Goal: Task Accomplishment & Management: Manage account settings

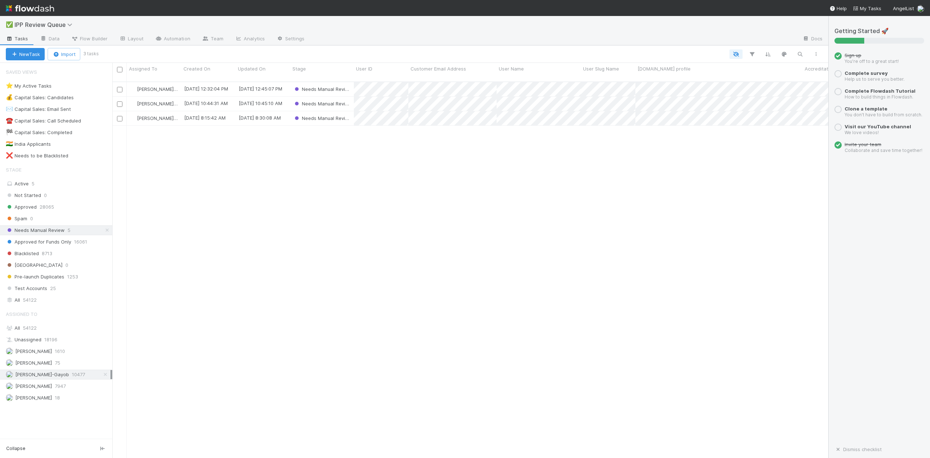
scroll to position [375, 709]
click at [32, 304] on span "54122" at bounding box center [30, 299] width 14 height 9
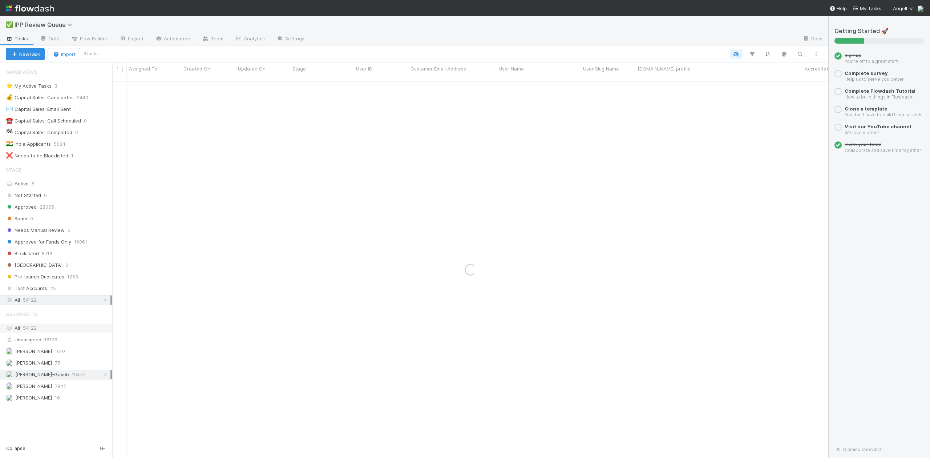
click at [31, 331] on span "54122" at bounding box center [30, 328] width 14 height 6
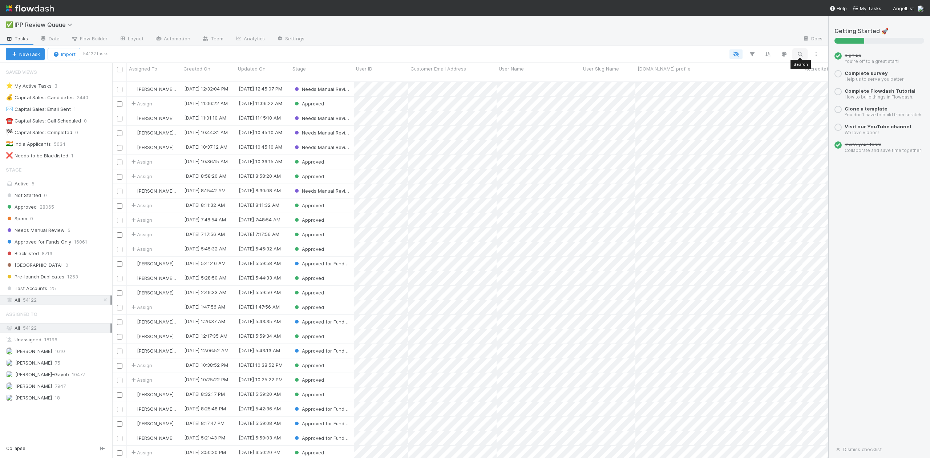
scroll to position [375, 709]
click at [799, 54] on icon "button" at bounding box center [799, 54] width 7 height 7
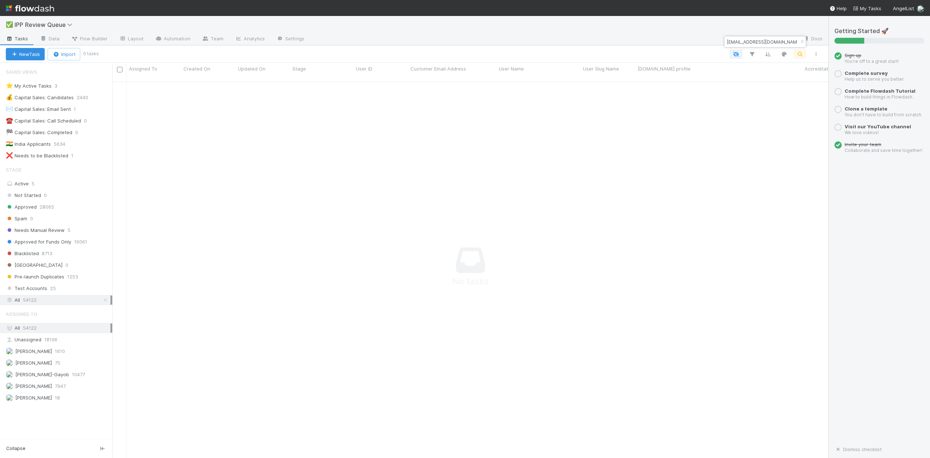
scroll to position [368, 702]
click at [775, 40] on input "maxhoye@gmail.com" at bounding box center [762, 41] width 73 height 9
type input "max hoye"
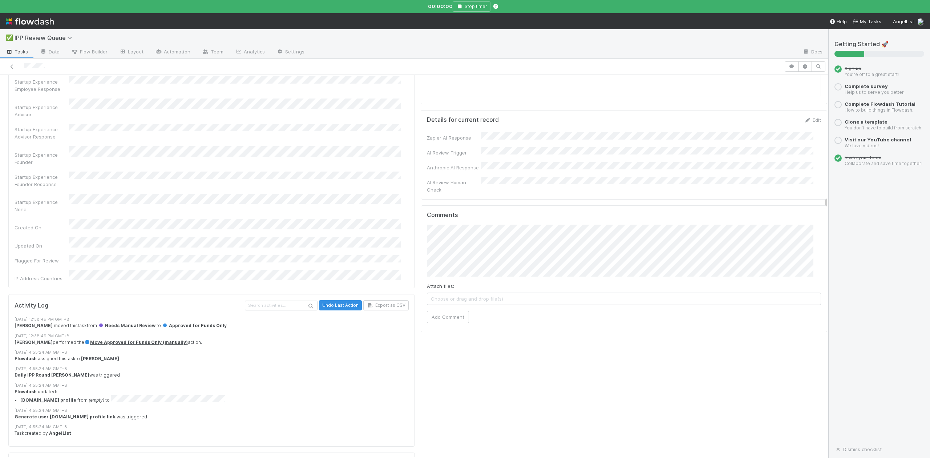
scroll to position [533, 0]
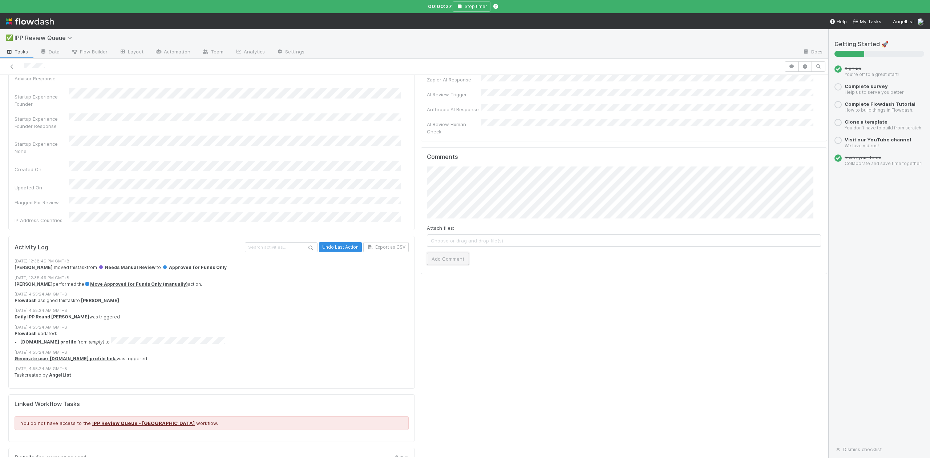
click at [433, 252] on button "Add Comment" at bounding box center [448, 258] width 42 height 12
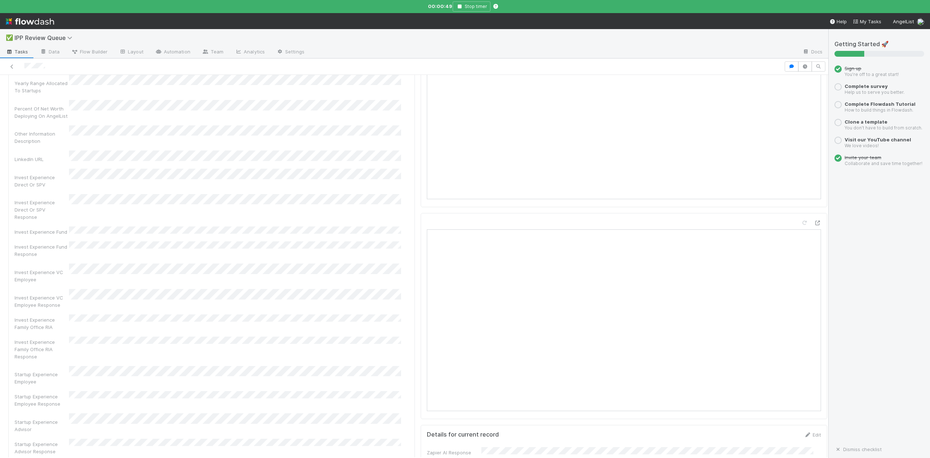
scroll to position [0, 0]
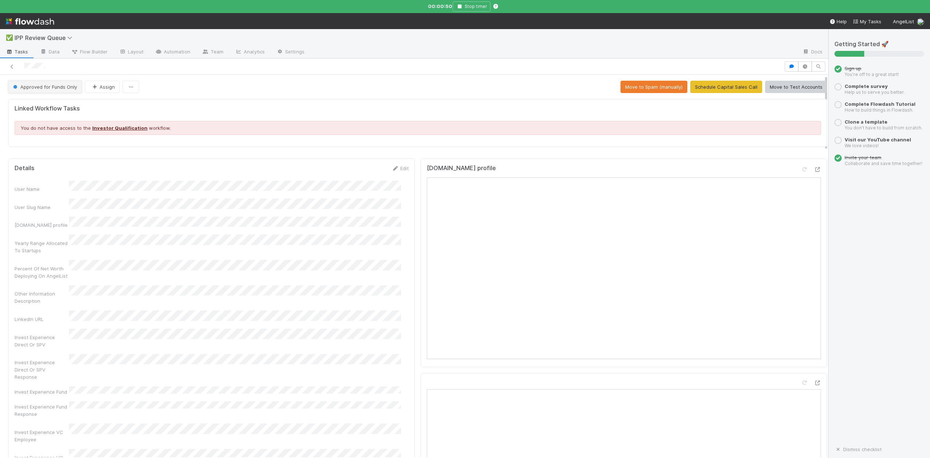
click at [43, 89] on span "Approved for Funds Only" at bounding box center [44, 87] width 65 height 6
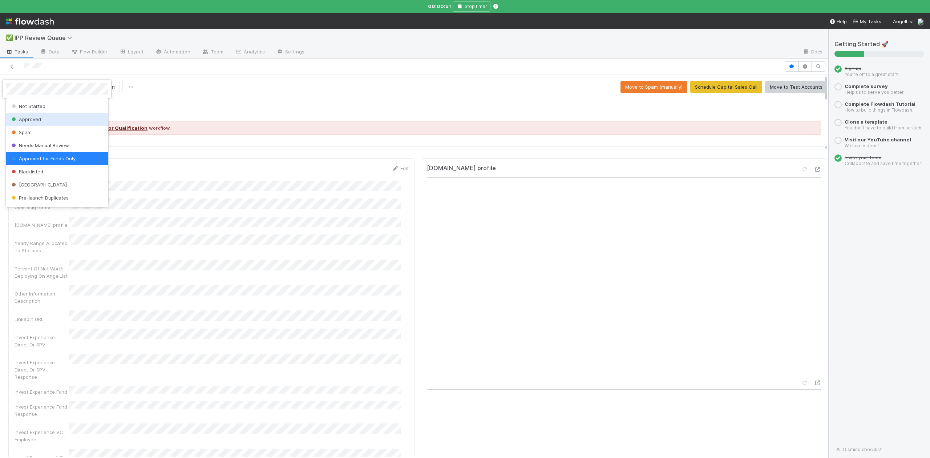
click at [29, 120] on span "Approved" at bounding box center [25, 119] width 31 height 6
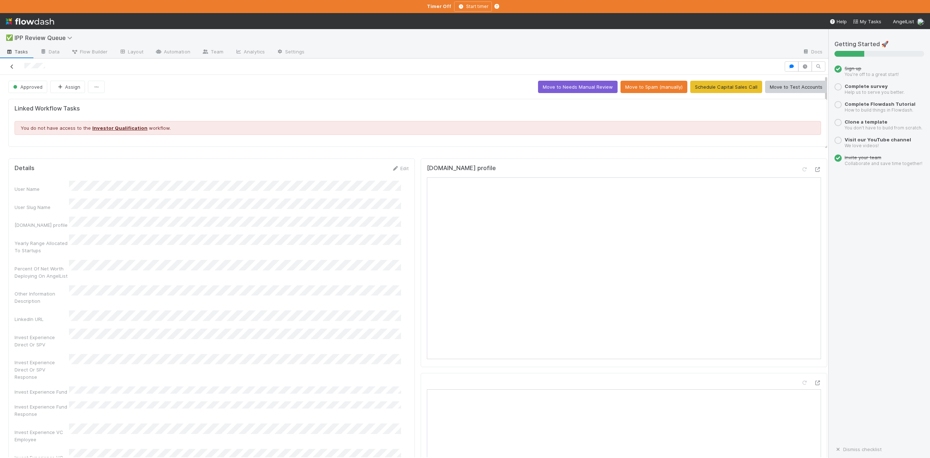
click at [13, 68] on icon at bounding box center [11, 66] width 7 height 5
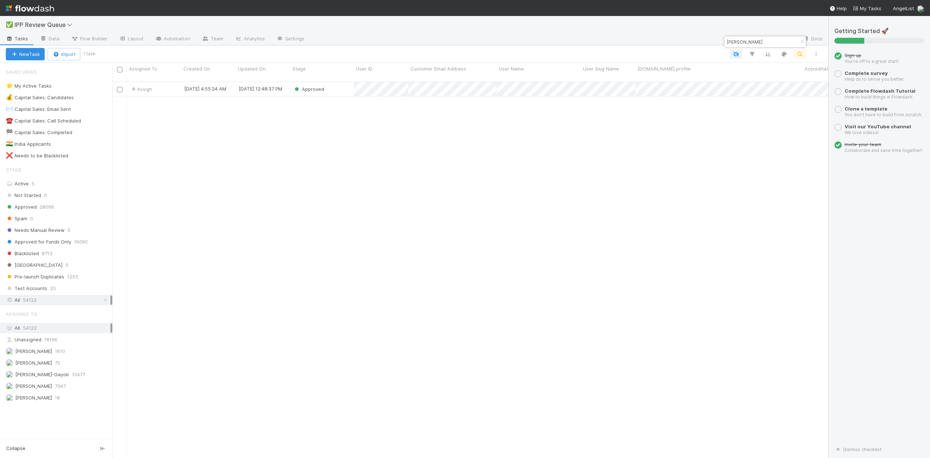
scroll to position [375, 709]
click at [31, 234] on span "Needs Manual Review" at bounding box center [35, 230] width 59 height 9
click at [54, 377] on span "Loraine Pati-Gayob" at bounding box center [42, 374] width 54 height 6
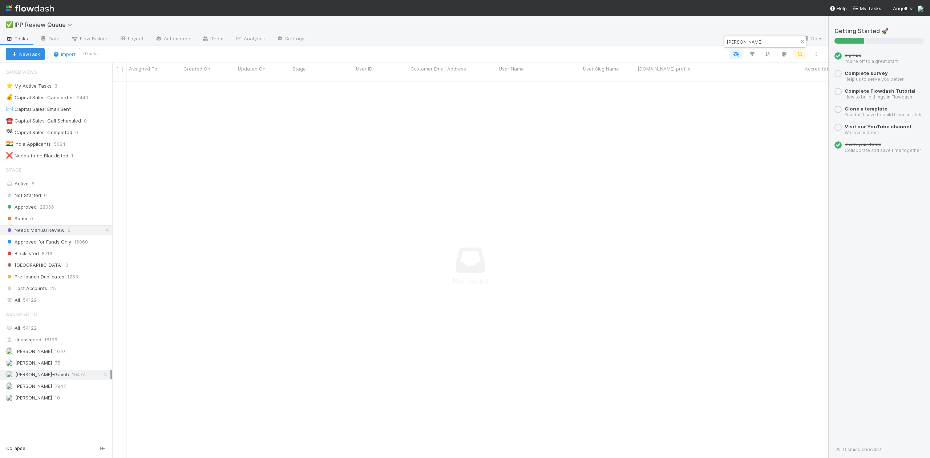
click at [800, 44] on icon "button" at bounding box center [802, 42] width 7 height 4
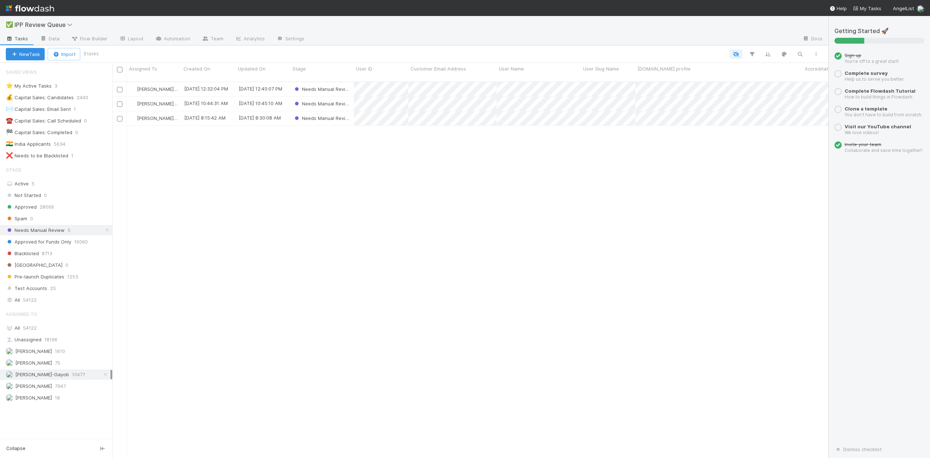
scroll to position [375, 709]
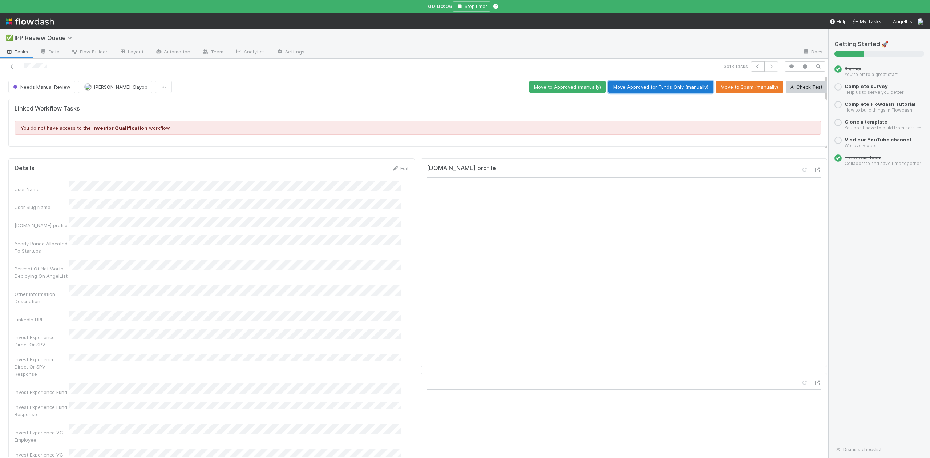
click at [630, 86] on button "Move Approved for Funds Only (manually)" at bounding box center [661, 87] width 105 height 12
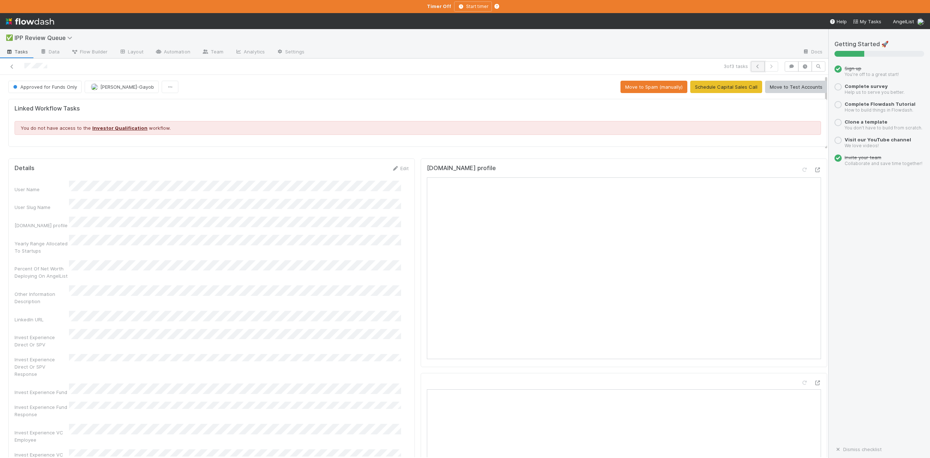
click at [754, 67] on icon "button" at bounding box center [757, 66] width 7 height 4
click at [629, 89] on button "Move Approved for Funds Only (manually)" at bounding box center [661, 87] width 105 height 12
click at [754, 68] on icon "button" at bounding box center [757, 66] width 7 height 4
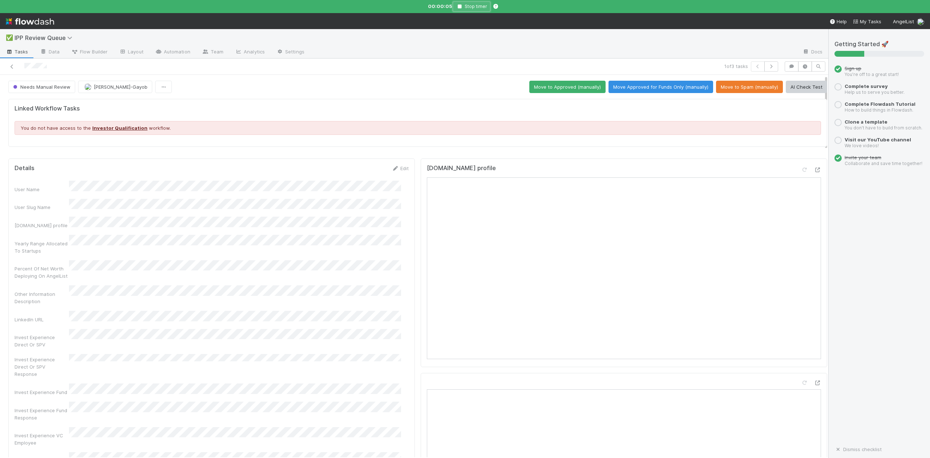
click at [462, 8] on icon "button" at bounding box center [459, 6] width 7 height 4
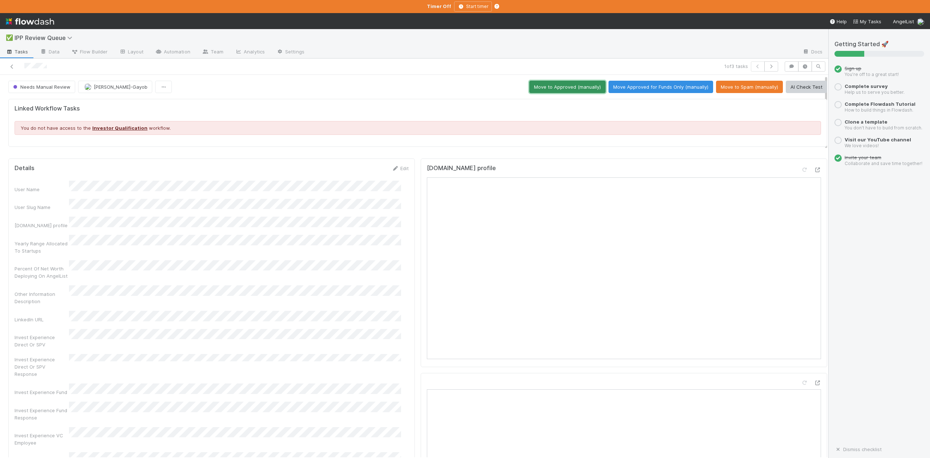
click at [548, 86] on button "Move to Approved (manually)" at bounding box center [567, 87] width 76 height 12
click at [14, 66] on icon at bounding box center [11, 66] width 7 height 5
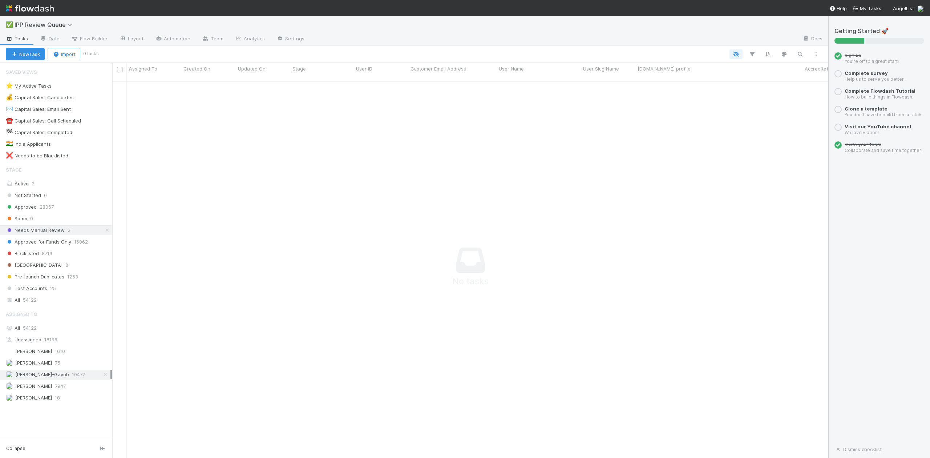
scroll to position [368, 702]
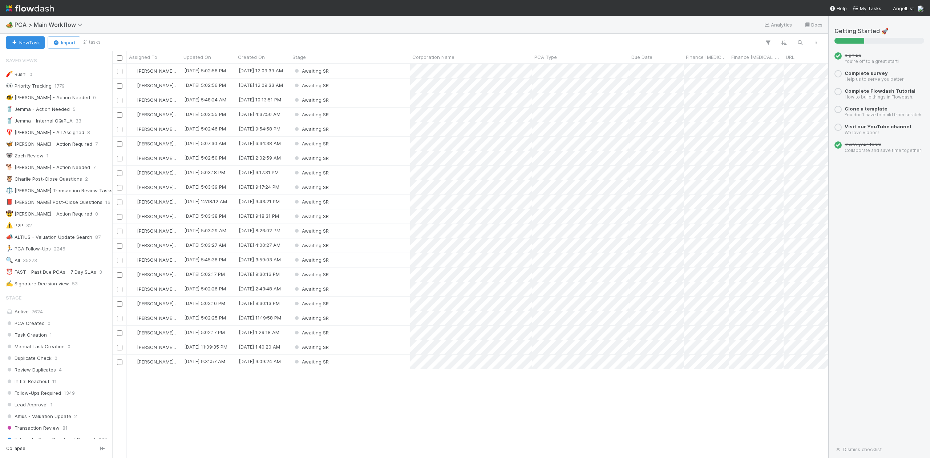
scroll to position [387, 709]
click at [352, 73] on div "Awaiting SR" at bounding box center [350, 71] width 120 height 14
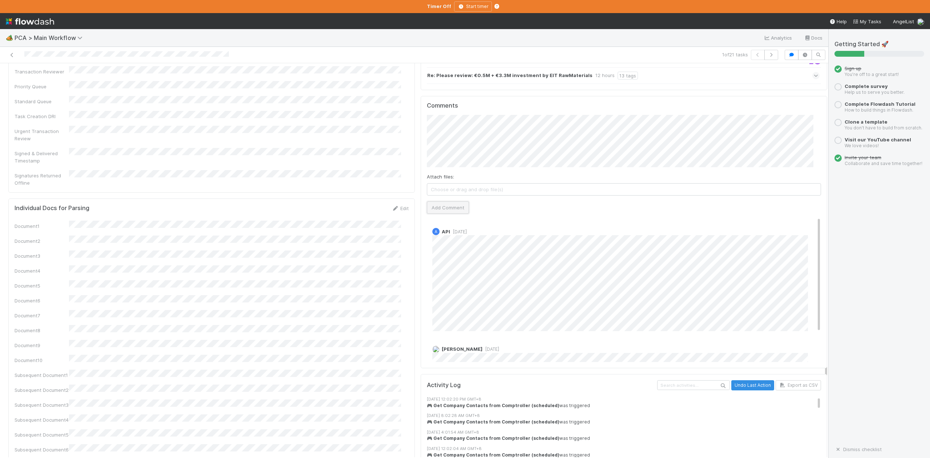
click at [437, 201] on button "Add Comment" at bounding box center [448, 207] width 42 height 12
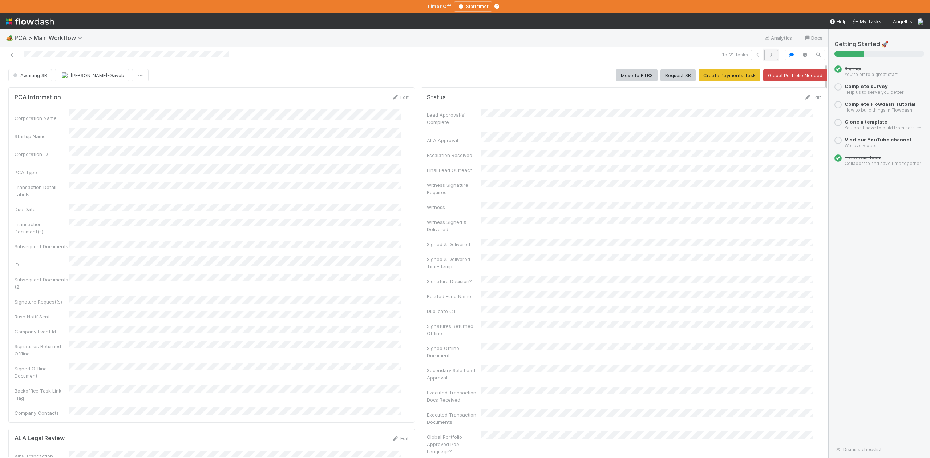
click at [768, 55] on icon "button" at bounding box center [771, 55] width 7 height 4
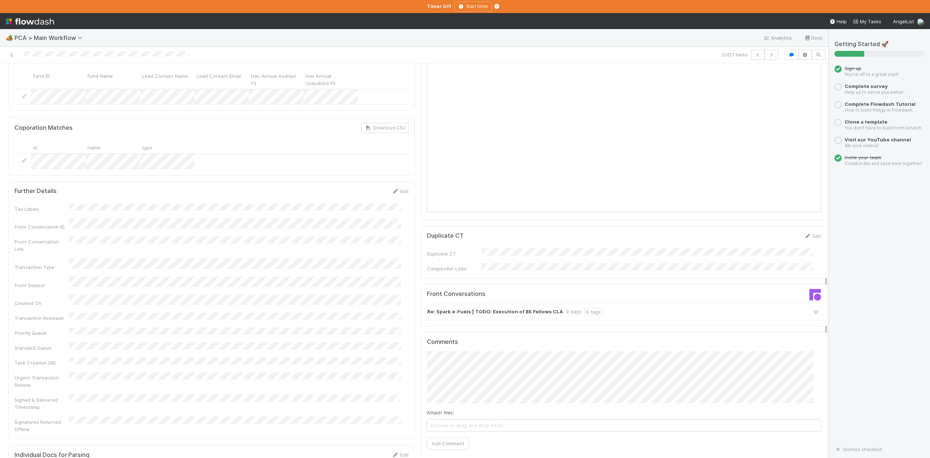
scroll to position [1017, 0]
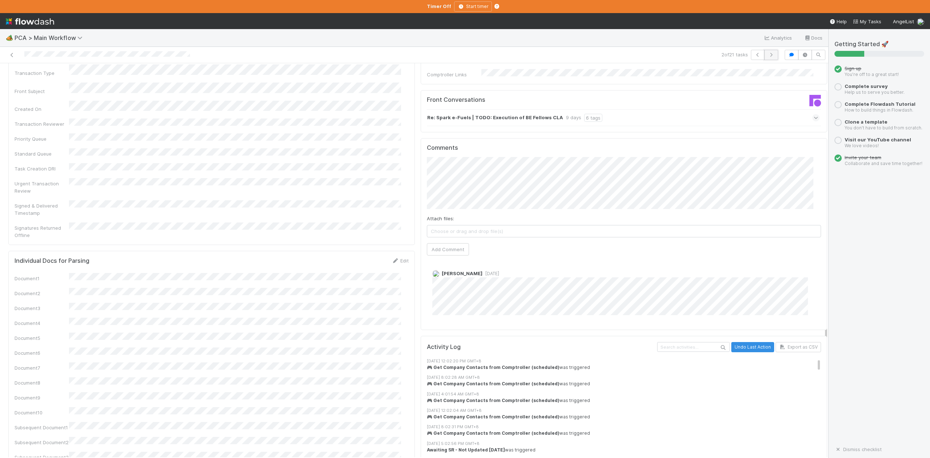
click at [768, 54] on icon "button" at bounding box center [771, 55] width 7 height 4
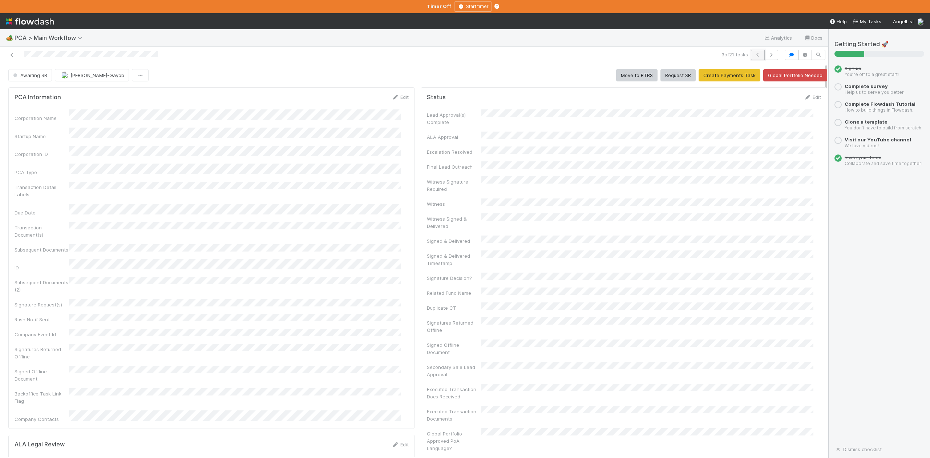
click at [754, 54] on icon "button" at bounding box center [757, 55] width 7 height 4
click at [768, 54] on icon "button" at bounding box center [771, 55] width 7 height 4
click at [764, 57] on button "button" at bounding box center [771, 55] width 14 height 10
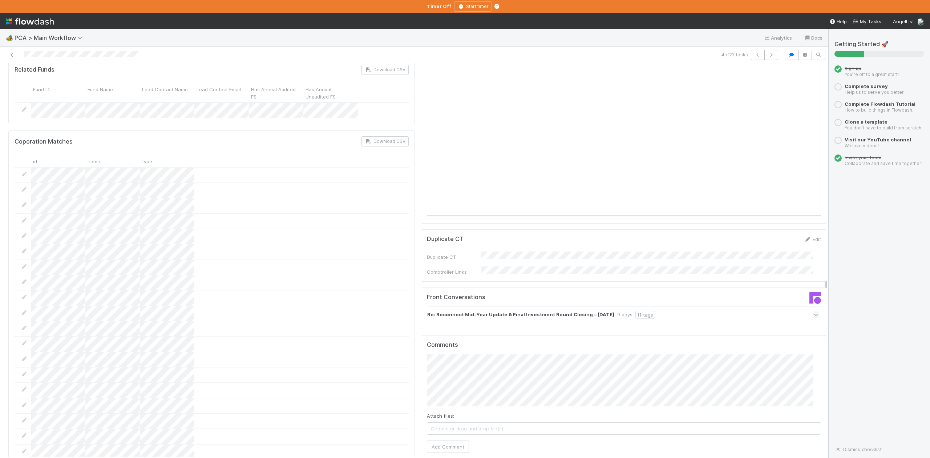
scroll to position [969, 0]
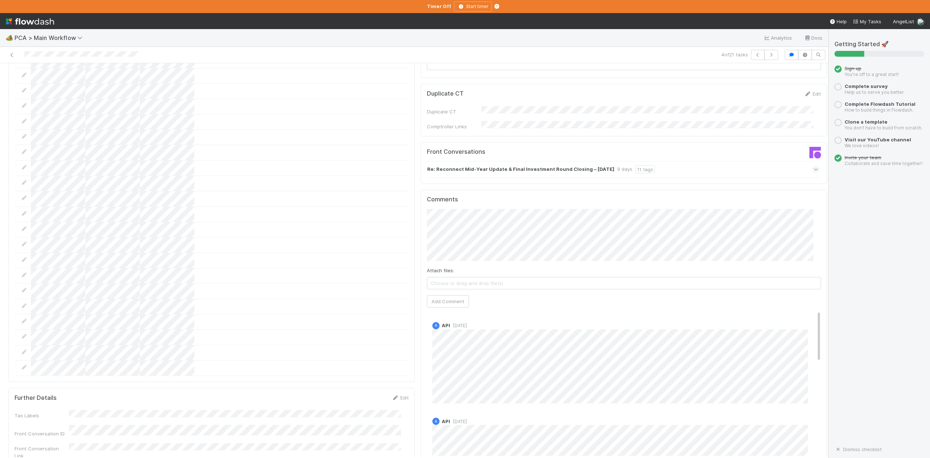
click at [814, 166] on icon at bounding box center [816, 169] width 5 height 7
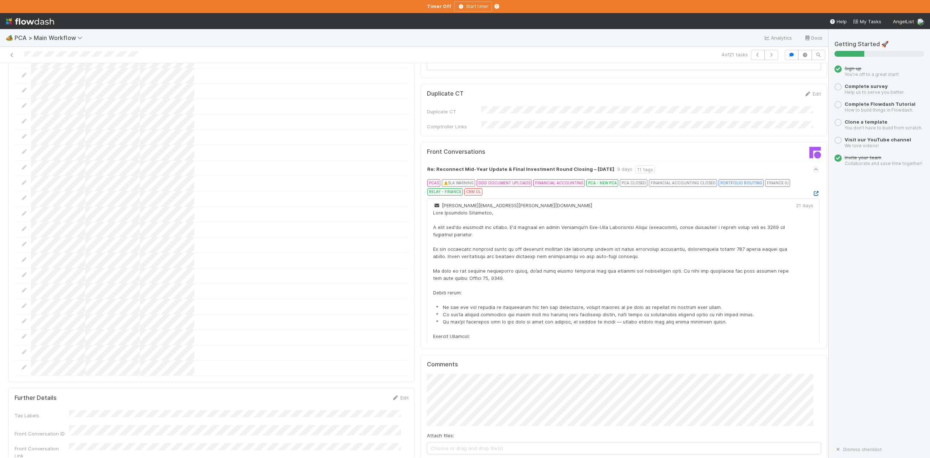
click at [812, 191] on icon at bounding box center [815, 193] width 7 height 5
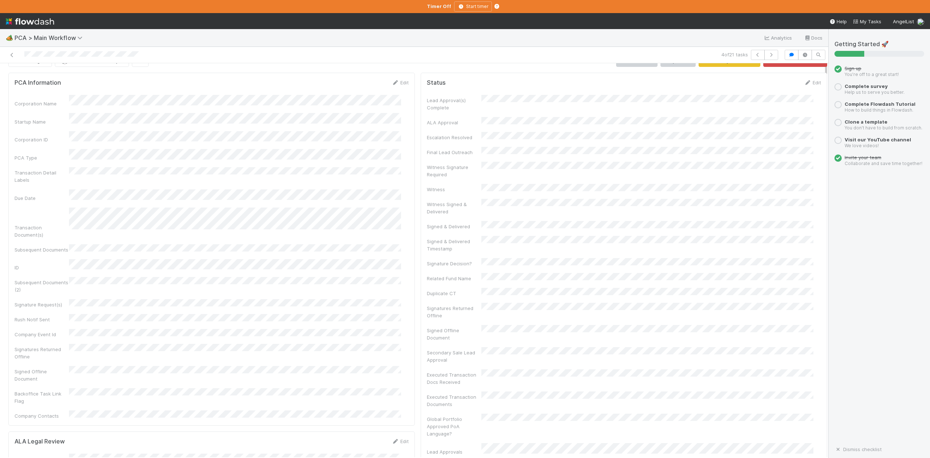
scroll to position [0, 0]
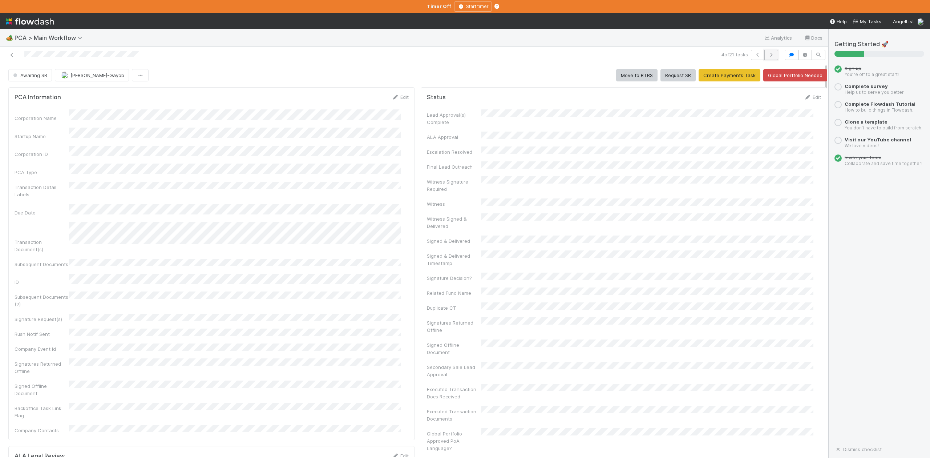
click at [768, 57] on icon "button" at bounding box center [771, 55] width 7 height 4
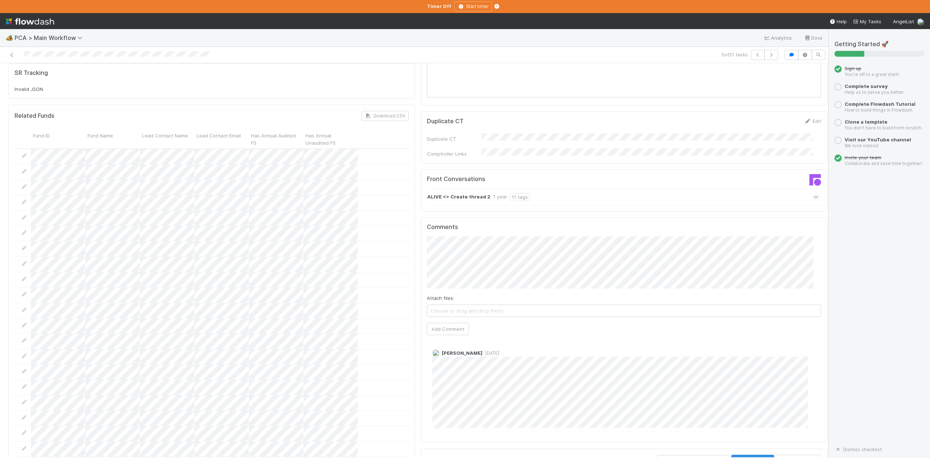
scroll to position [823, 0]
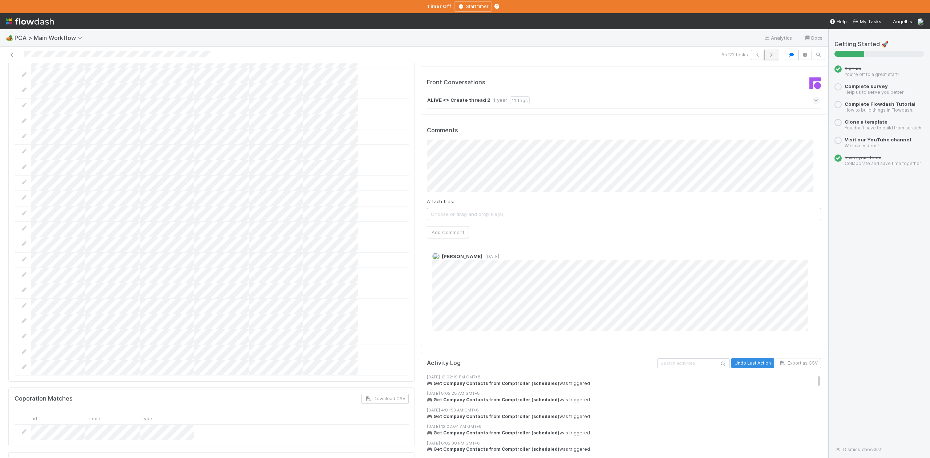
click at [768, 55] on icon "button" at bounding box center [771, 55] width 7 height 4
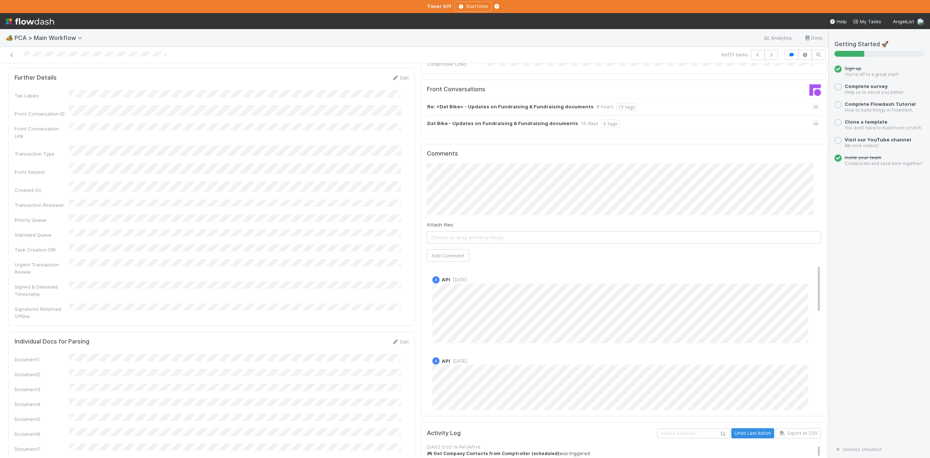
scroll to position [1017, 0]
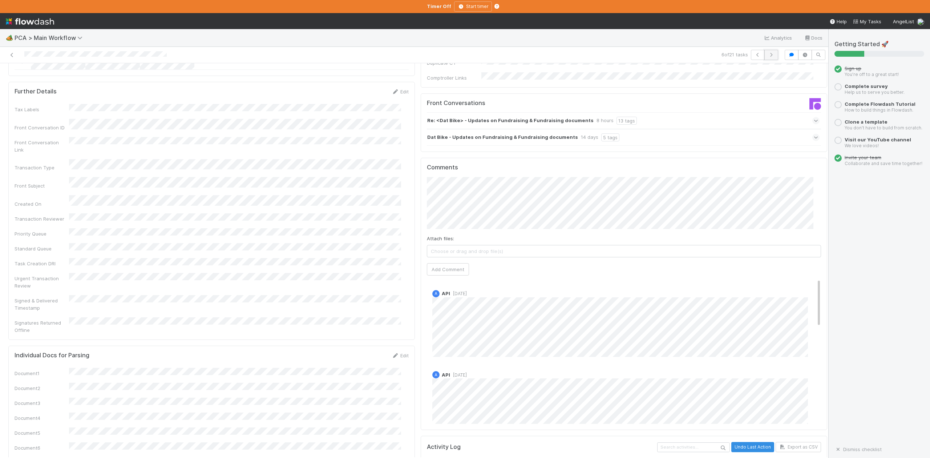
click at [768, 54] on icon "button" at bounding box center [771, 55] width 7 height 4
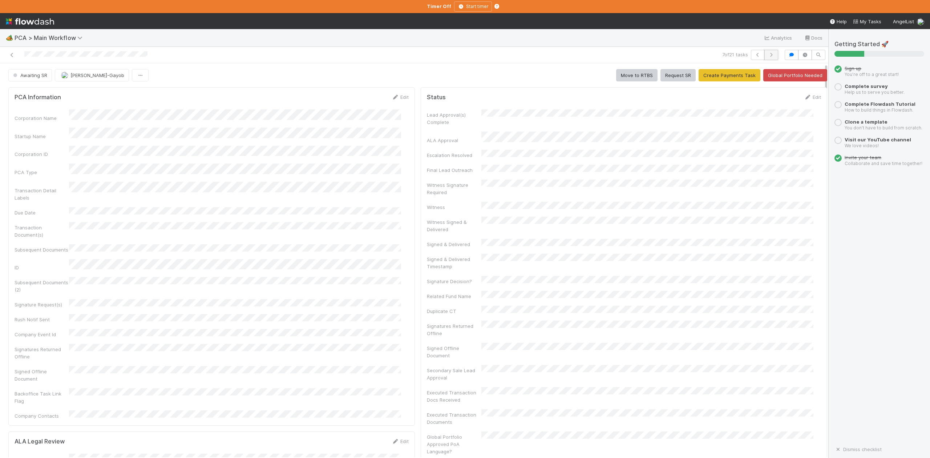
click at [768, 54] on icon "button" at bounding box center [771, 55] width 7 height 4
click at [768, 53] on icon "button" at bounding box center [771, 55] width 7 height 4
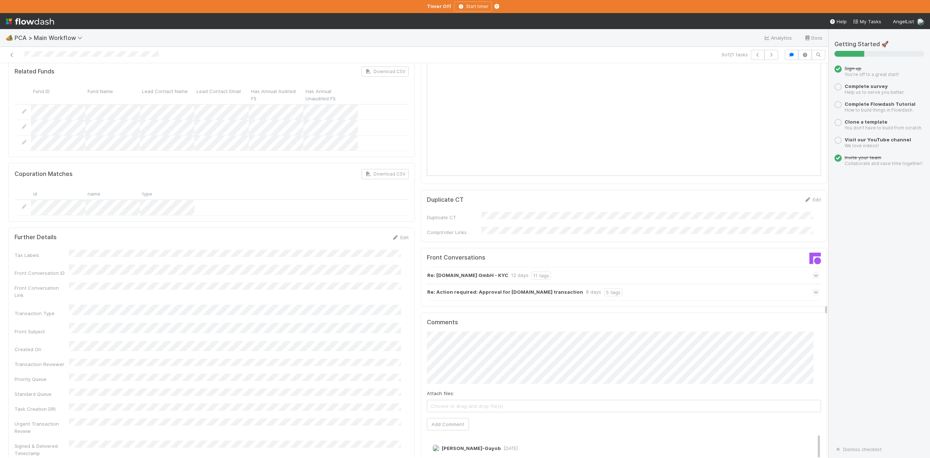
scroll to position [920, 0]
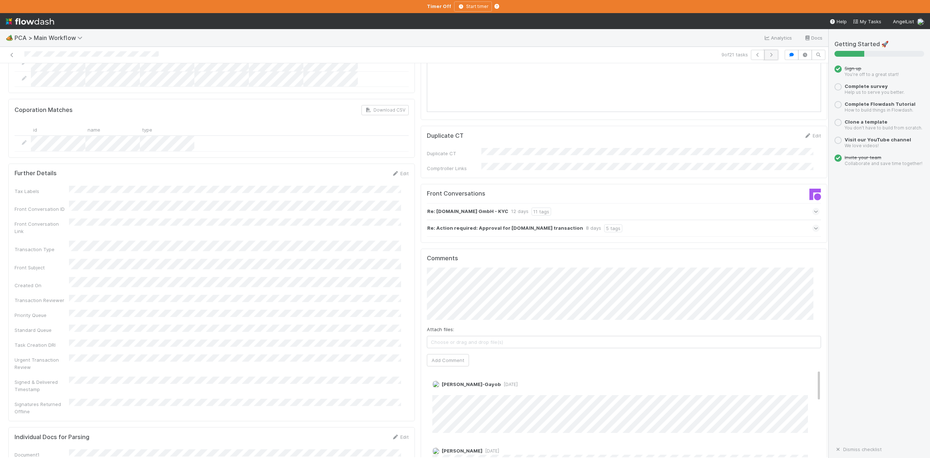
click at [768, 54] on icon "button" at bounding box center [771, 55] width 7 height 4
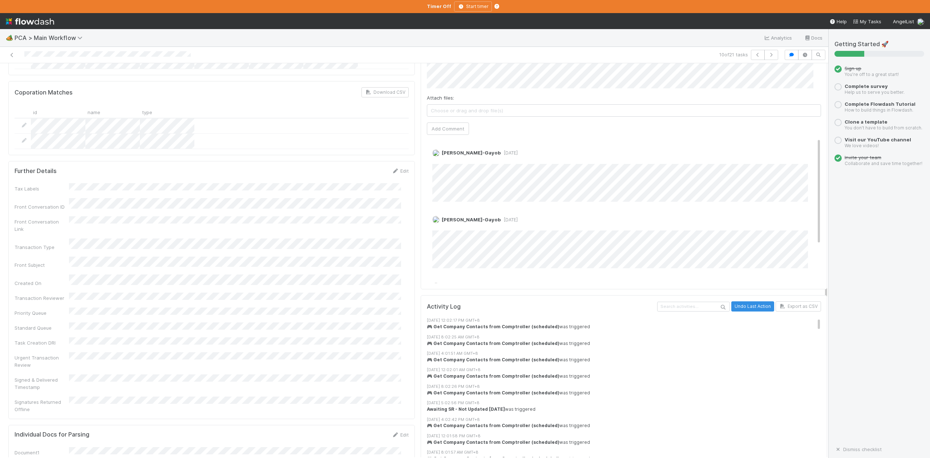
scroll to position [872, 0]
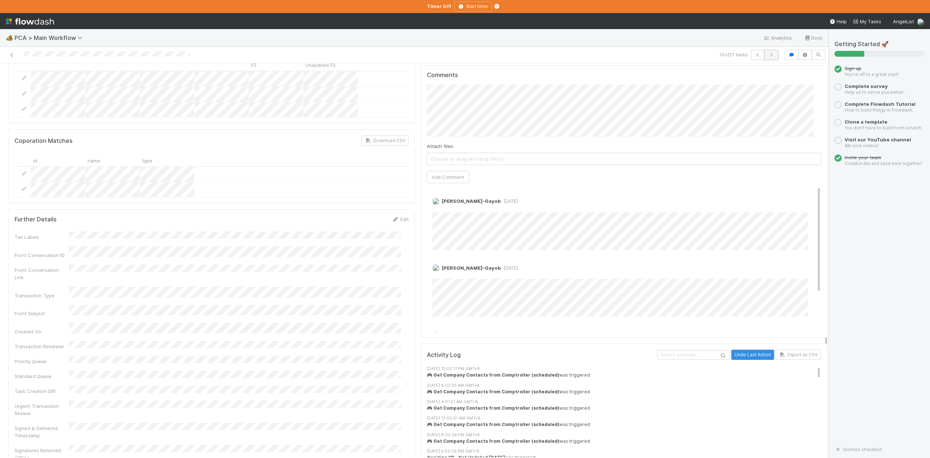
click at [768, 55] on icon "button" at bounding box center [771, 55] width 7 height 4
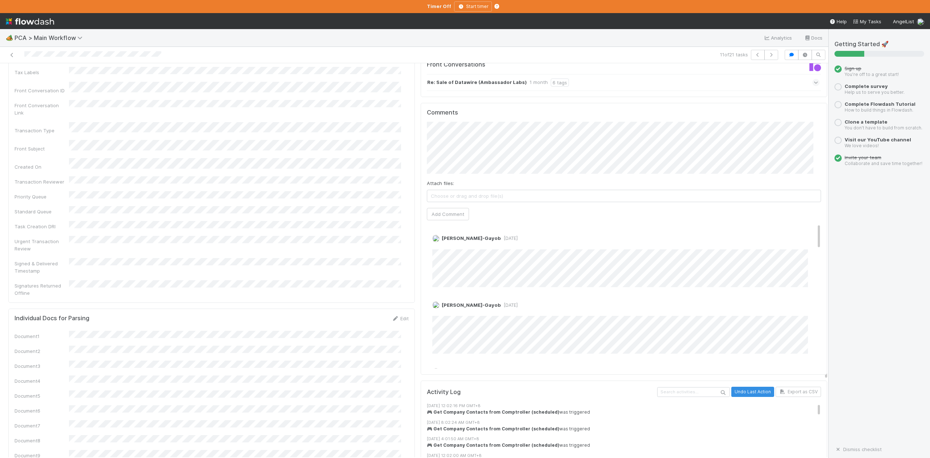
scroll to position [1066, 0]
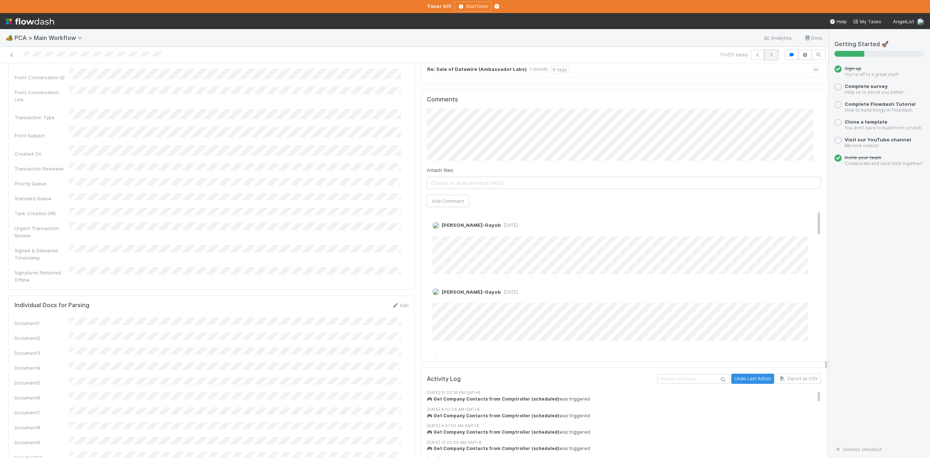
click at [768, 54] on icon "button" at bounding box center [771, 55] width 7 height 4
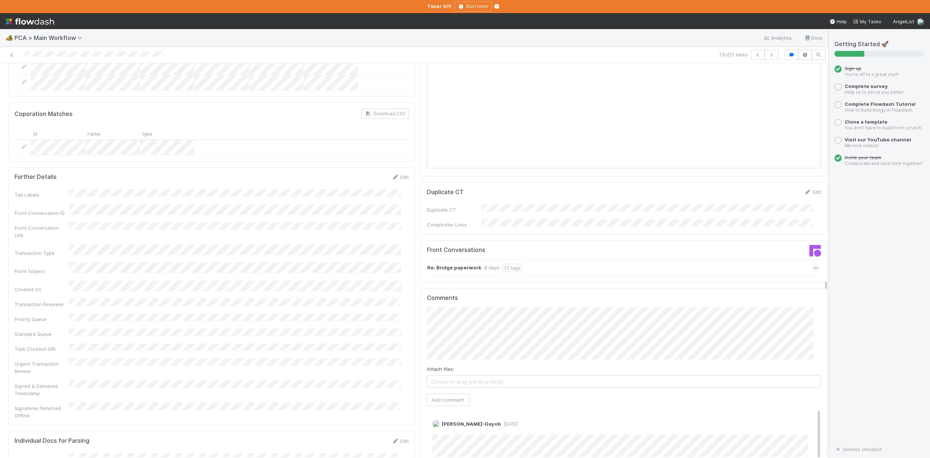
scroll to position [969, 0]
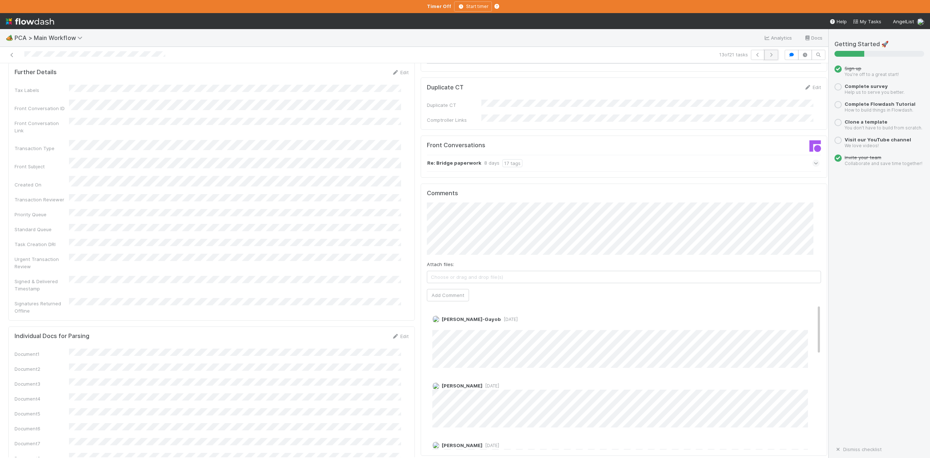
click at [768, 54] on icon "button" at bounding box center [771, 55] width 7 height 4
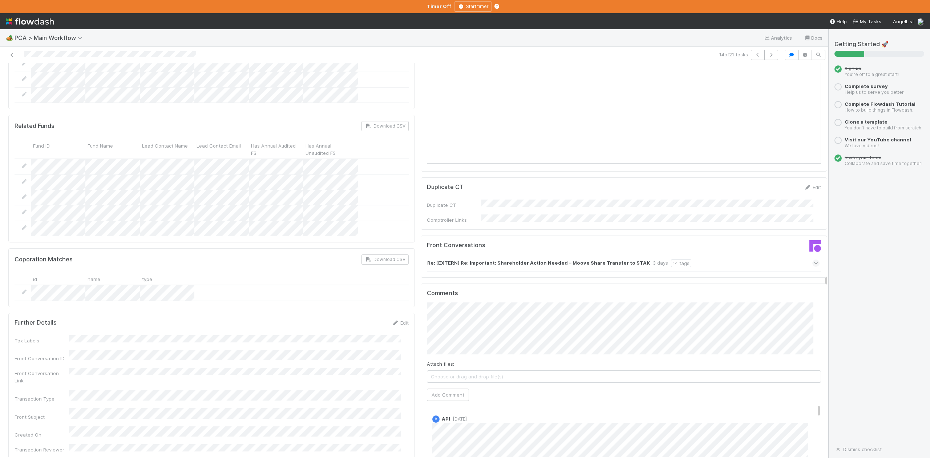
scroll to position [1066, 0]
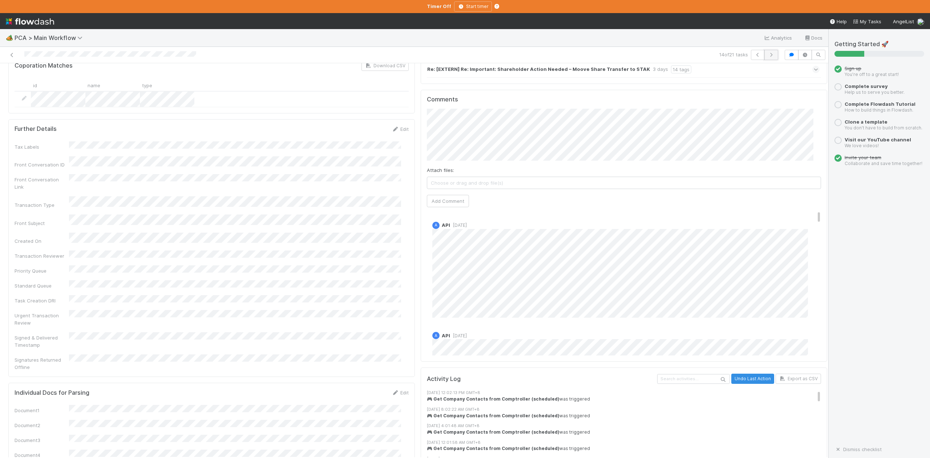
click at [768, 54] on icon "button" at bounding box center [771, 55] width 7 height 4
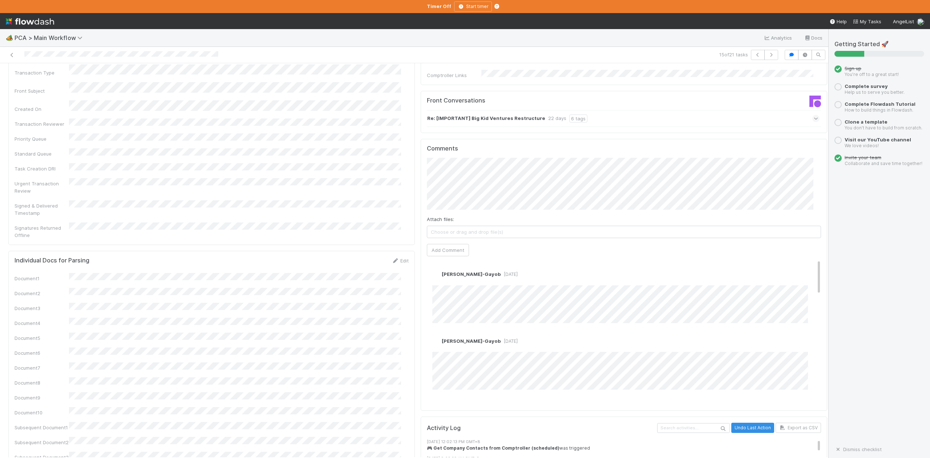
scroll to position [1017, 0]
click at [452, 243] on button "Add Comment" at bounding box center [448, 249] width 42 height 12
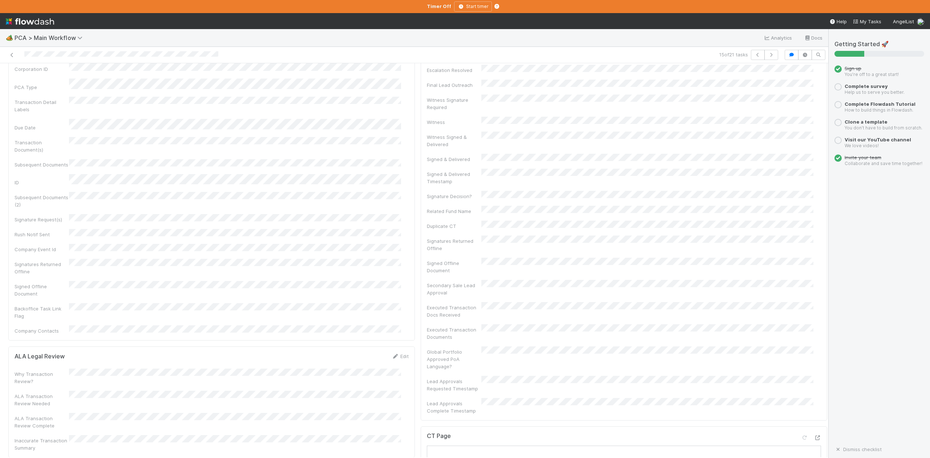
scroll to position [0, 0]
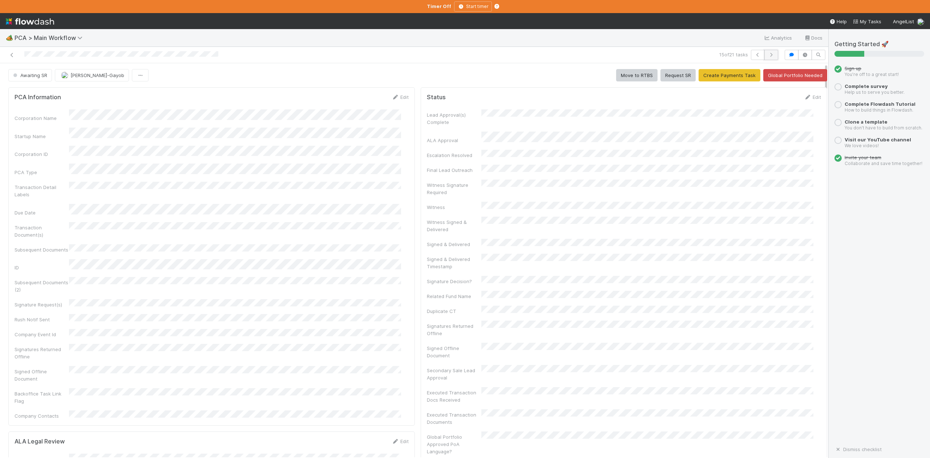
click at [768, 54] on icon "button" at bounding box center [771, 55] width 7 height 4
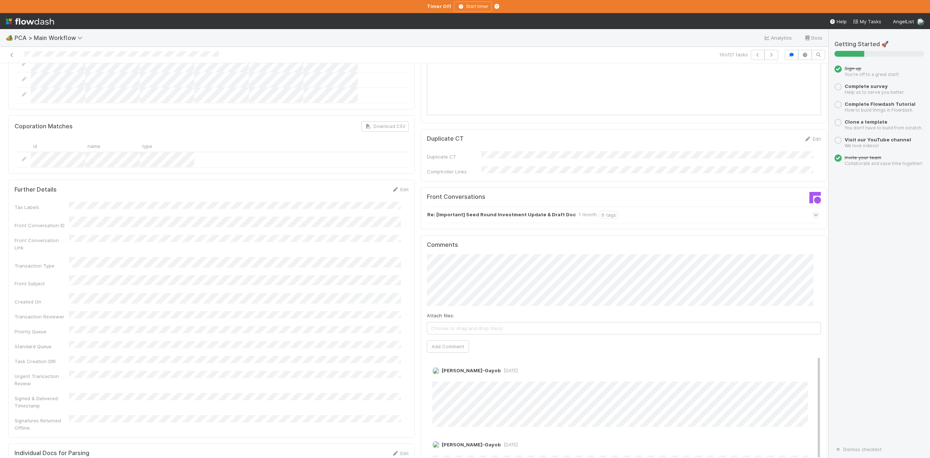
scroll to position [1017, 0]
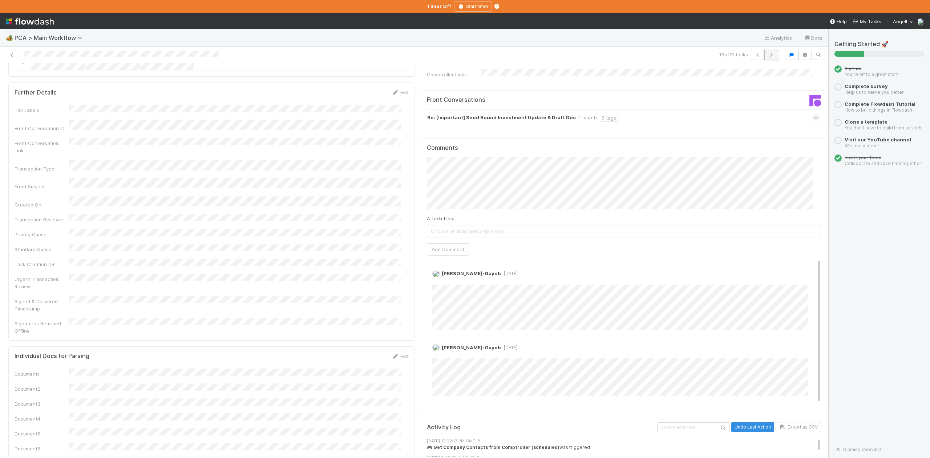
click at [768, 54] on icon "button" at bounding box center [771, 55] width 7 height 4
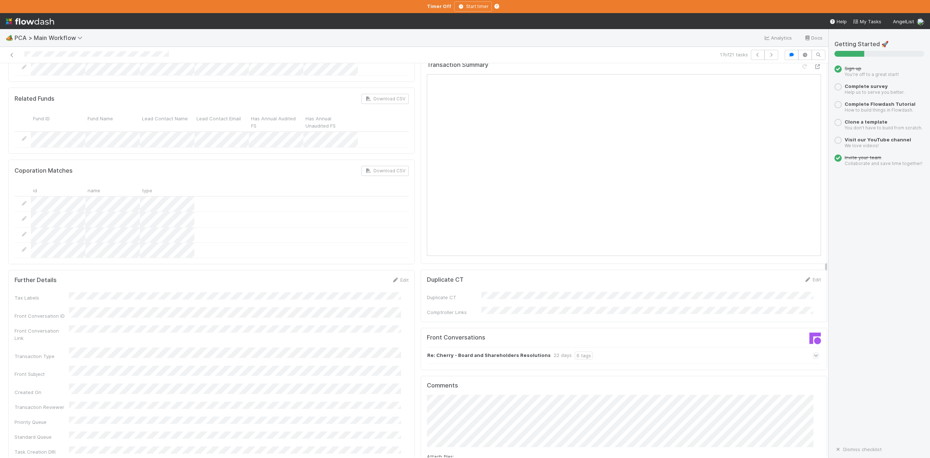
scroll to position [920, 0]
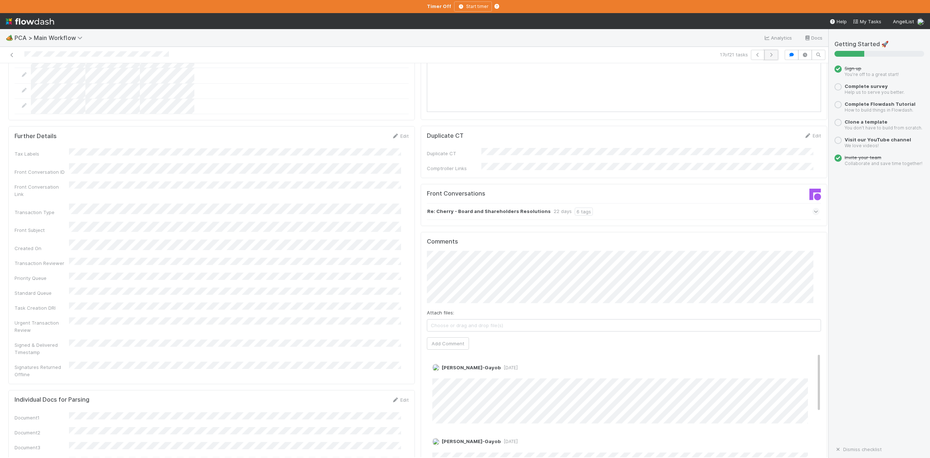
click at [768, 55] on icon "button" at bounding box center [771, 55] width 7 height 4
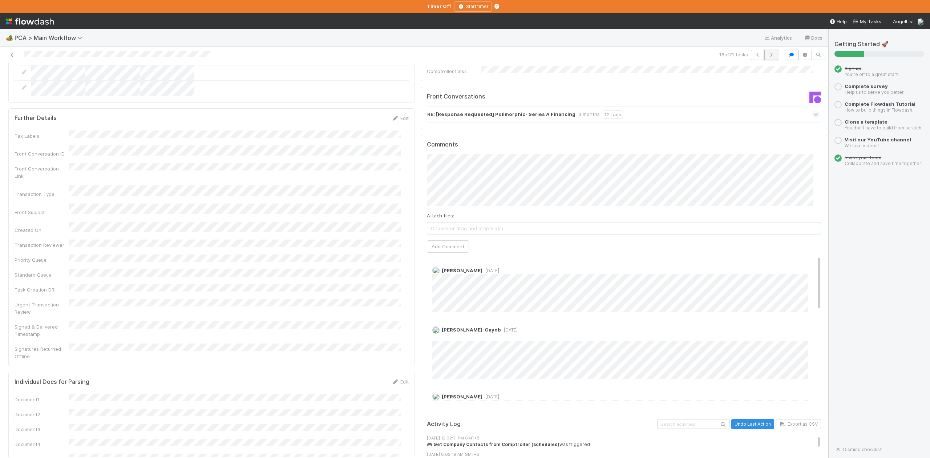
click at [768, 56] on icon "button" at bounding box center [771, 55] width 7 height 4
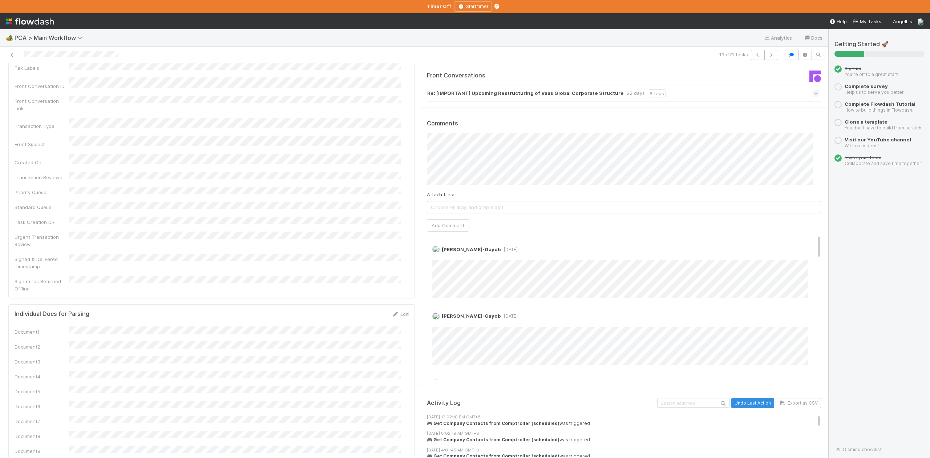
scroll to position [1066, 0]
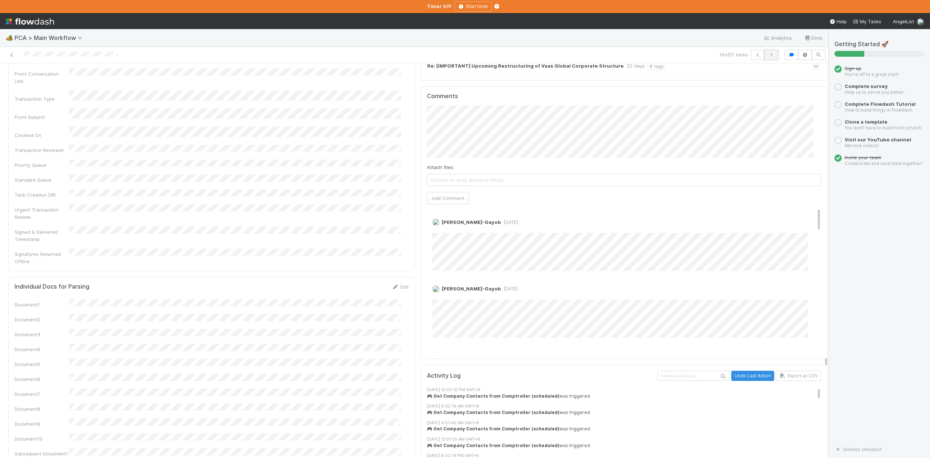
click at [768, 53] on icon "button" at bounding box center [771, 55] width 7 height 4
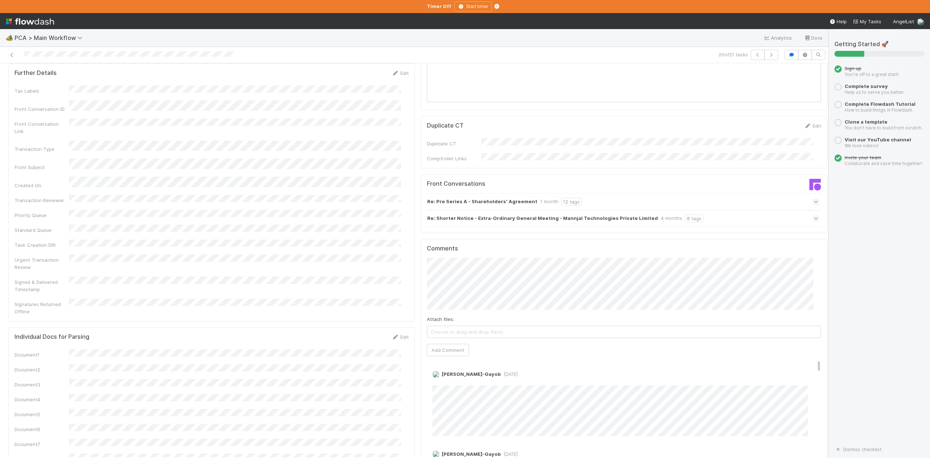
scroll to position [1017, 0]
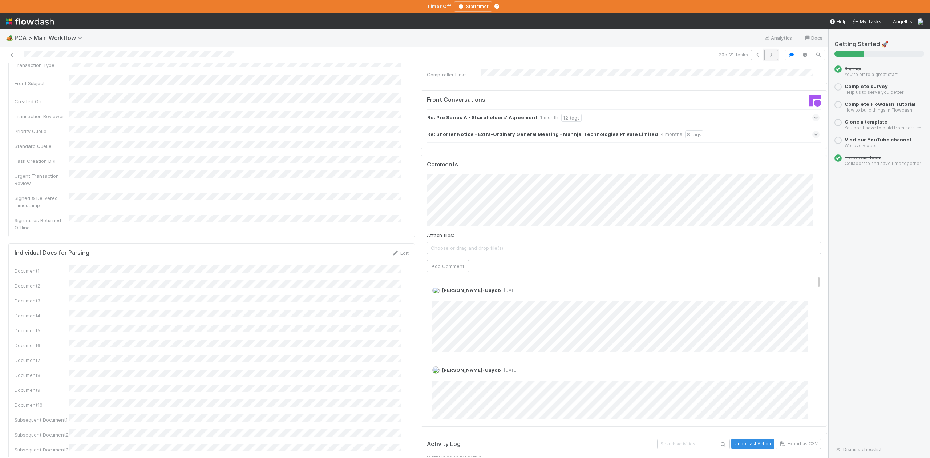
click at [764, 52] on button "button" at bounding box center [771, 55] width 14 height 10
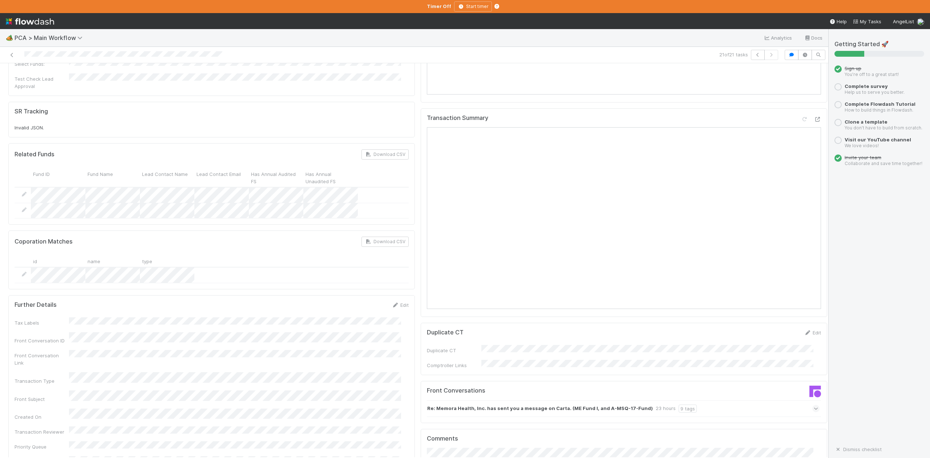
scroll to position [969, 0]
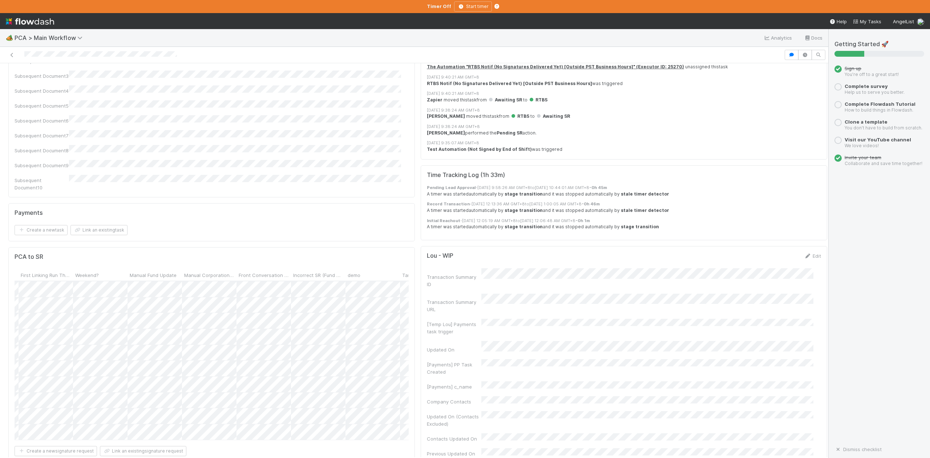
scroll to position [0, 2949]
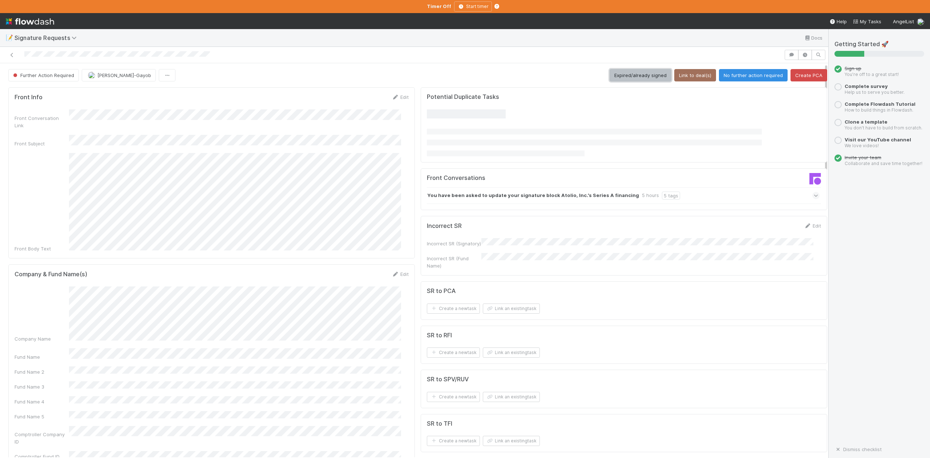
click at [634, 76] on button "Expired/already signed" at bounding box center [641, 75] width 62 height 12
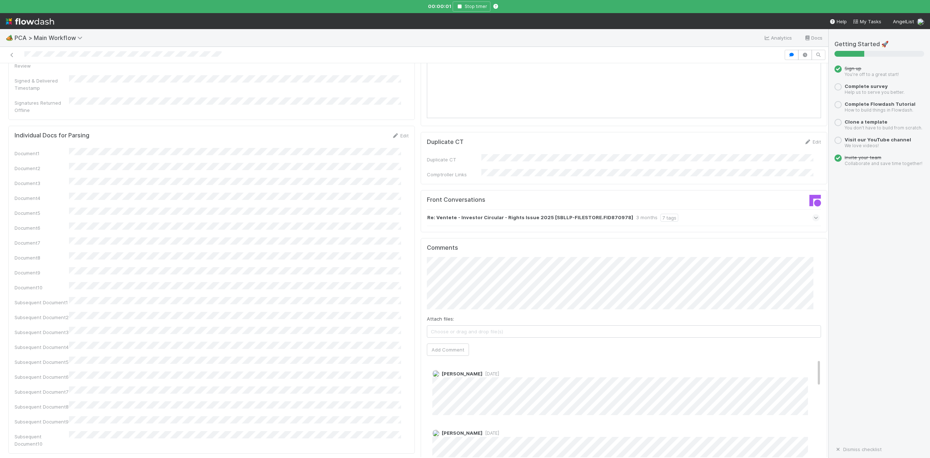
scroll to position [969, 0]
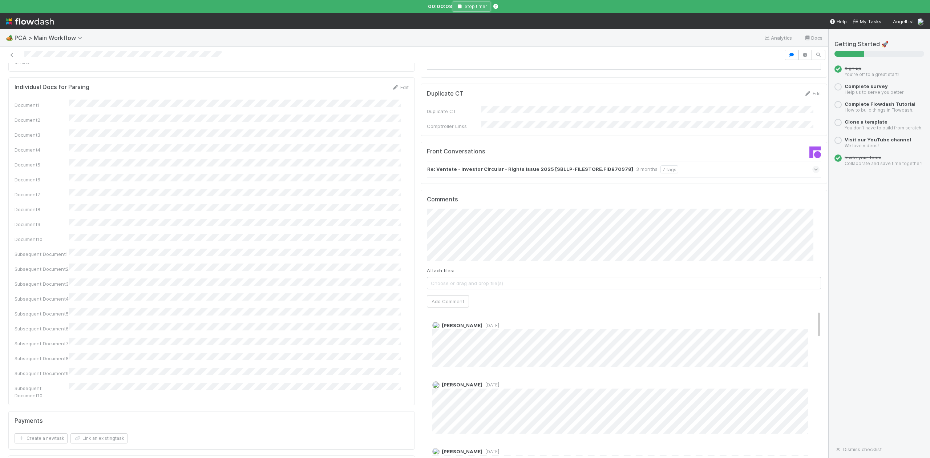
click at [458, 4] on button "Stop timer" at bounding box center [472, 6] width 38 height 10
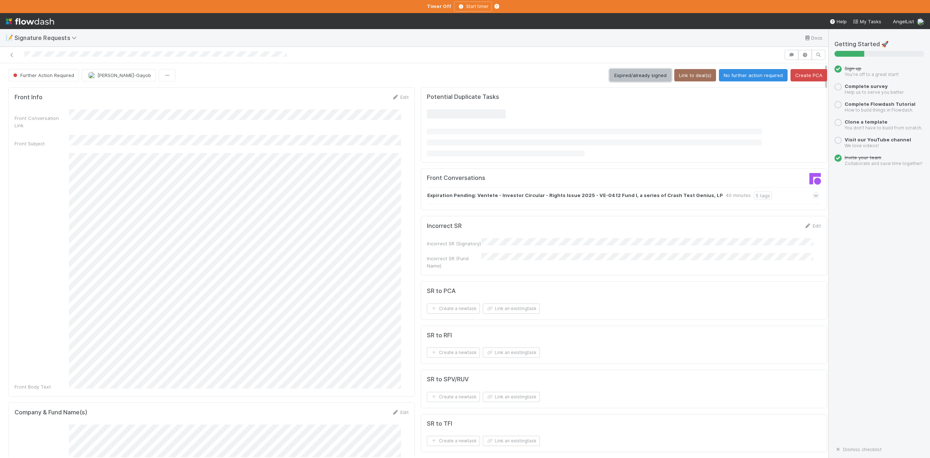
click at [620, 76] on button "Expired/already signed" at bounding box center [641, 75] width 62 height 12
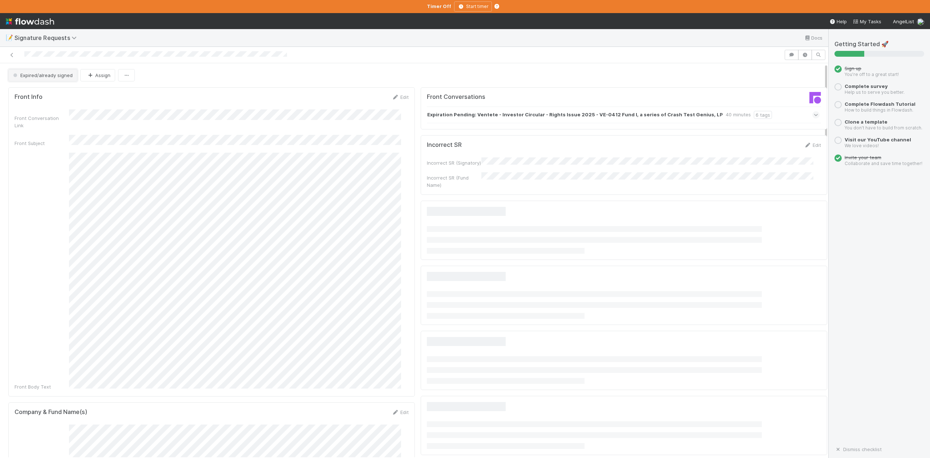
click at [35, 77] on span "Expired/already signed" at bounding box center [42, 75] width 61 height 6
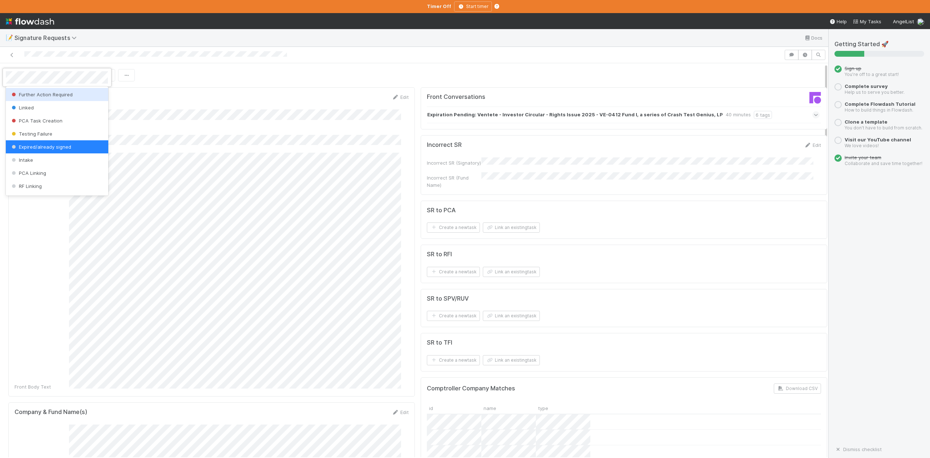
click at [46, 93] on span "Further Action Required" at bounding box center [41, 95] width 62 height 6
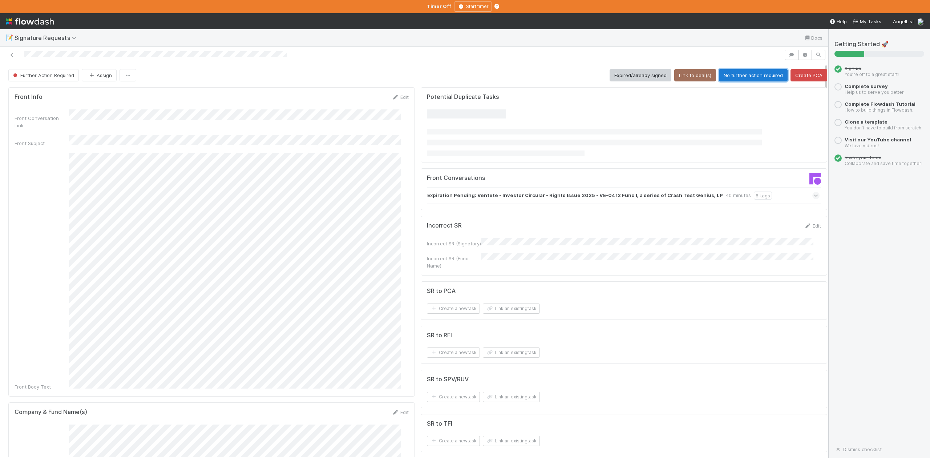
click at [749, 77] on button "No further action required" at bounding box center [753, 75] width 69 height 12
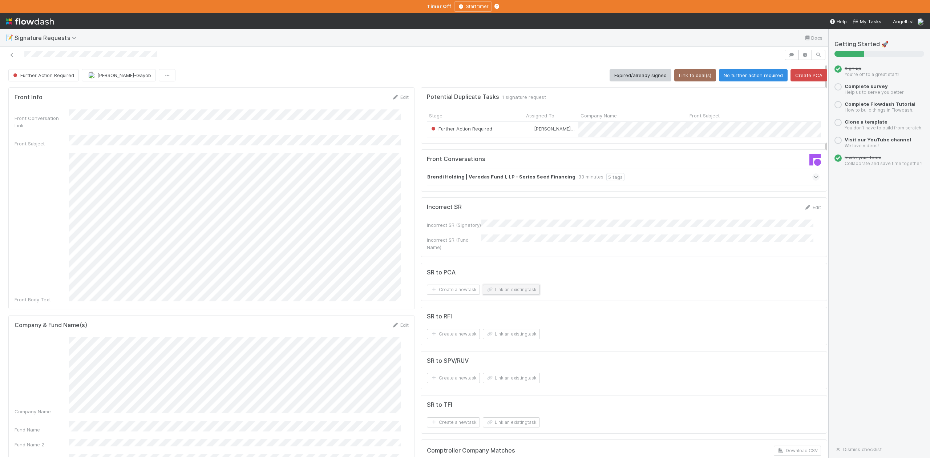
click at [502, 294] on button "Link an existing task" at bounding box center [511, 289] width 57 height 10
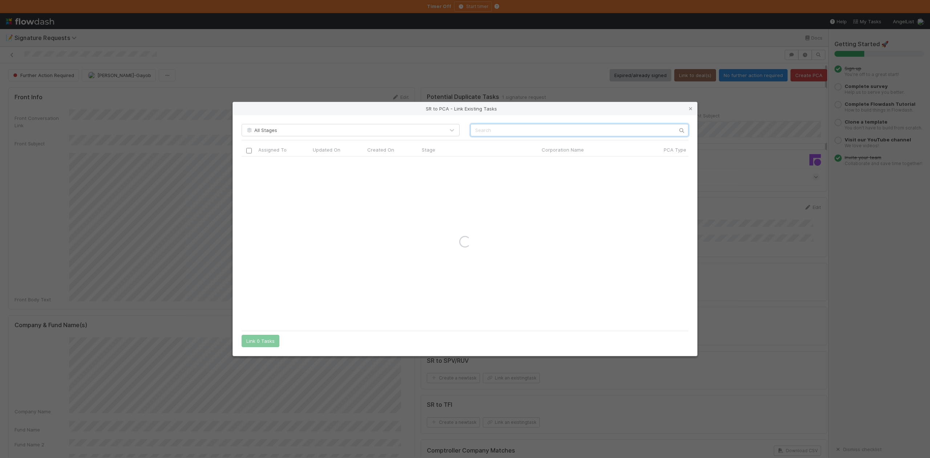
click at [480, 131] on input "text" at bounding box center [579, 130] width 218 height 12
paste input "Brendi Holding"
click at [476, 131] on input "Brendi Holding" at bounding box center [579, 130] width 218 height 12
click at [518, 127] on input "Brendi Holding" at bounding box center [579, 130] width 218 height 12
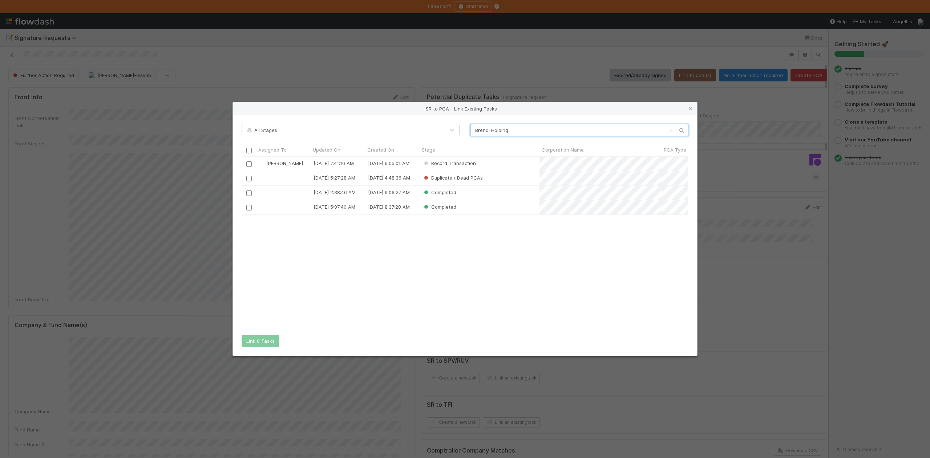
scroll to position [163, 439]
type input "Brendi Holding"
click at [250, 161] on input "checkbox" at bounding box center [248, 163] width 5 height 5
click at [259, 341] on button "Link 1 Task" at bounding box center [259, 341] width 35 height 12
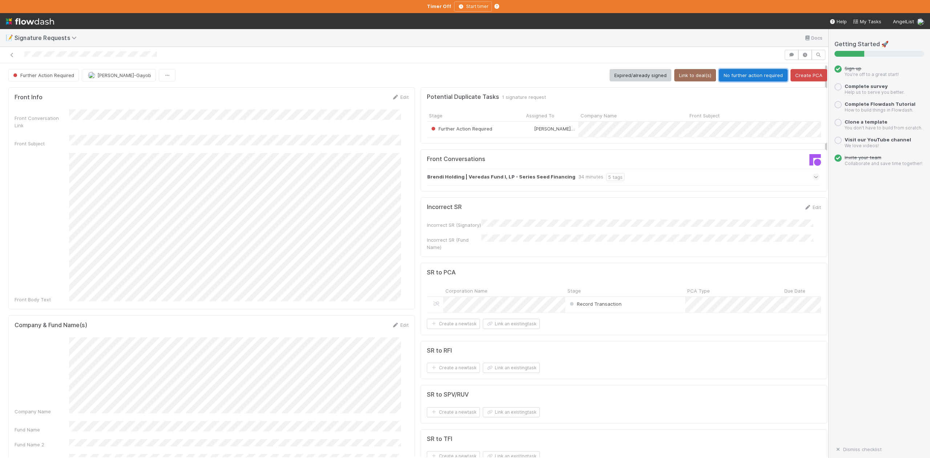
click at [743, 73] on button "No further action required" at bounding box center [753, 75] width 69 height 12
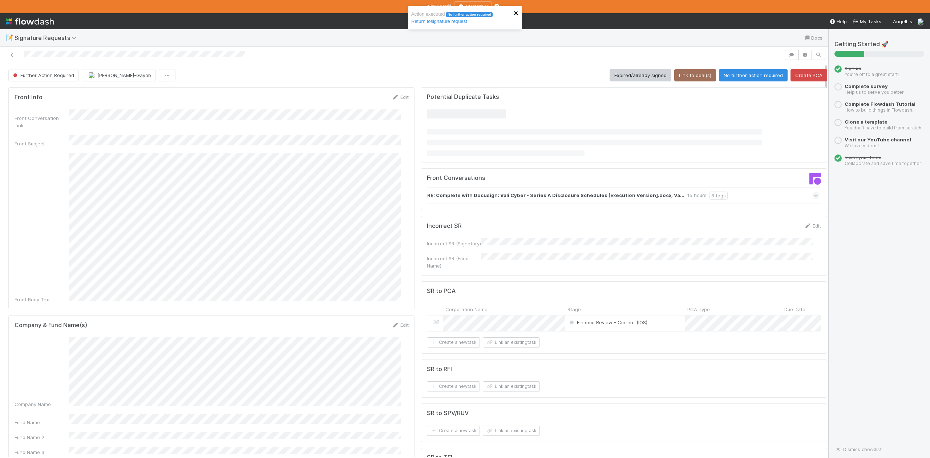
click at [518, 12] on icon "close" at bounding box center [516, 13] width 5 height 6
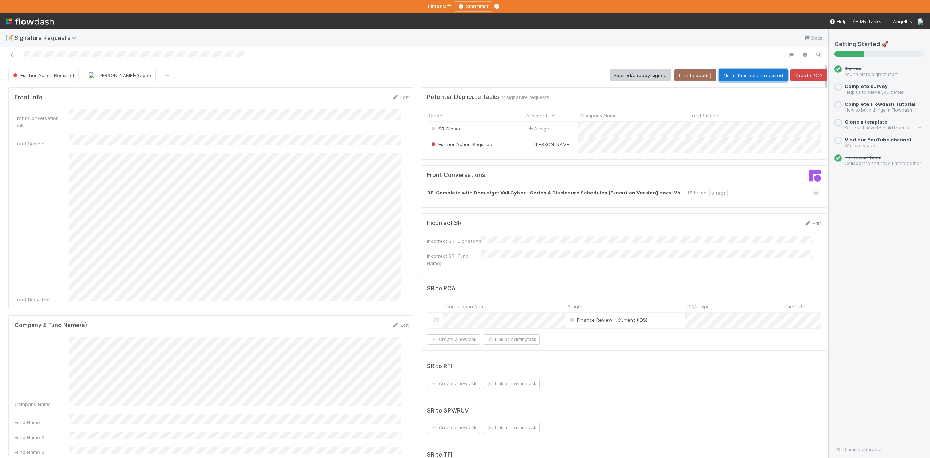
click at [724, 76] on button "No further action required" at bounding box center [753, 75] width 69 height 12
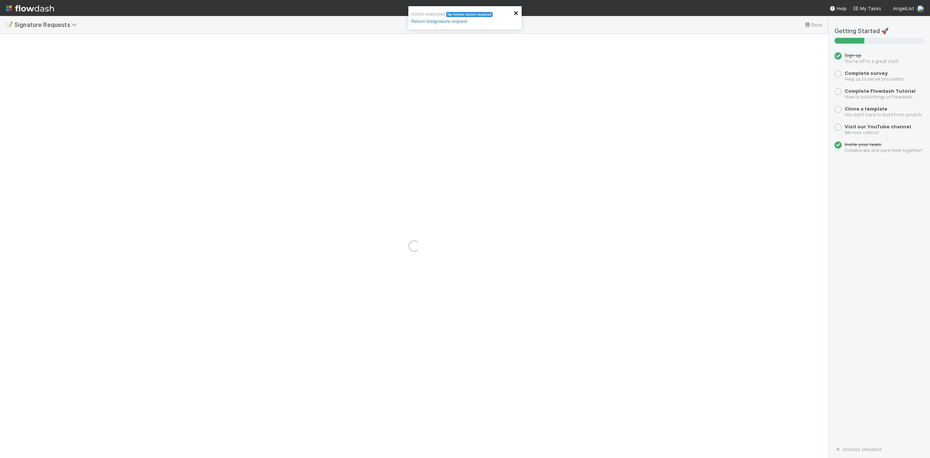
click at [514, 15] on icon "close" at bounding box center [516, 13] width 5 height 6
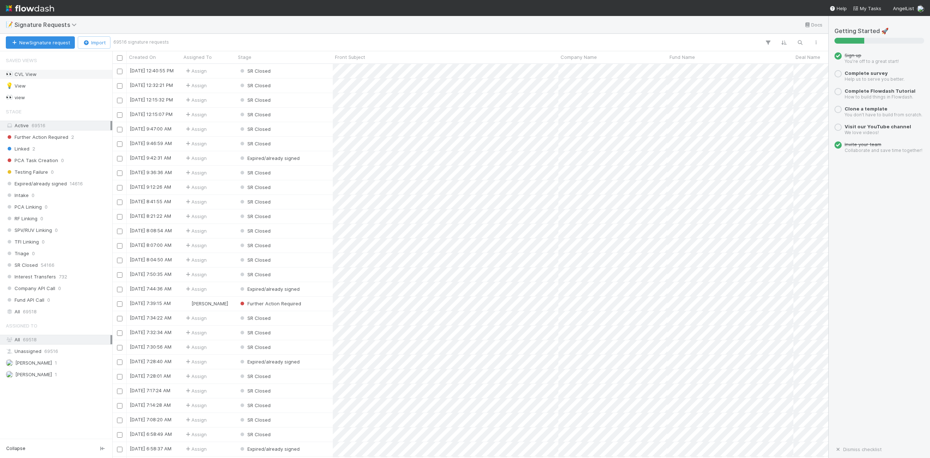
scroll to position [387, 709]
click at [50, 137] on span "Further Action Required" at bounding box center [37, 137] width 62 height 9
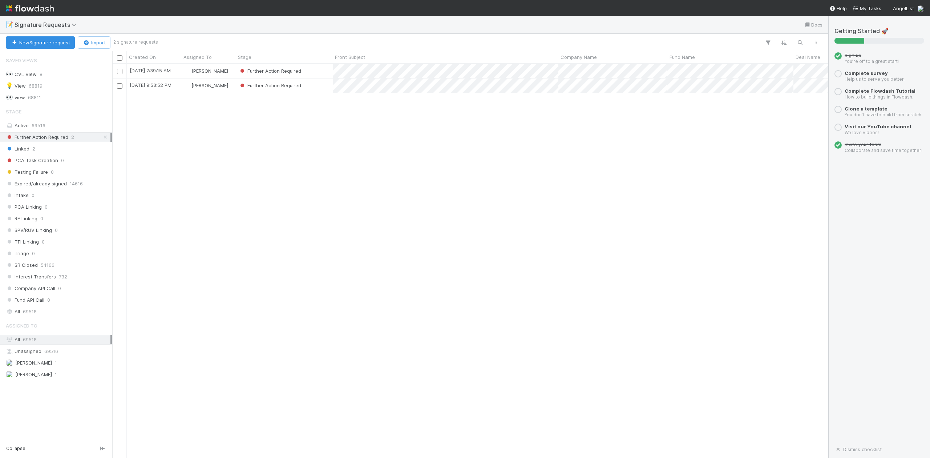
scroll to position [387, 709]
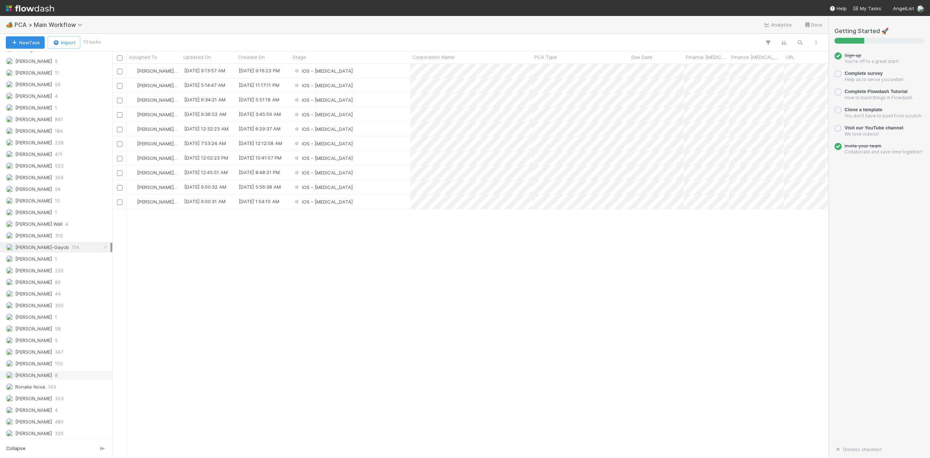
scroll to position [934, 0]
click at [35, 396] on span "[PERSON_NAME]" at bounding box center [33, 397] width 37 height 6
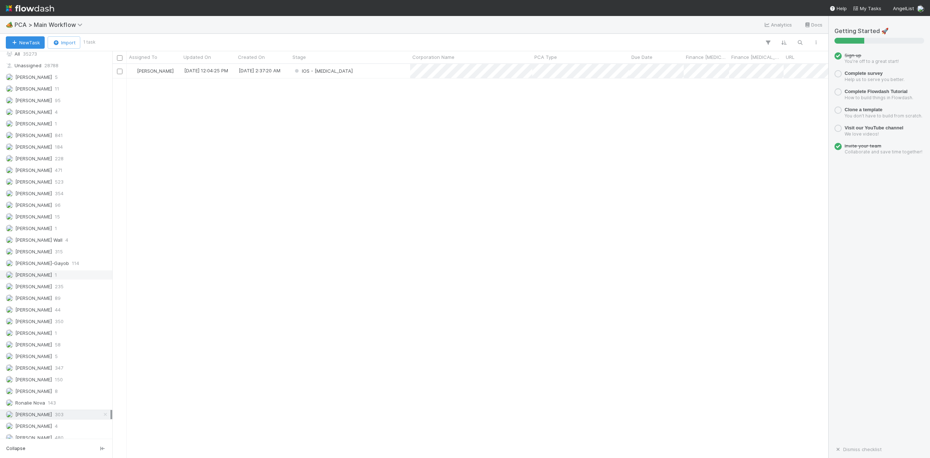
scroll to position [934, 0]
click at [40, 244] on span "[PERSON_NAME]-Gayob" at bounding box center [37, 245] width 63 height 9
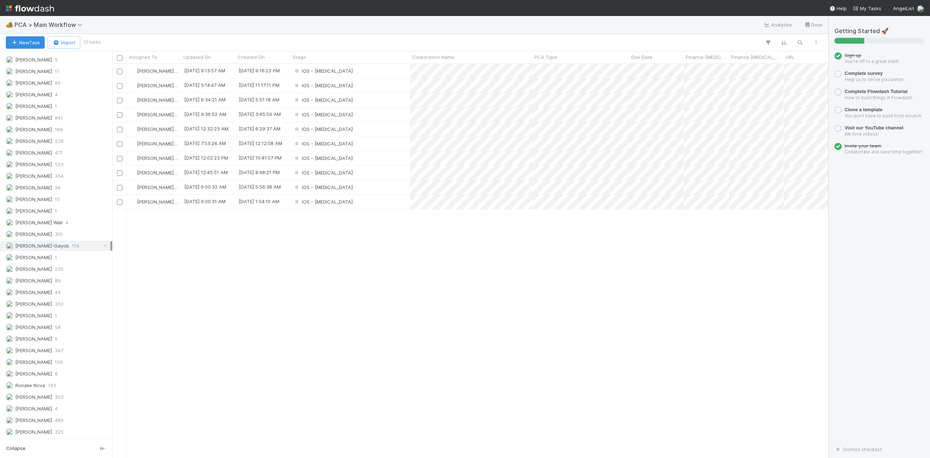
scroll to position [387, 709]
click at [344, 68] on div "IOS - [MEDICAL_DATA]" at bounding box center [350, 71] width 120 height 14
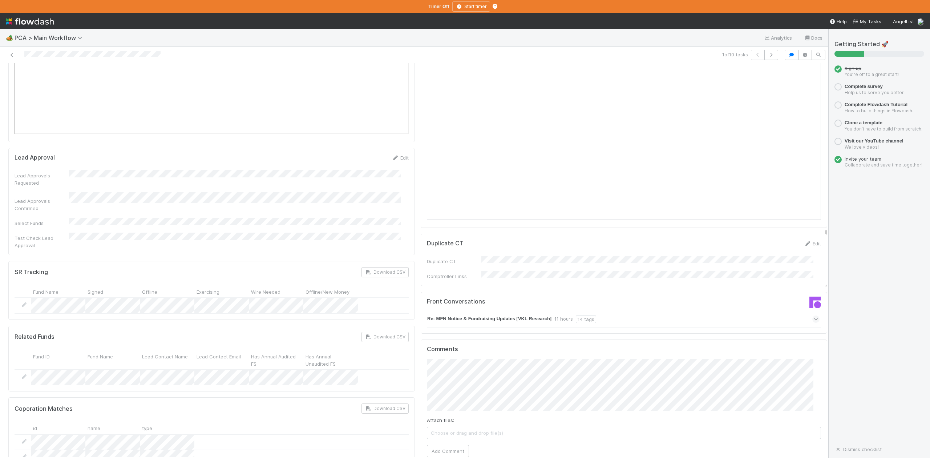
scroll to position [1163, 0]
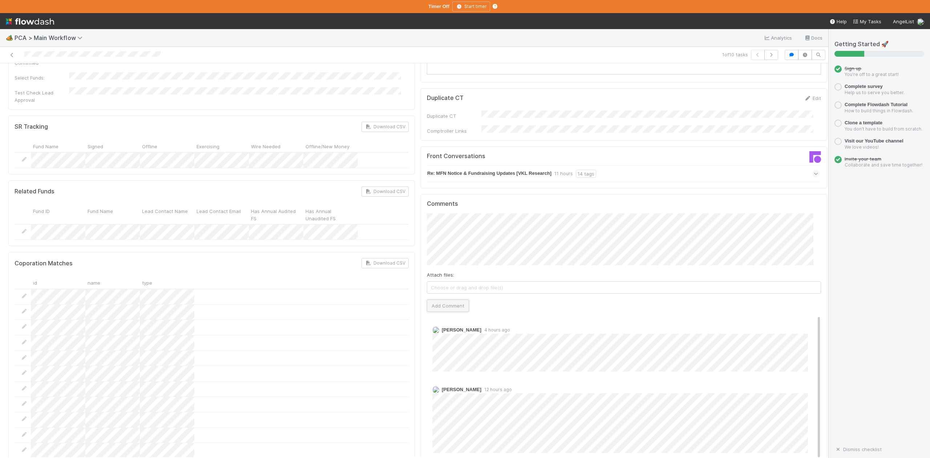
click at [427, 299] on button "Add Comment" at bounding box center [448, 305] width 42 height 12
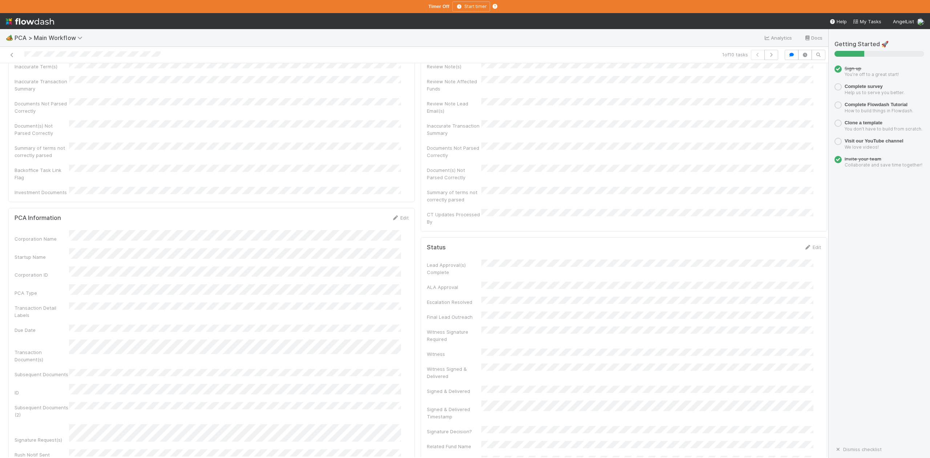
scroll to position [0, 0]
click at [34, 78] on span "IOS - [MEDICAL_DATA]" at bounding box center [42, 75] width 60 height 6
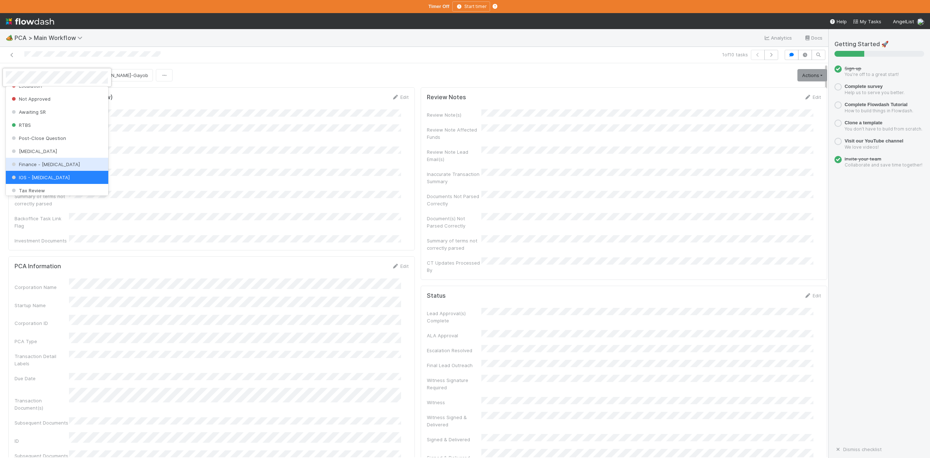
click at [39, 167] on span "Finance - ICU" at bounding box center [45, 164] width 70 height 6
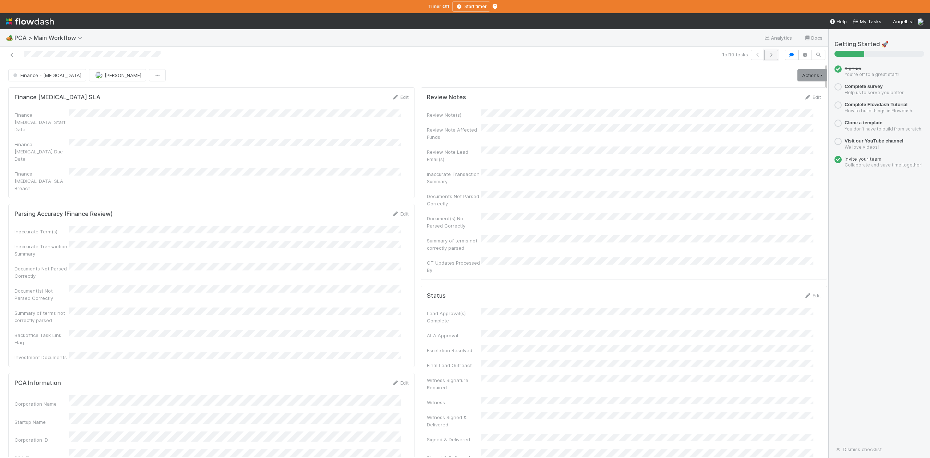
click at [768, 54] on icon "button" at bounding box center [771, 55] width 7 height 4
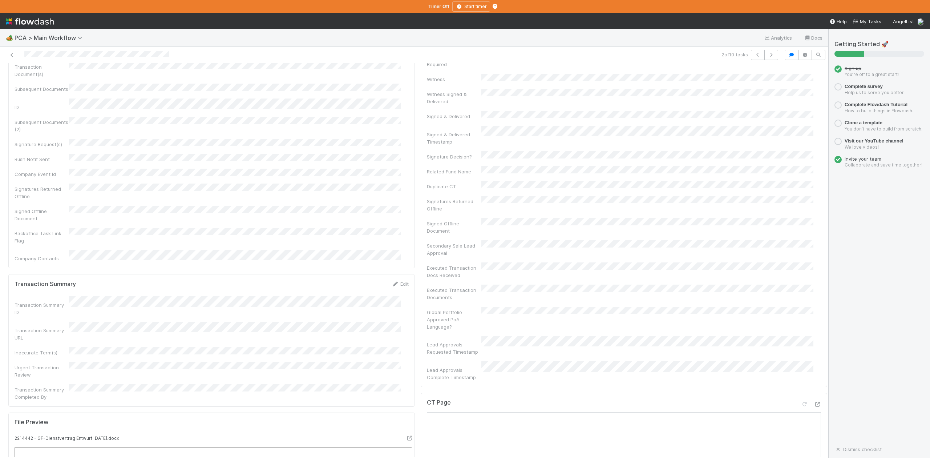
scroll to position [387, 0]
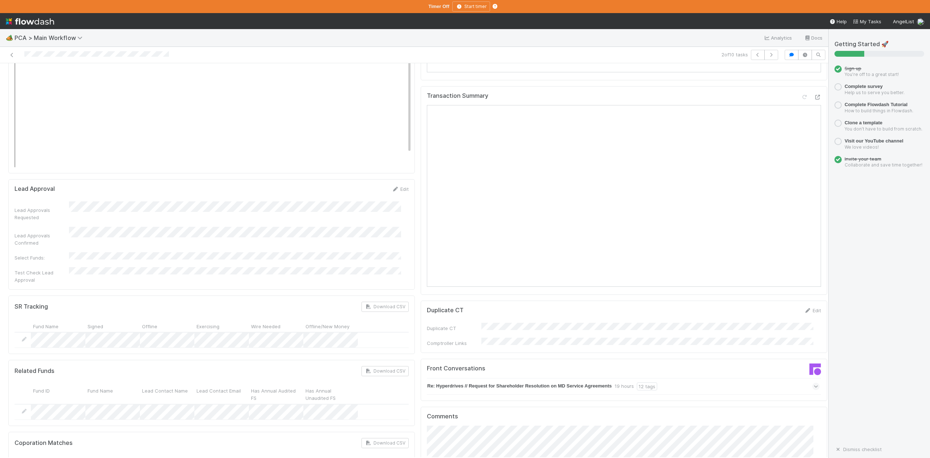
scroll to position [969, 0]
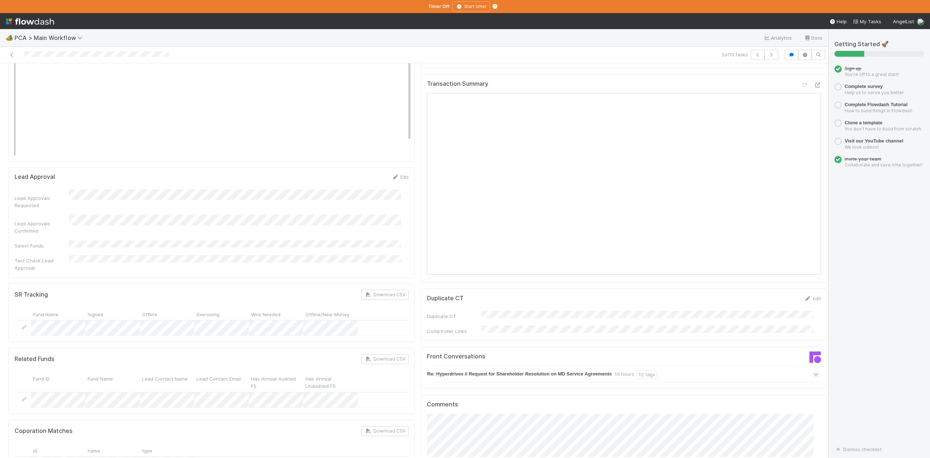
click at [814, 371] on icon at bounding box center [816, 374] width 5 height 7
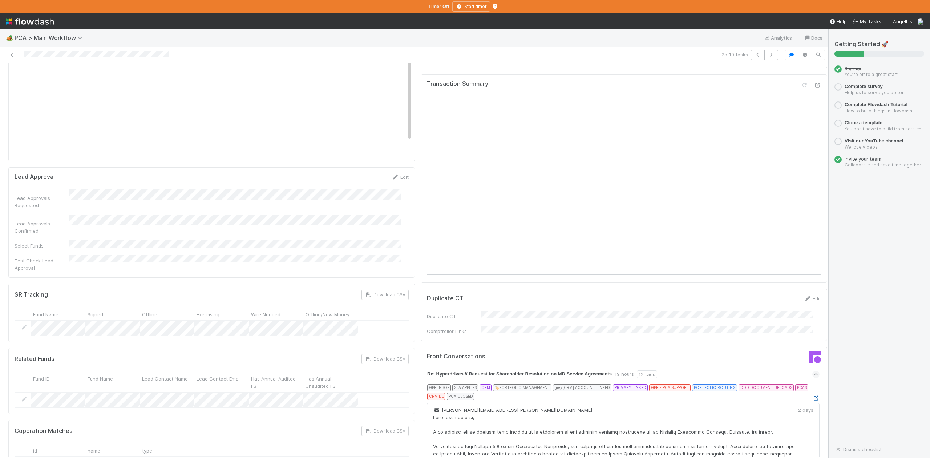
click at [812, 396] on icon at bounding box center [815, 398] width 7 height 5
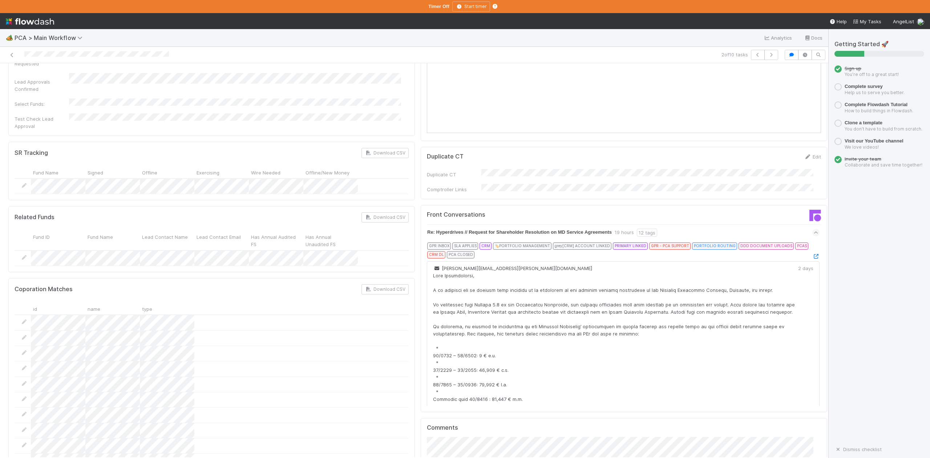
scroll to position [1217, 0]
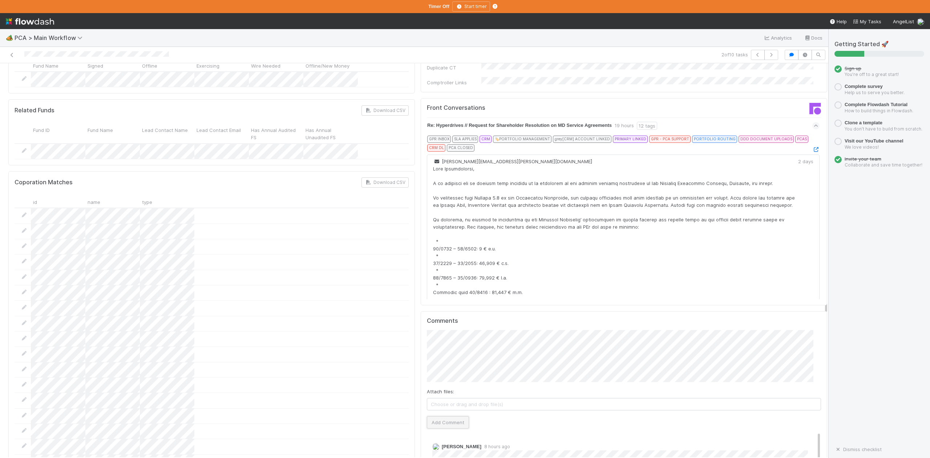
click at [445, 416] on button "Add Comment" at bounding box center [448, 422] width 42 height 12
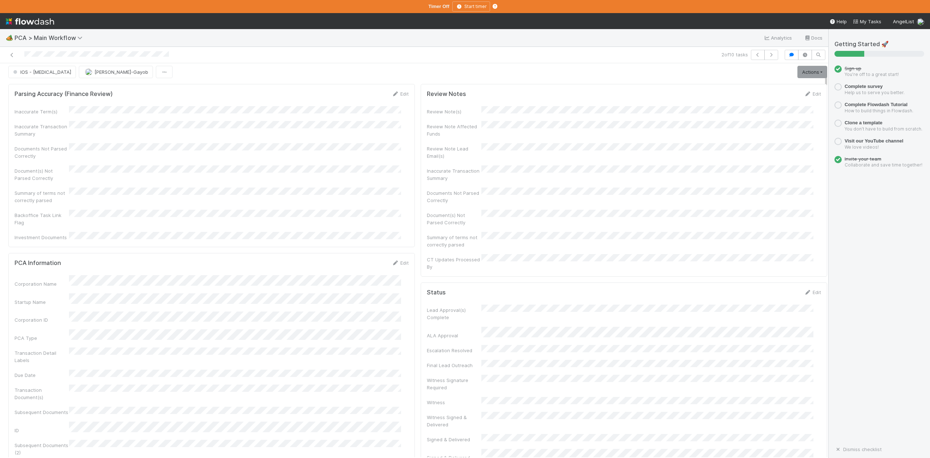
scroll to position [0, 0]
click at [28, 76] on span "IOS - [MEDICAL_DATA]" at bounding box center [42, 75] width 60 height 6
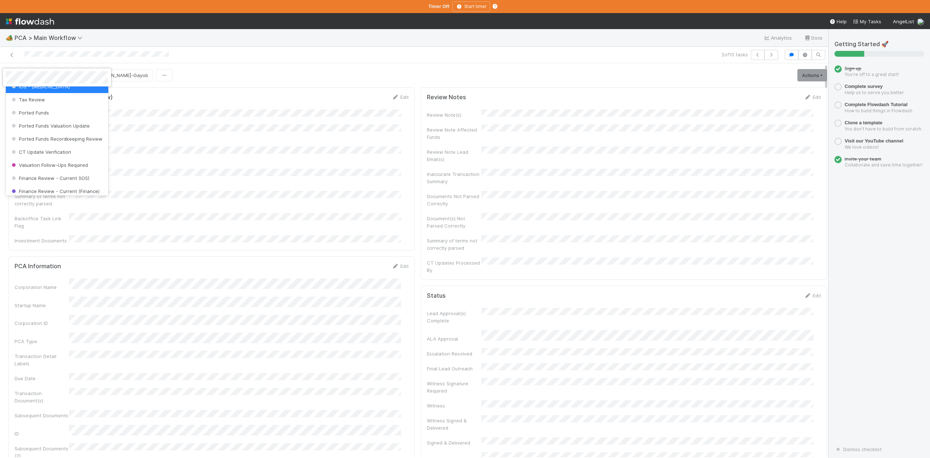
scroll to position [288, 0]
click at [60, 175] on span "Finance Review - Current (IOS)" at bounding box center [49, 172] width 79 height 6
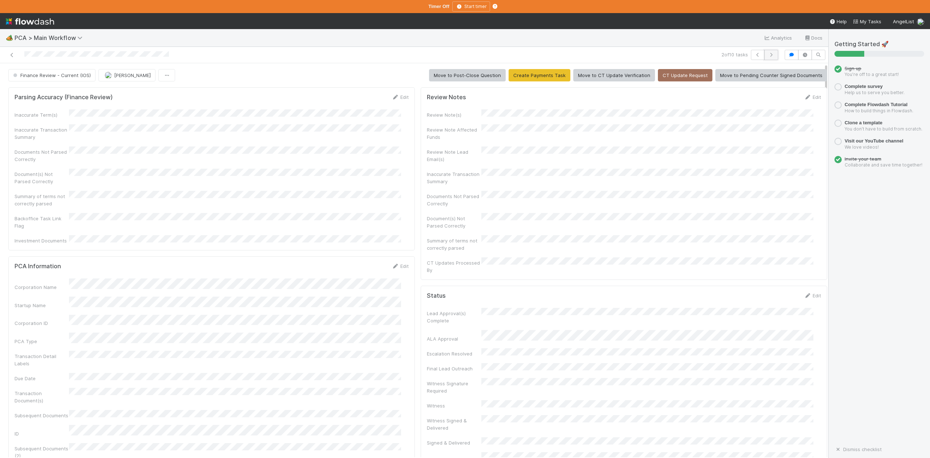
click at [768, 56] on icon "button" at bounding box center [771, 55] width 7 height 4
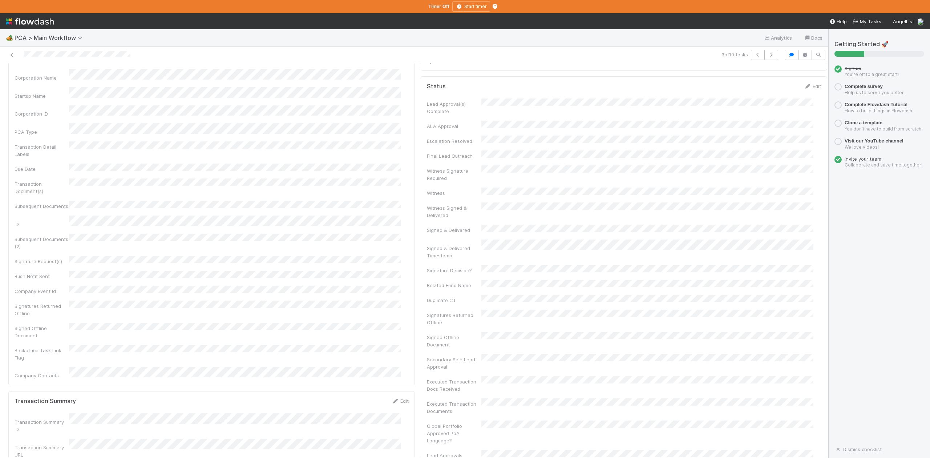
scroll to position [194, 0]
click at [394, 33] on div "🏕️ PCA > Main Workflow Analytics Docs" at bounding box center [414, 37] width 828 height 17
click at [379, 36] on div "🏕️ PCA > Main Workflow Analytics Docs" at bounding box center [414, 37] width 828 height 17
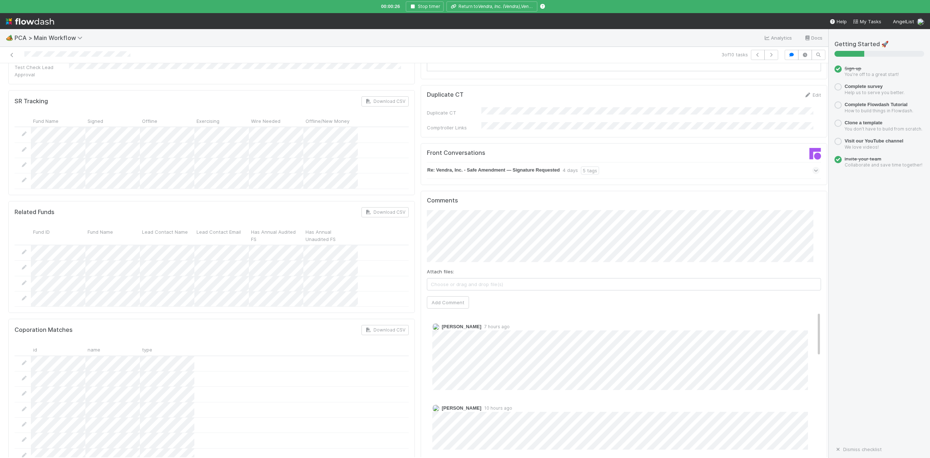
scroll to position [1118, 0]
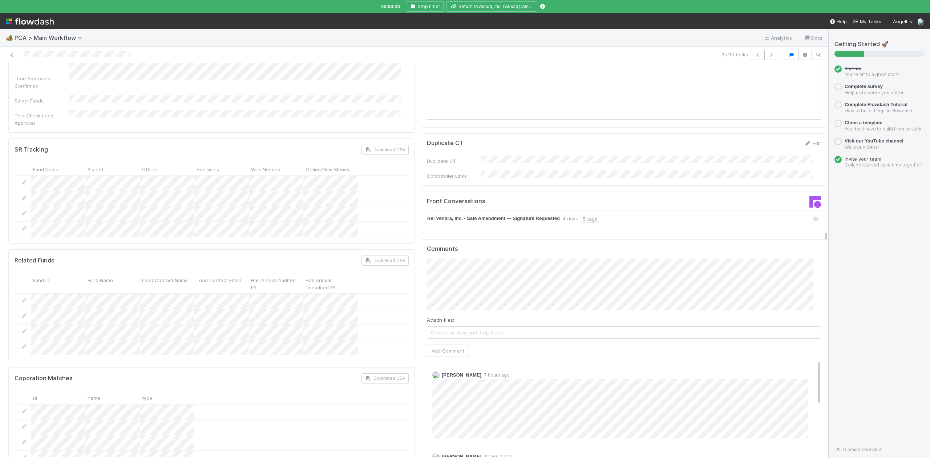
click at [814, 215] on icon at bounding box center [816, 218] width 5 height 7
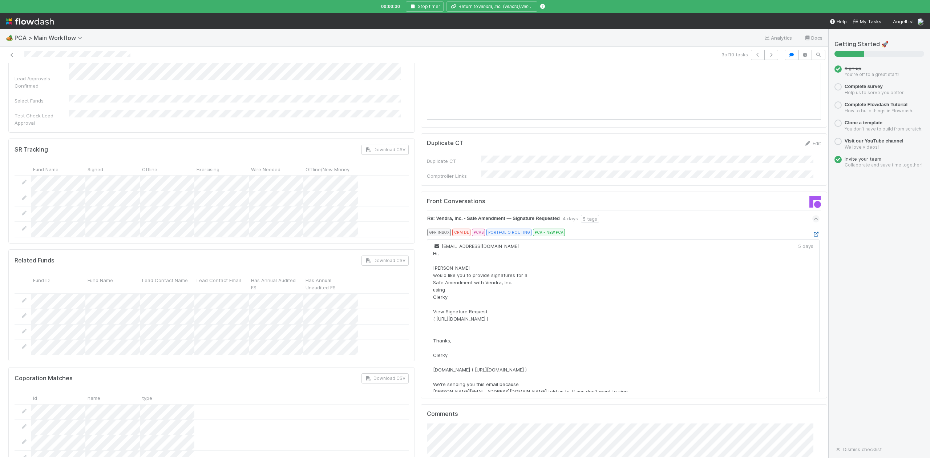
click at [812, 232] on icon at bounding box center [815, 234] width 7 height 5
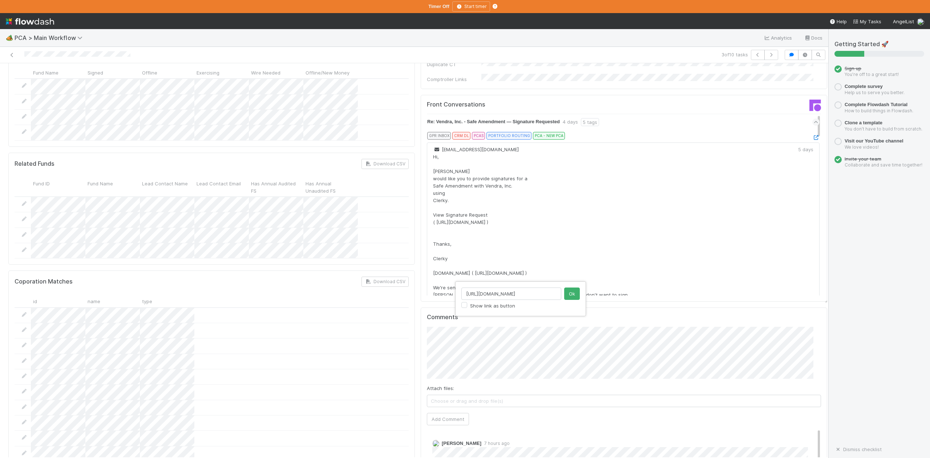
scroll to position [0, 77]
type input "https://flowdash.internal.angellist.com/workflows/BmIppY/tasks/D7s12BMP"
click at [573, 294] on button "Ok" at bounding box center [572, 293] width 16 height 12
type input "h"
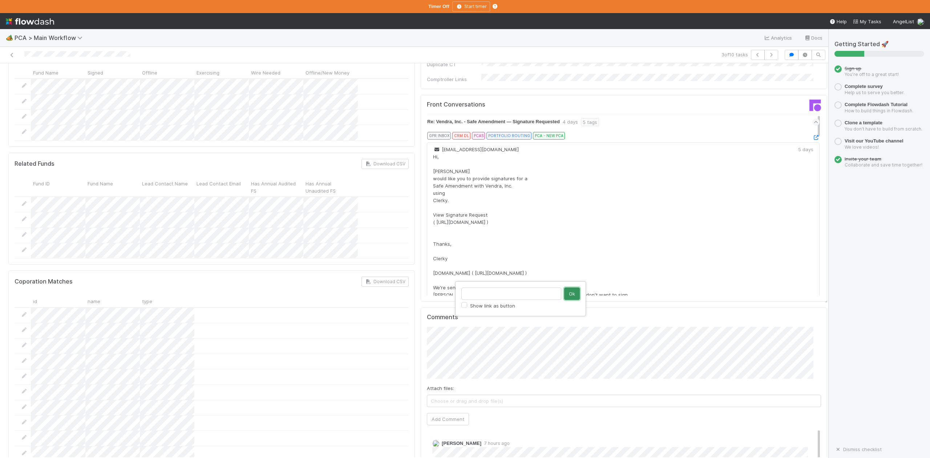
click at [573, 291] on button "Ok" at bounding box center [572, 293] width 16 height 12
type input "https://flowdash.internal.angellist.com/workflows/BmIppY/tasks/D7s12BMP"
click at [575, 292] on button "Ok" at bounding box center [572, 293] width 16 height 12
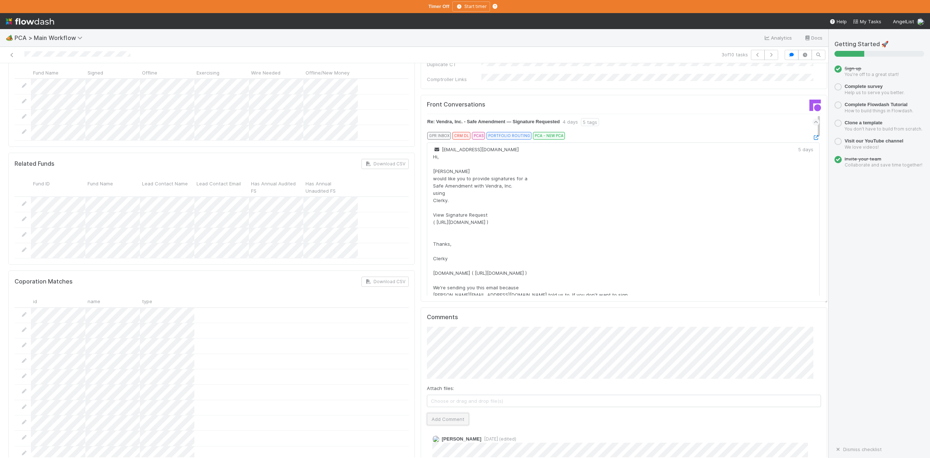
click at [449, 413] on button "Add Comment" at bounding box center [448, 419] width 42 height 12
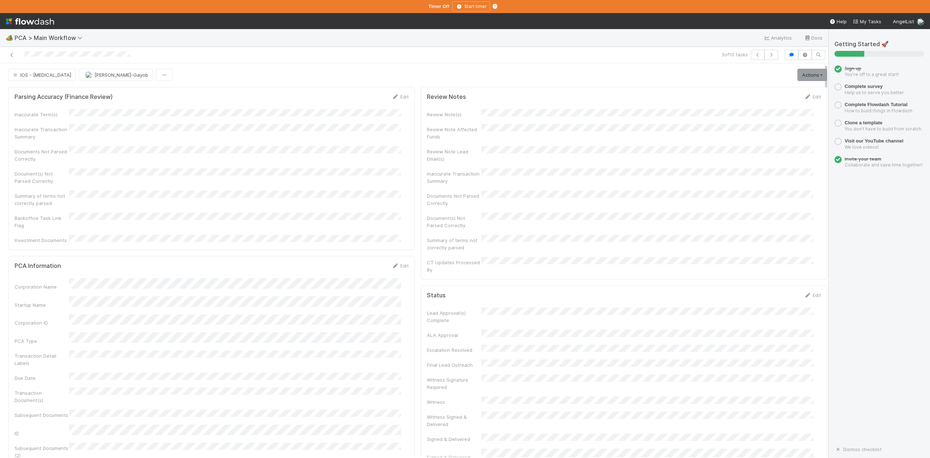
scroll to position [0, 0]
click at [39, 80] on button "IOS - [MEDICAL_DATA]" at bounding box center [42, 75] width 68 height 12
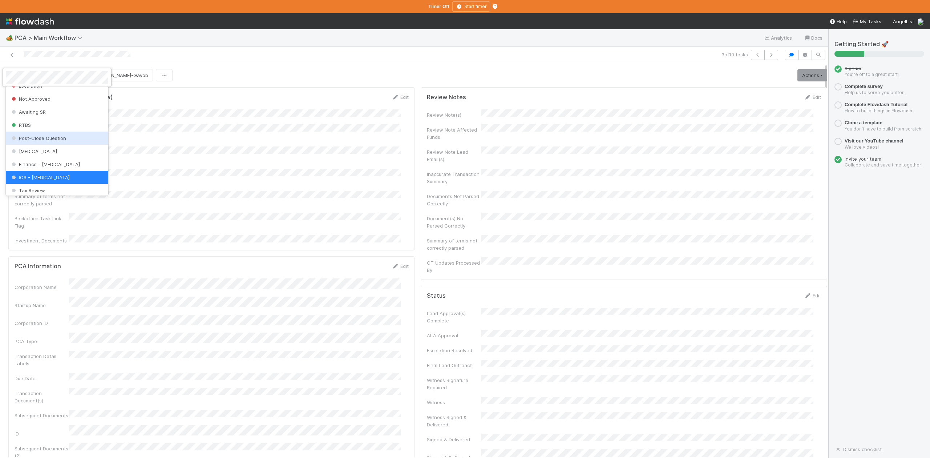
click at [62, 141] on span "Post-Close Question" at bounding box center [38, 138] width 56 height 6
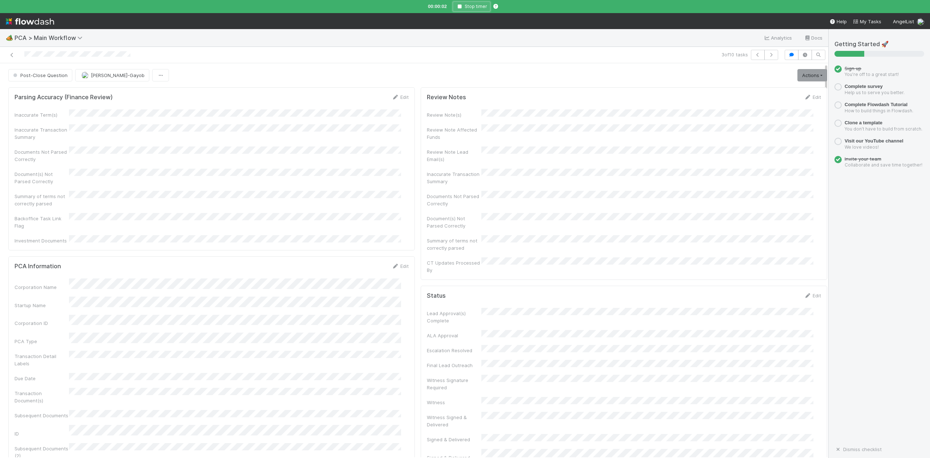
click at [461, 6] on icon "button" at bounding box center [459, 6] width 7 height 4
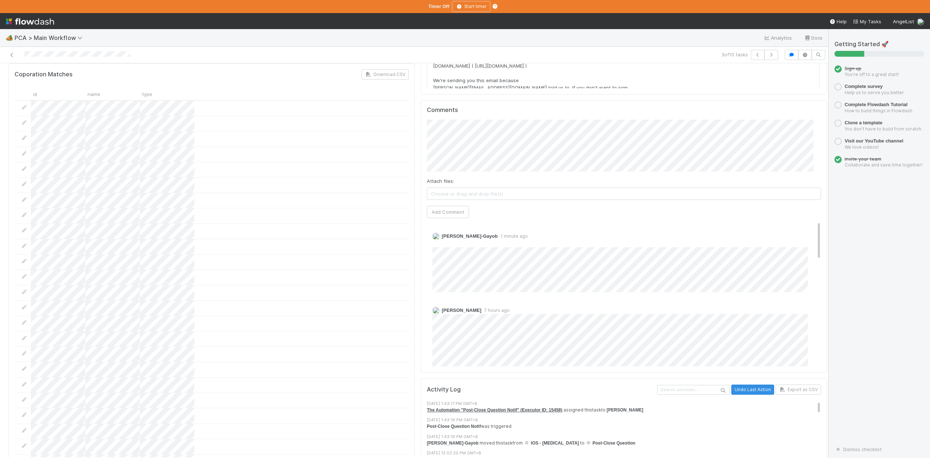
scroll to position [1405, 0]
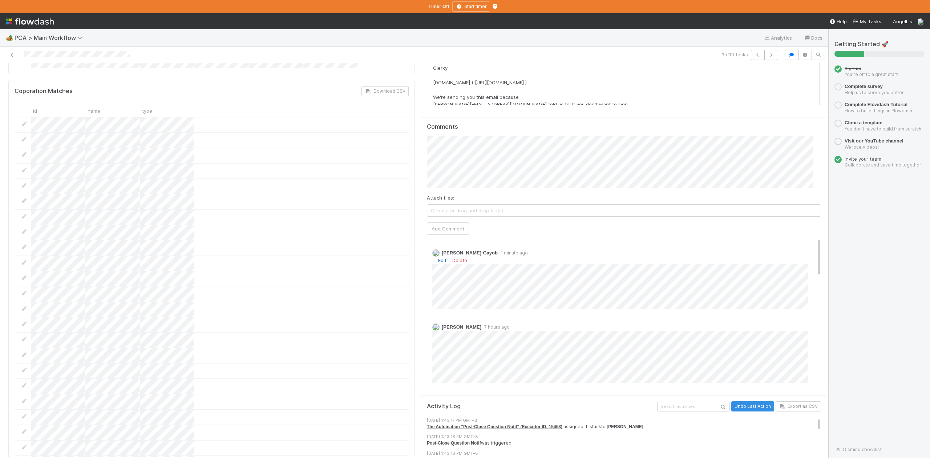
click at [438, 257] on link "Edit" at bounding box center [442, 260] width 8 height 6
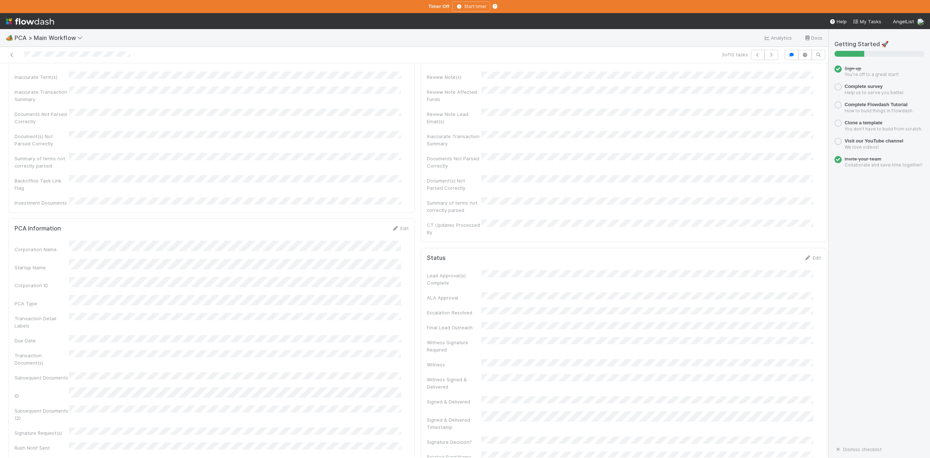
scroll to position [0, 0]
click at [768, 54] on icon "button" at bounding box center [771, 55] width 7 height 4
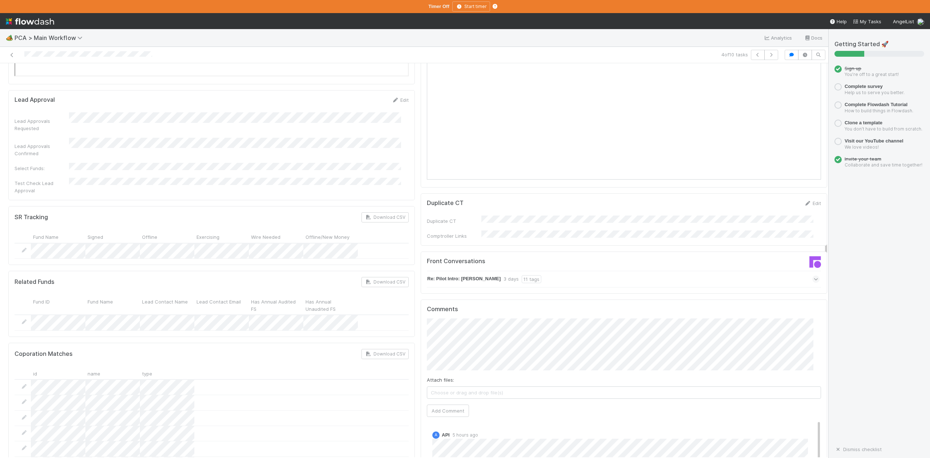
scroll to position [1114, 0]
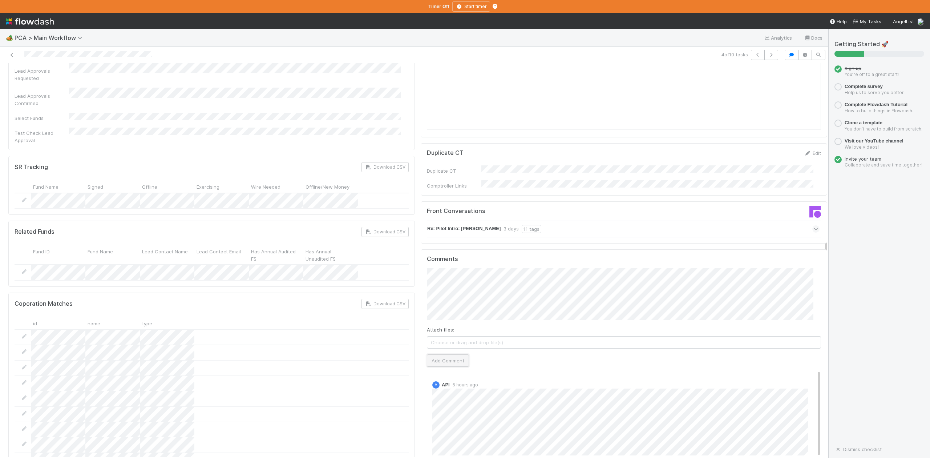
click at [437, 354] on button "Add Comment" at bounding box center [448, 360] width 42 height 12
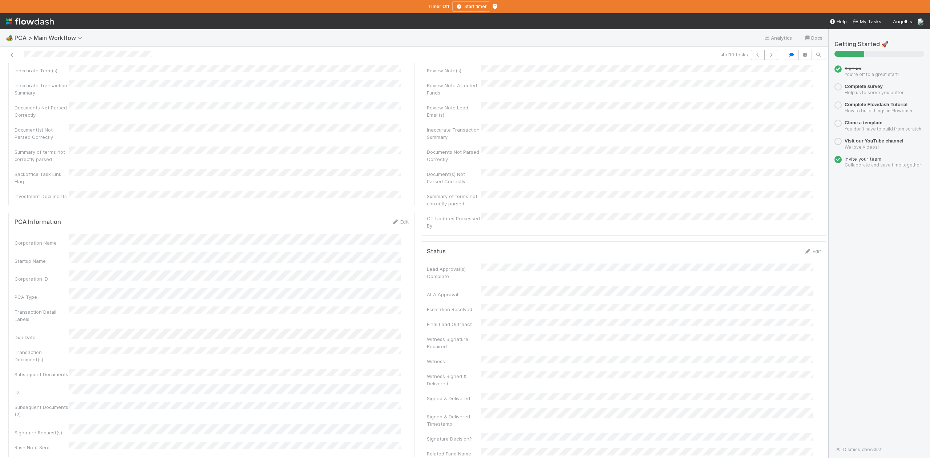
scroll to position [0, 0]
click at [36, 77] on span "IOS - [MEDICAL_DATA]" at bounding box center [42, 75] width 60 height 6
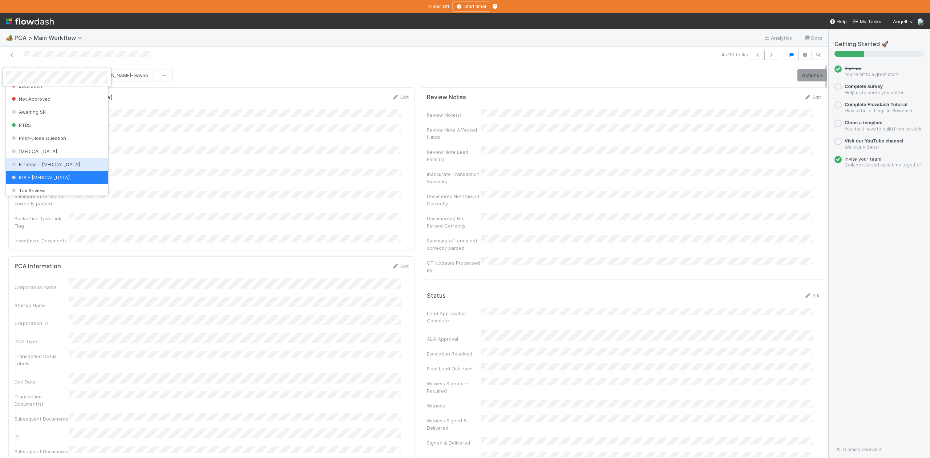
click at [47, 167] on span "Finance - [MEDICAL_DATA]" at bounding box center [45, 164] width 70 height 6
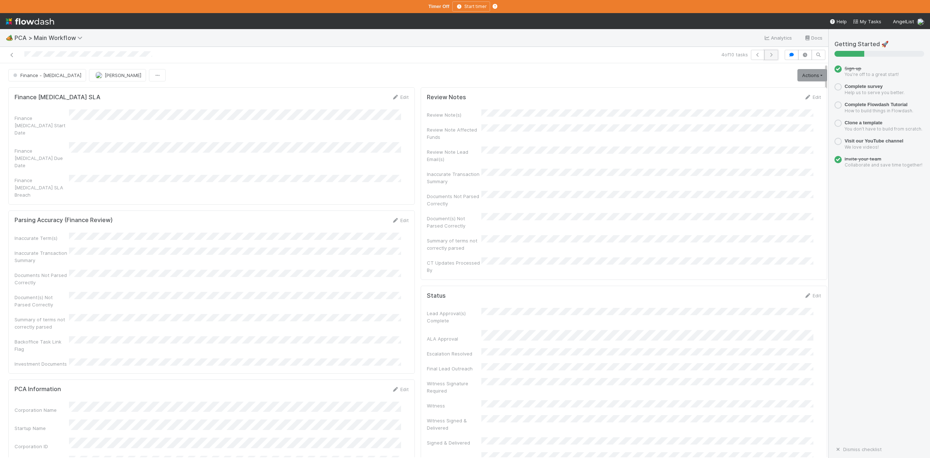
click at [768, 54] on icon "button" at bounding box center [771, 55] width 7 height 4
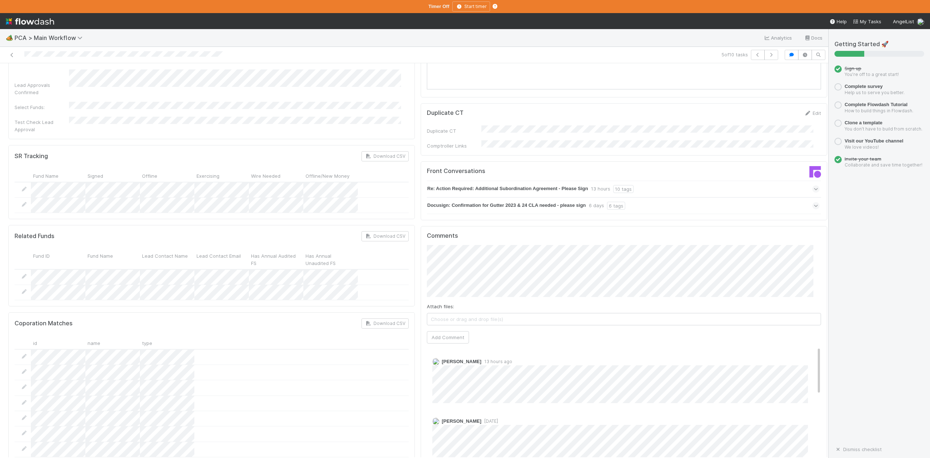
scroll to position [1066, 0]
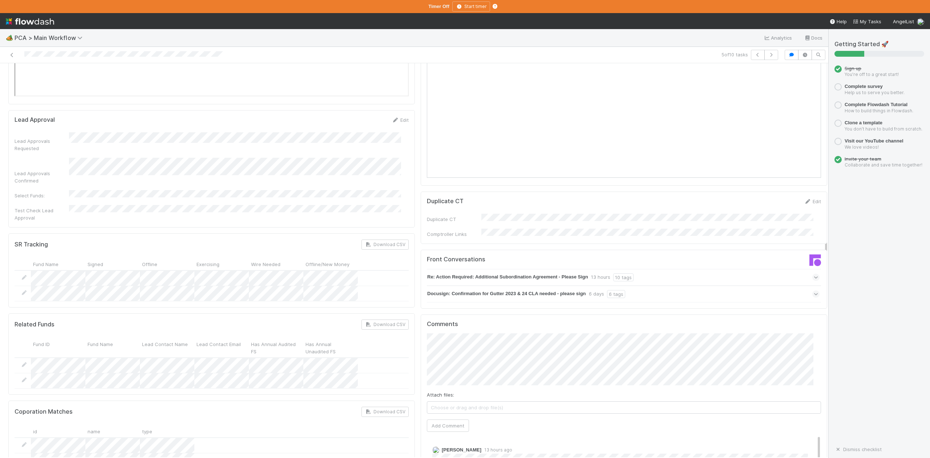
click at [814, 290] on icon at bounding box center [816, 293] width 5 height 7
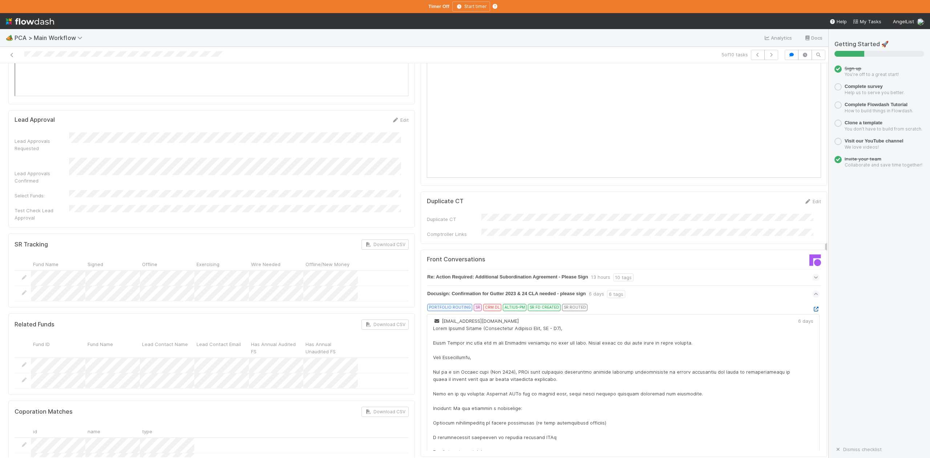
click at [812, 307] on icon at bounding box center [815, 309] width 7 height 5
click at [812, 274] on span at bounding box center [815, 277] width 7 height 7
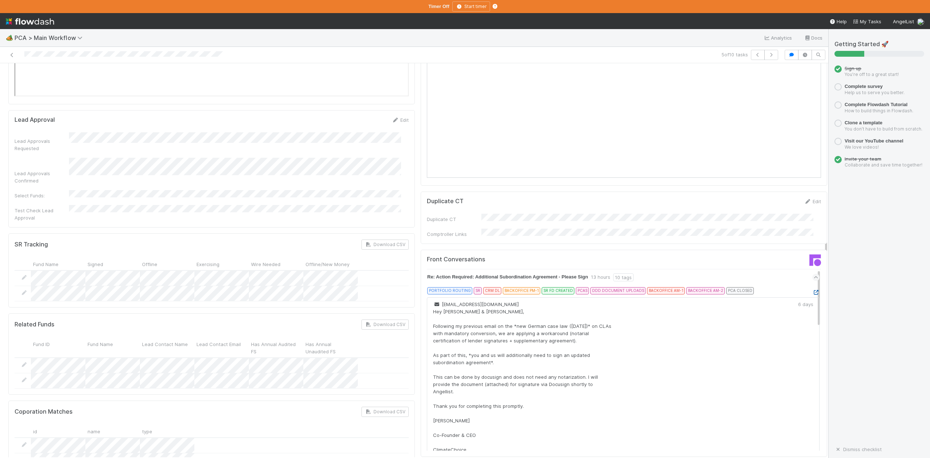
click at [812, 290] on icon at bounding box center [815, 292] width 7 height 5
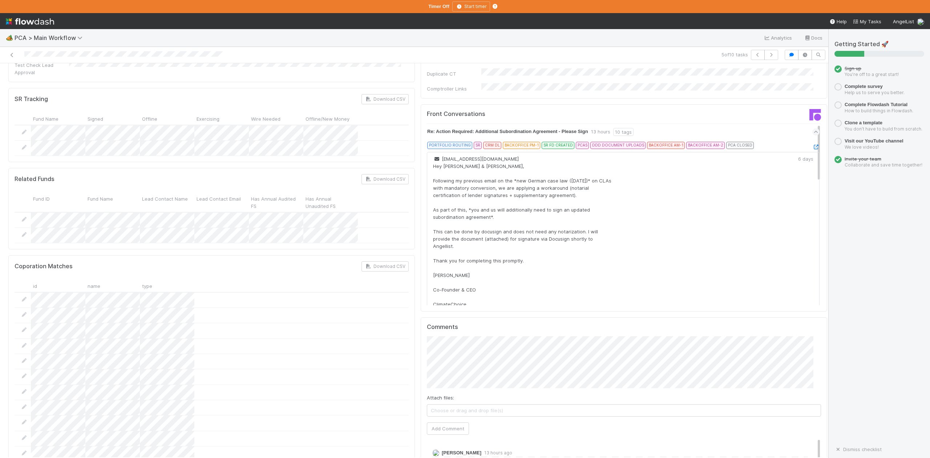
scroll to position [1356, 0]
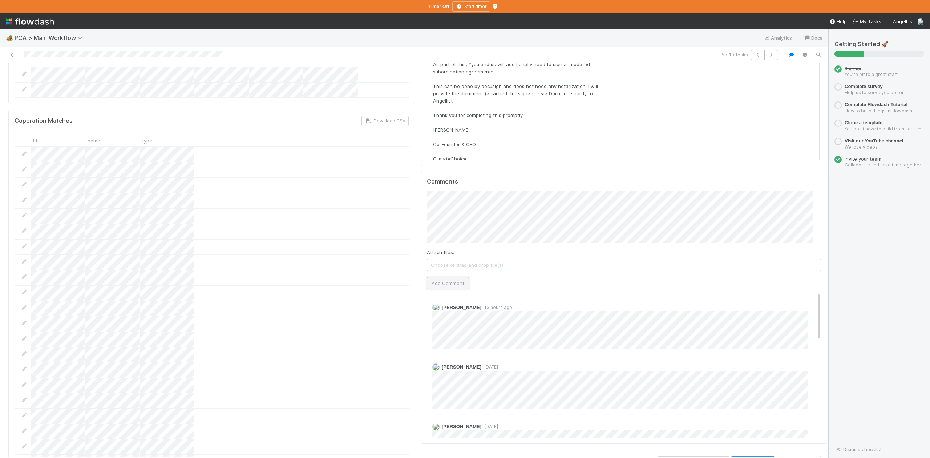
click at [438, 277] on button "Add Comment" at bounding box center [448, 283] width 42 height 12
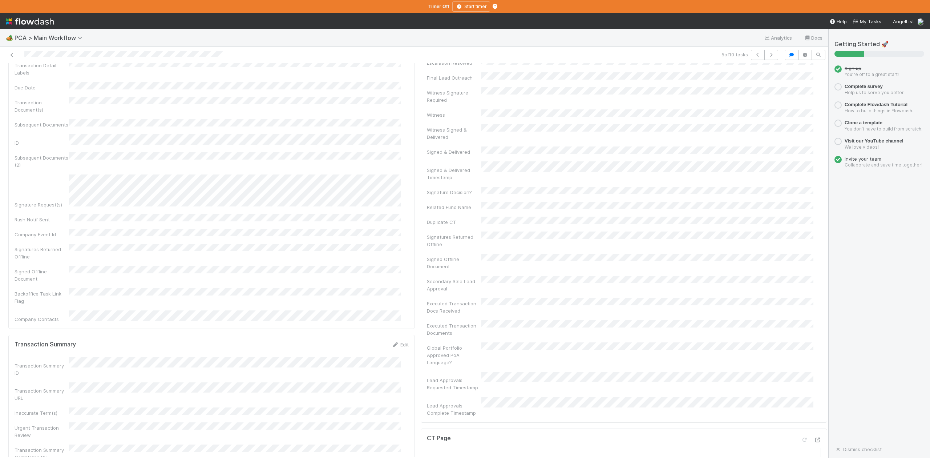
scroll to position [0, 0]
click at [43, 77] on button "IOS - [MEDICAL_DATA]" at bounding box center [42, 75] width 68 height 12
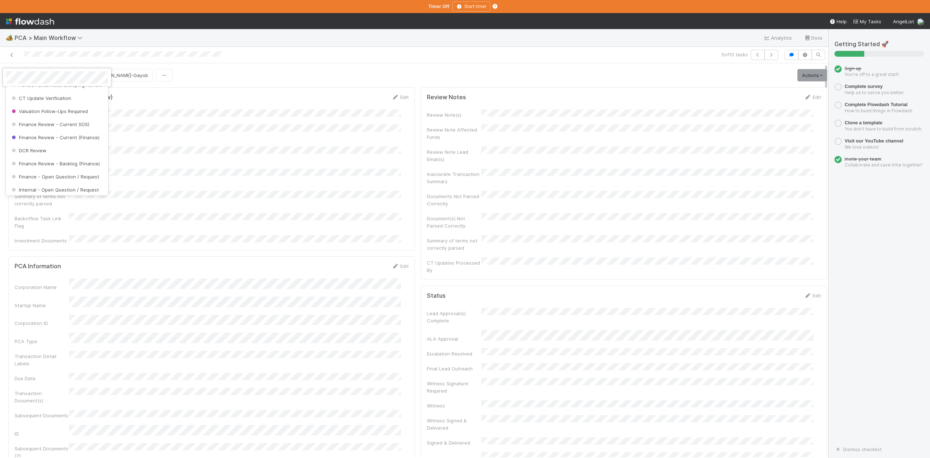
scroll to position [337, 0]
click at [76, 130] on div "Finance Review - Current (IOS)" at bounding box center [57, 123] width 102 height 13
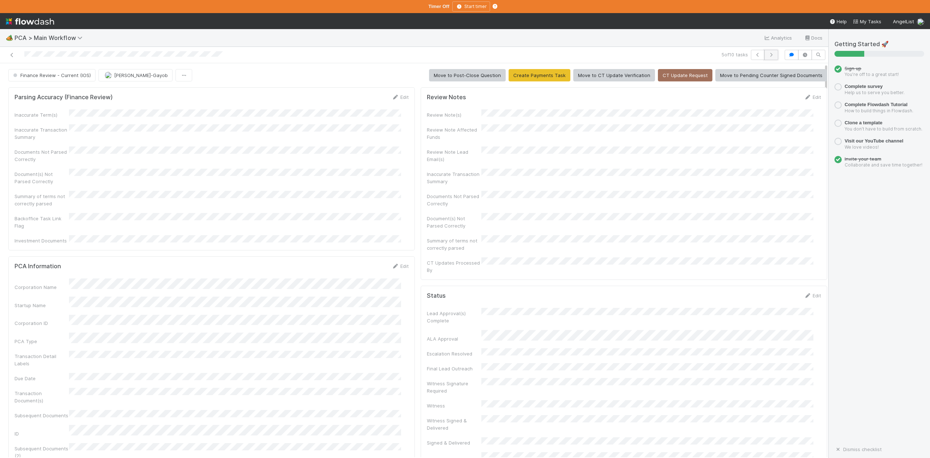
click at [768, 54] on icon "button" at bounding box center [771, 55] width 7 height 4
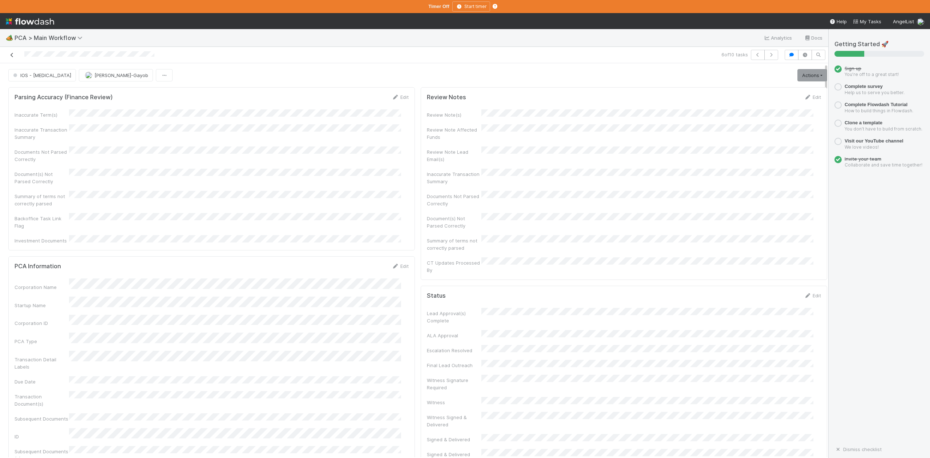
click at [13, 56] on icon at bounding box center [11, 55] width 7 height 5
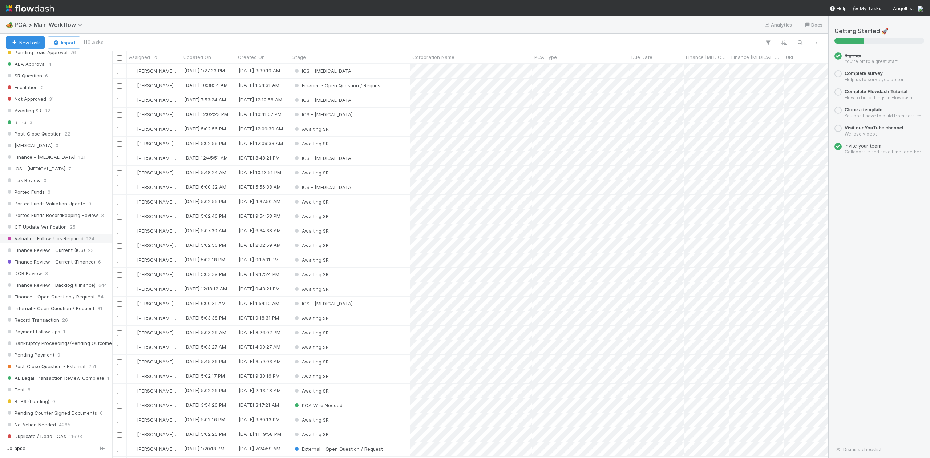
scroll to position [387, 0]
click at [28, 185] on span "IOS - [MEDICAL_DATA]" at bounding box center [36, 179] width 60 height 9
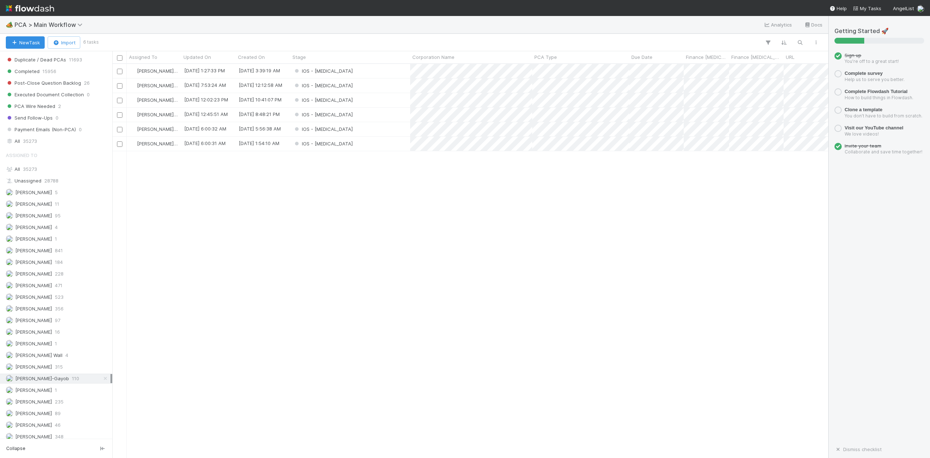
scroll to position [387, 709]
click at [339, 73] on div "IOS - [MEDICAL_DATA]" at bounding box center [350, 71] width 120 height 14
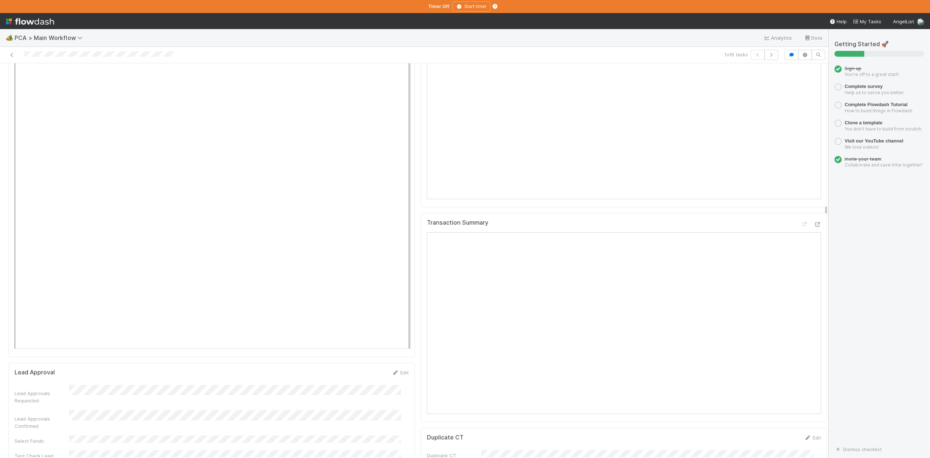
scroll to position [630, 0]
drag, startPoint x: 396, startPoint y: 47, endPoint x: 420, endPoint y: 127, distance: 84.2
click at [396, 47] on div "🏕️ PCA > Main Workflow Analytics Docs" at bounding box center [414, 37] width 828 height 17
click at [408, 53] on div "1 of 6 tasks" at bounding box center [587, 55] width 388 height 10
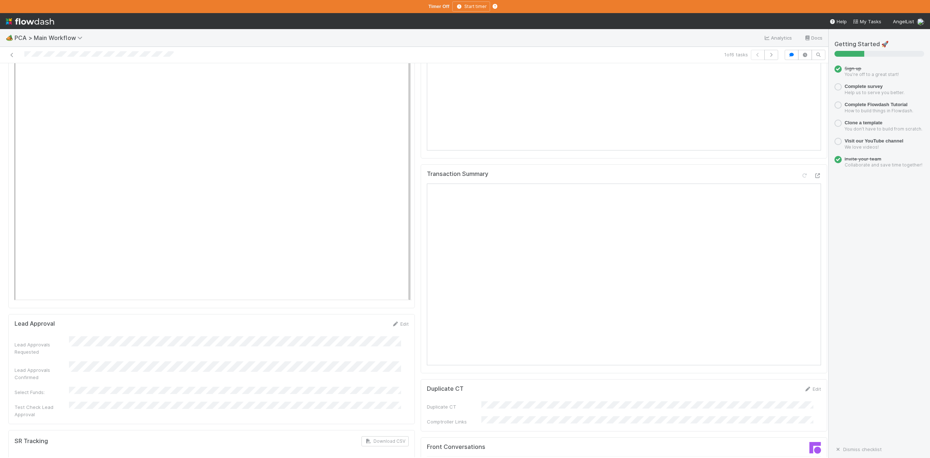
scroll to position [1066, 0]
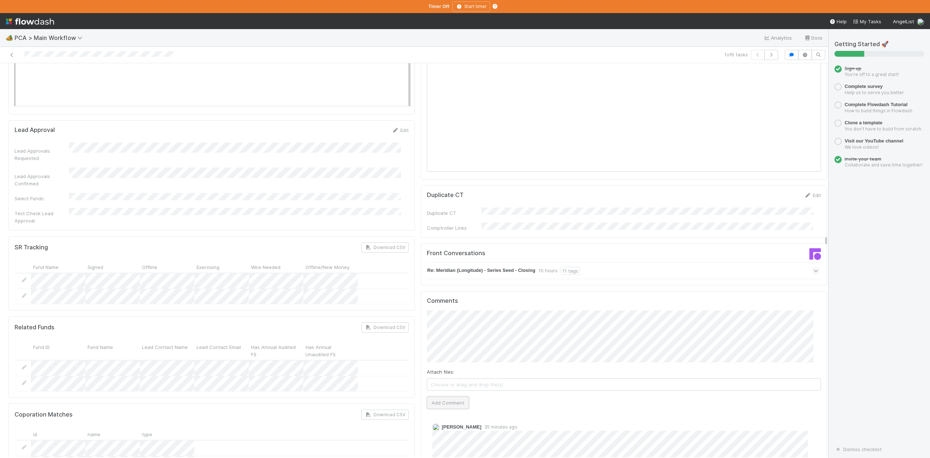
click at [440, 396] on button "Add Comment" at bounding box center [448, 402] width 42 height 12
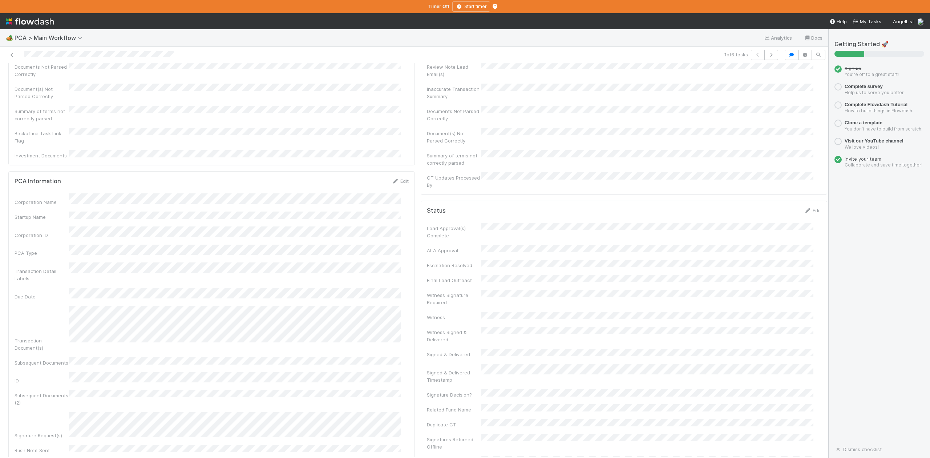
scroll to position [0, 0]
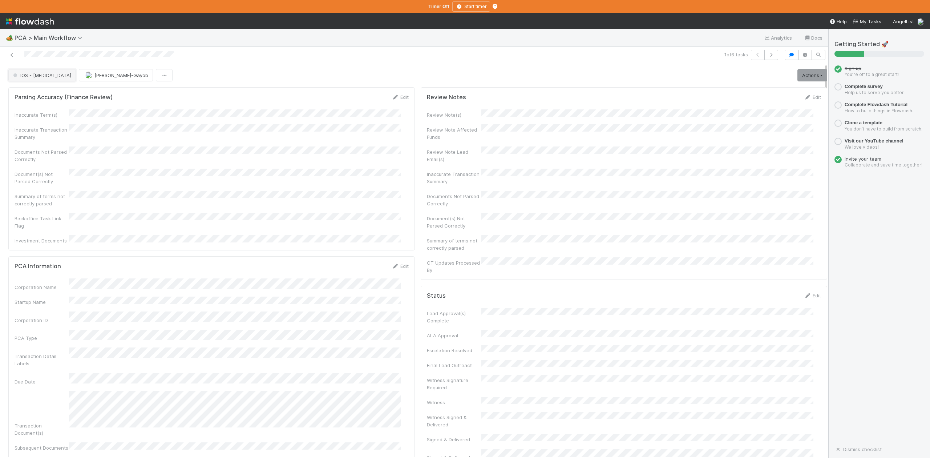
click at [30, 74] on span "IOS - [MEDICAL_DATA]" at bounding box center [42, 75] width 60 height 6
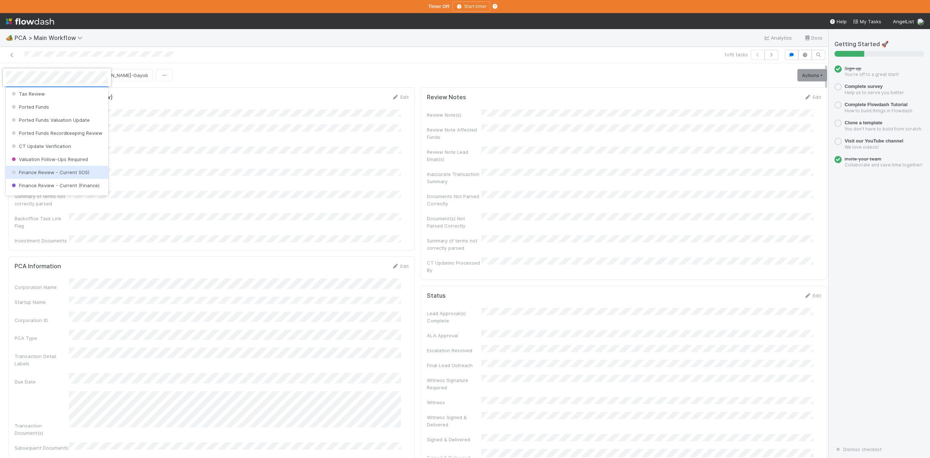
click at [73, 175] on span "Finance Review - Current (IOS)" at bounding box center [49, 172] width 79 height 6
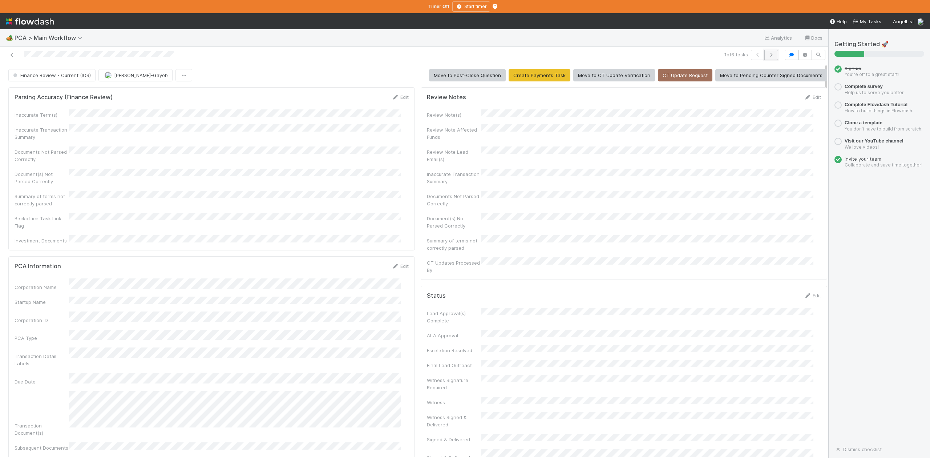
click at [768, 54] on icon "button" at bounding box center [771, 55] width 7 height 4
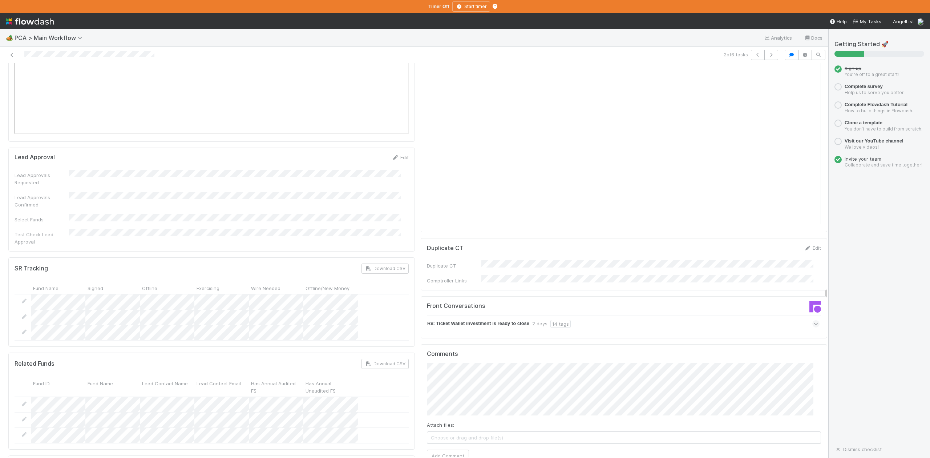
scroll to position [1114, 0]
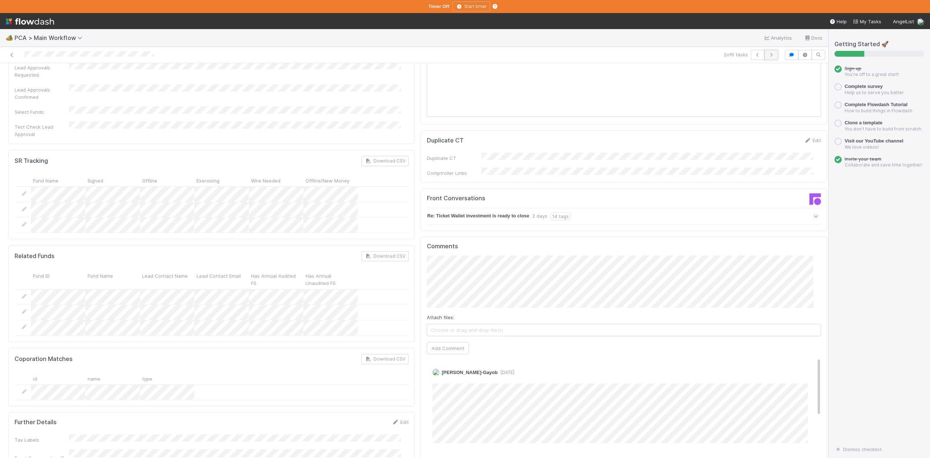
click at [768, 56] on icon "button" at bounding box center [771, 55] width 7 height 4
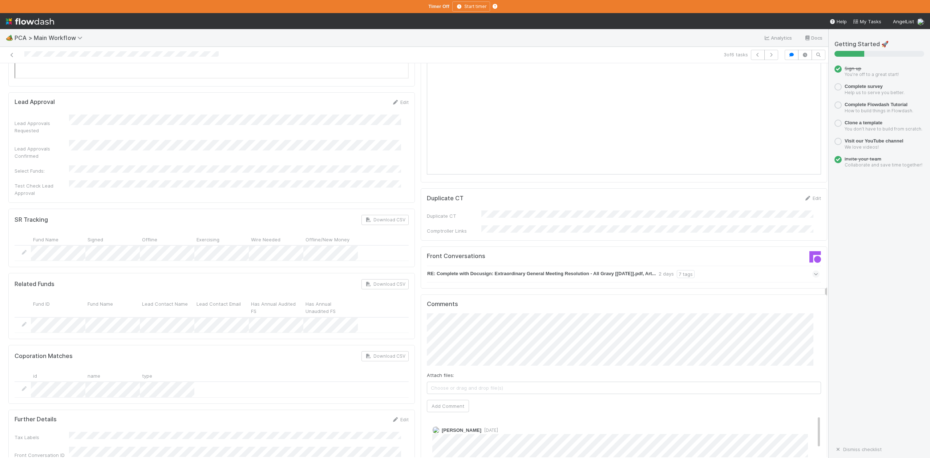
scroll to position [1211, 0]
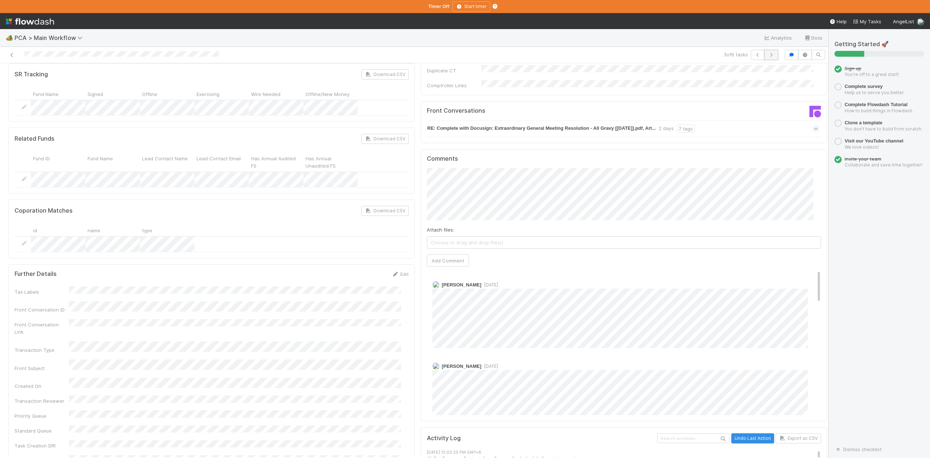
click at [768, 54] on icon "button" at bounding box center [771, 55] width 7 height 4
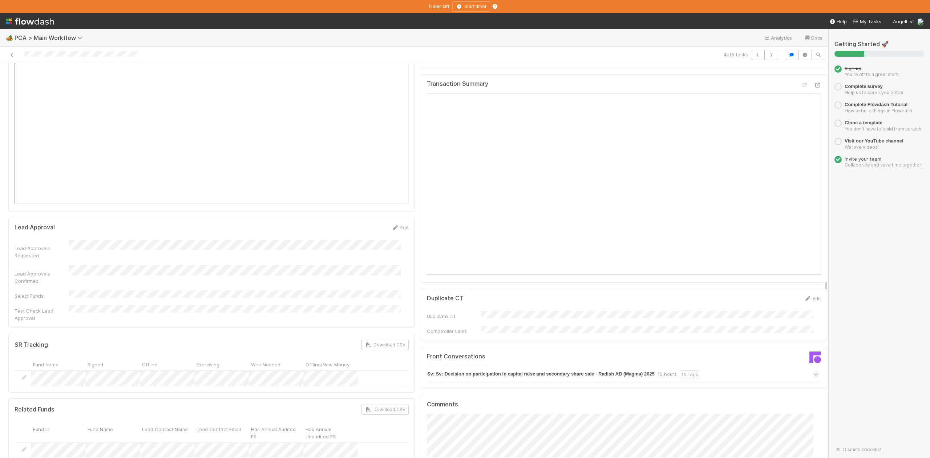
scroll to position [1163, 0]
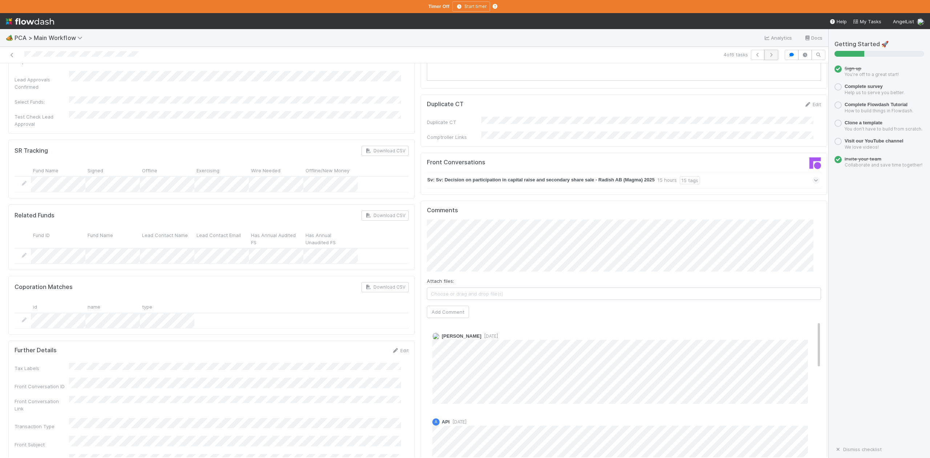
click at [768, 56] on icon "button" at bounding box center [771, 55] width 7 height 4
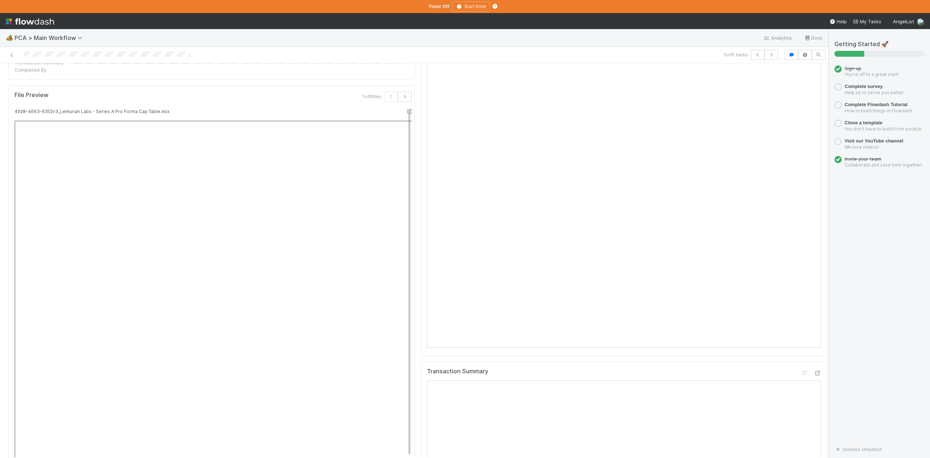
scroll to position [581, 0]
click at [814, 144] on icon at bounding box center [817, 146] width 7 height 5
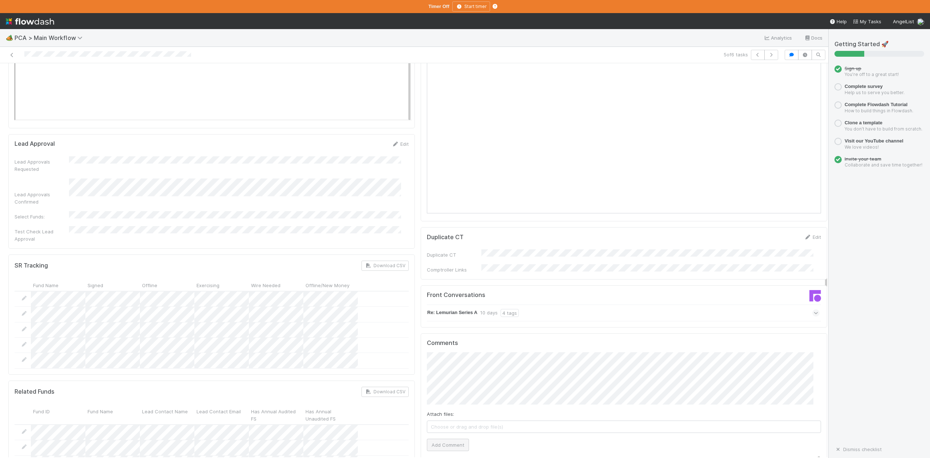
scroll to position [1017, 0]
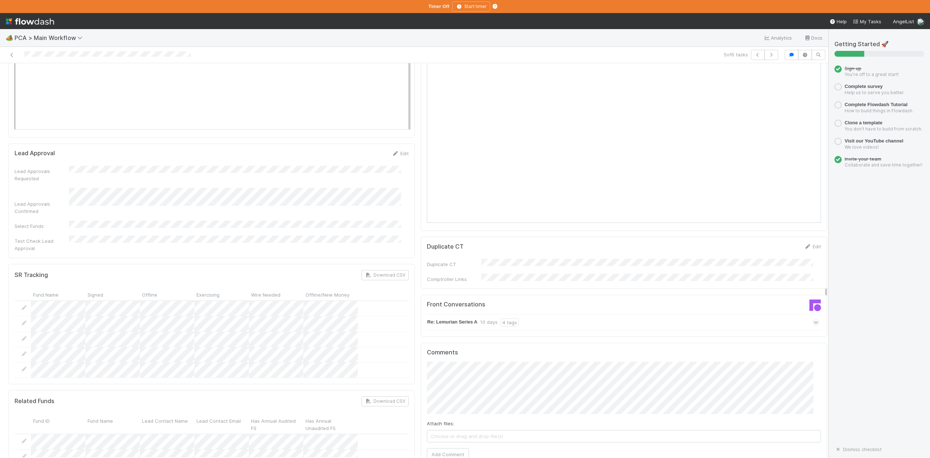
click at [814, 319] on icon at bounding box center [816, 322] width 5 height 7
click at [812, 335] on icon at bounding box center [815, 337] width 7 height 5
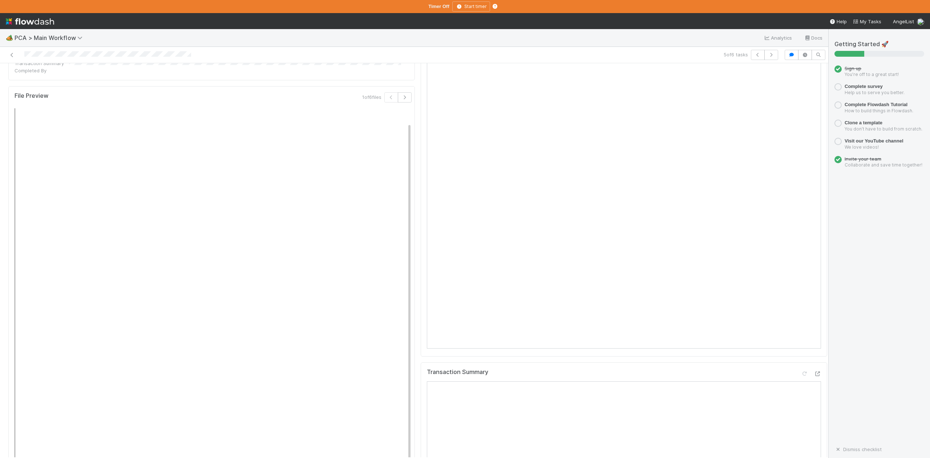
scroll to position [775, 0]
click at [768, 54] on icon "button" at bounding box center [771, 55] width 7 height 4
click at [9, 53] on icon at bounding box center [11, 55] width 7 height 5
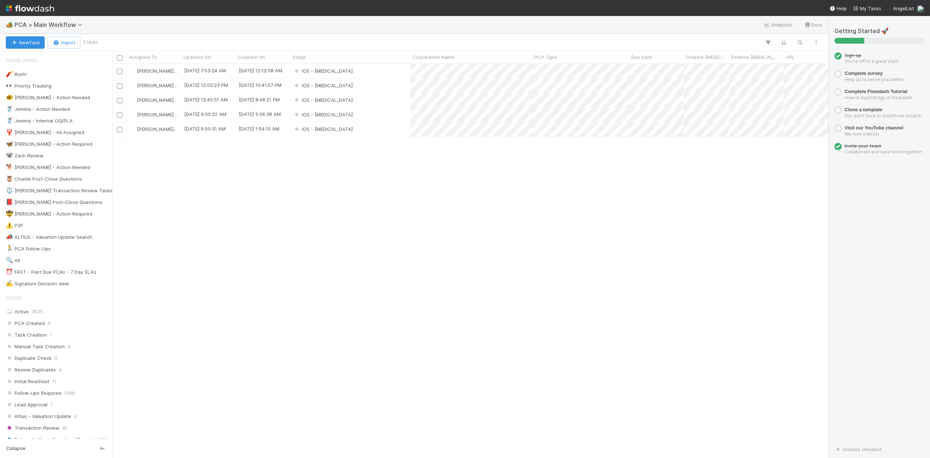
scroll to position [387, 709]
click at [341, 100] on div "IOS - [MEDICAL_DATA]" at bounding box center [350, 100] width 120 height 14
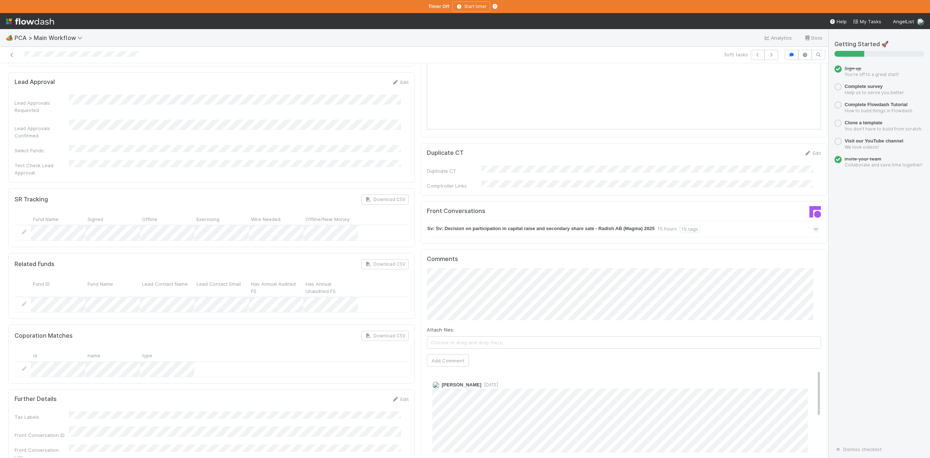
scroll to position [1066, 0]
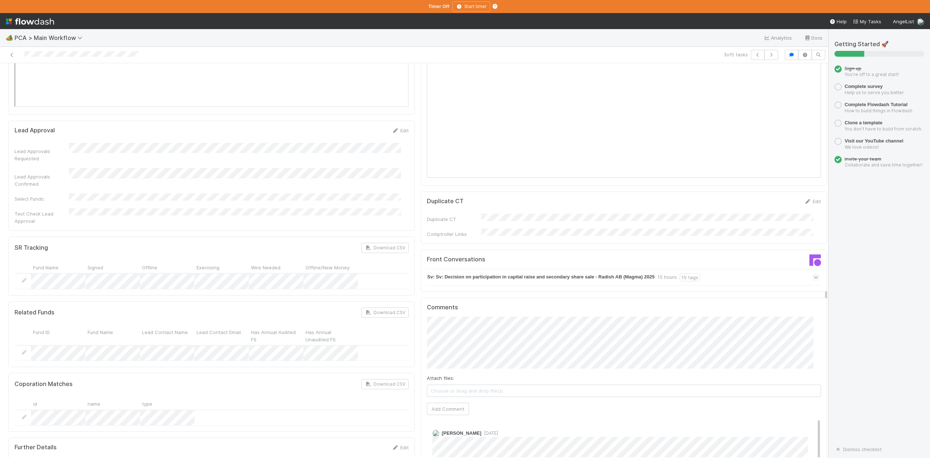
click at [814, 274] on icon at bounding box center [816, 277] width 5 height 7
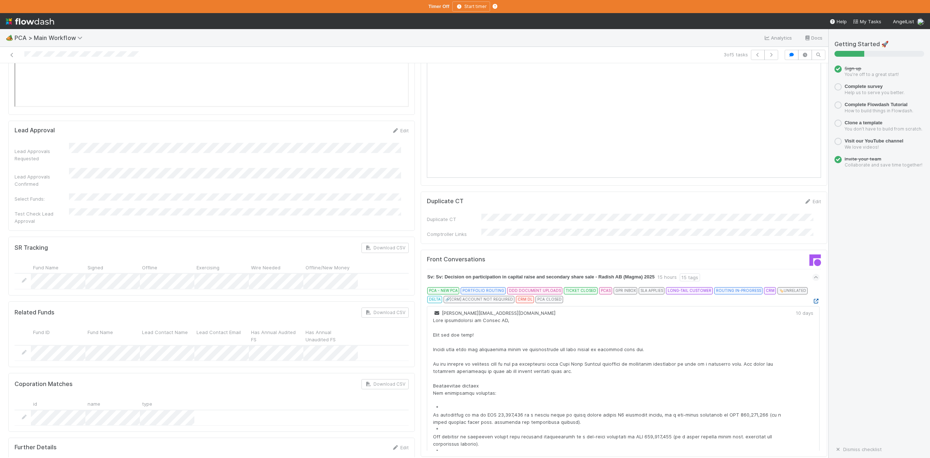
click at [812, 299] on icon at bounding box center [815, 301] width 7 height 5
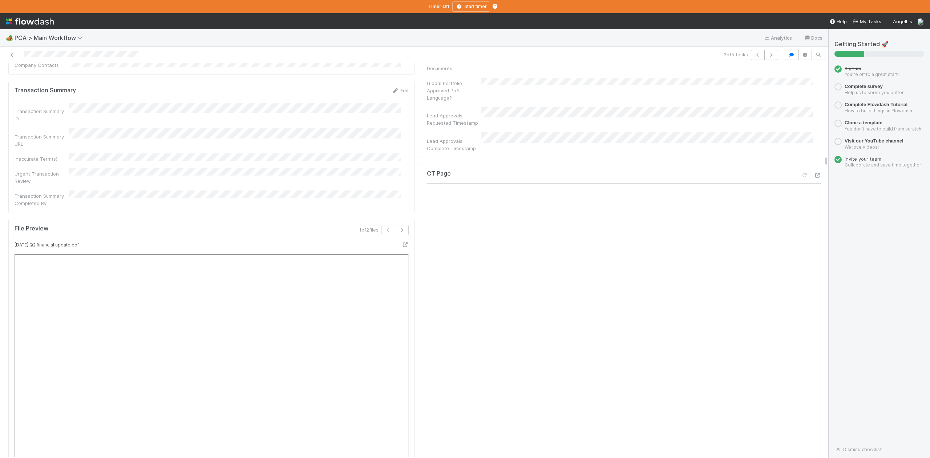
scroll to position [436, 0]
click at [11, 54] on icon at bounding box center [11, 55] width 7 height 5
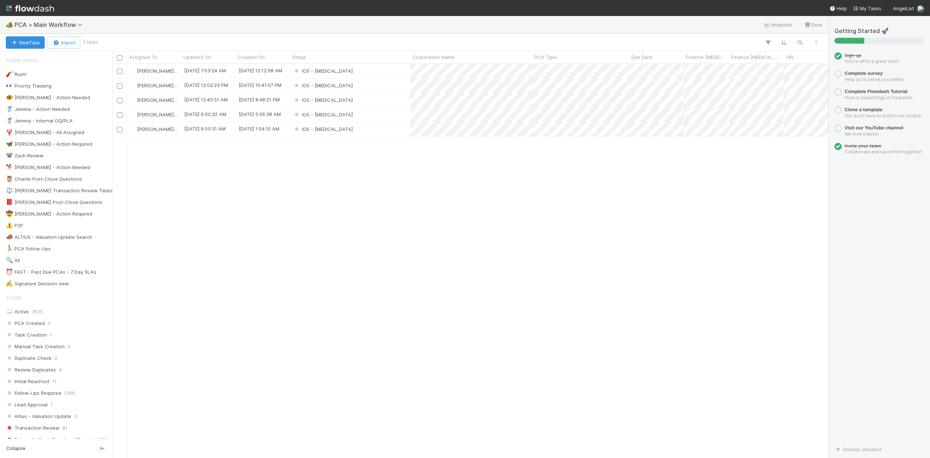
scroll to position [387, 709]
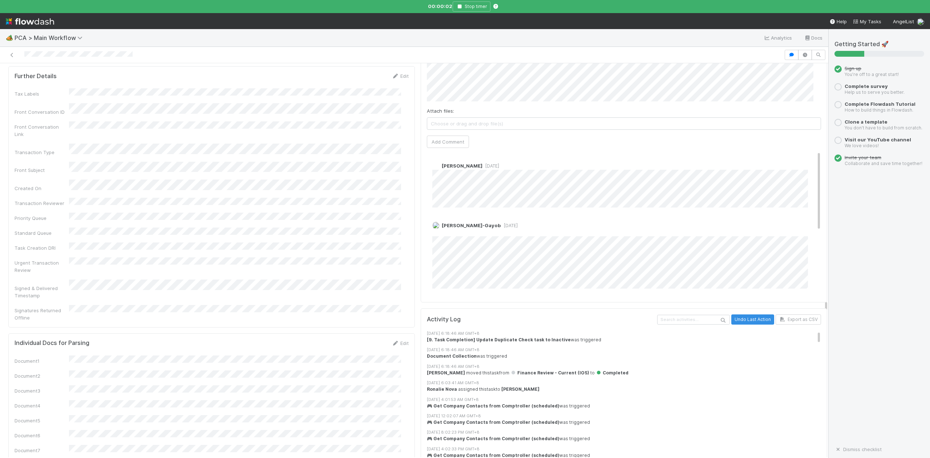
scroll to position [1114, 0]
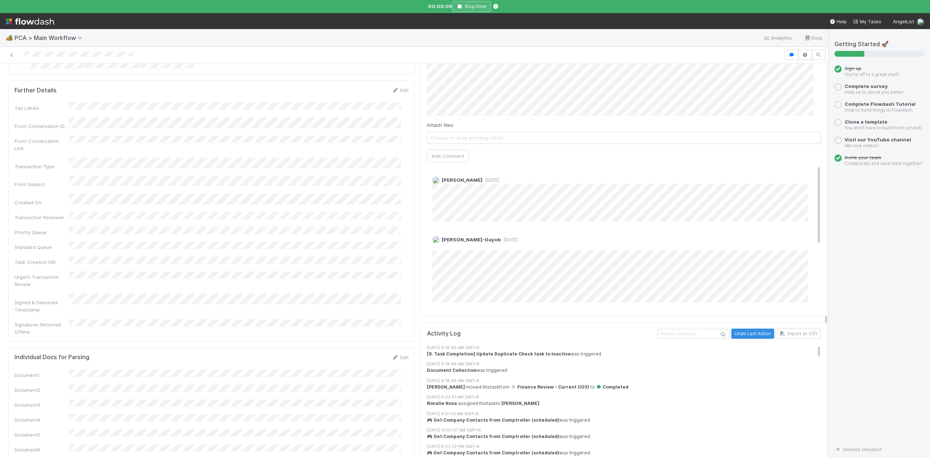
click at [459, 7] on icon "button" at bounding box center [459, 6] width 7 height 4
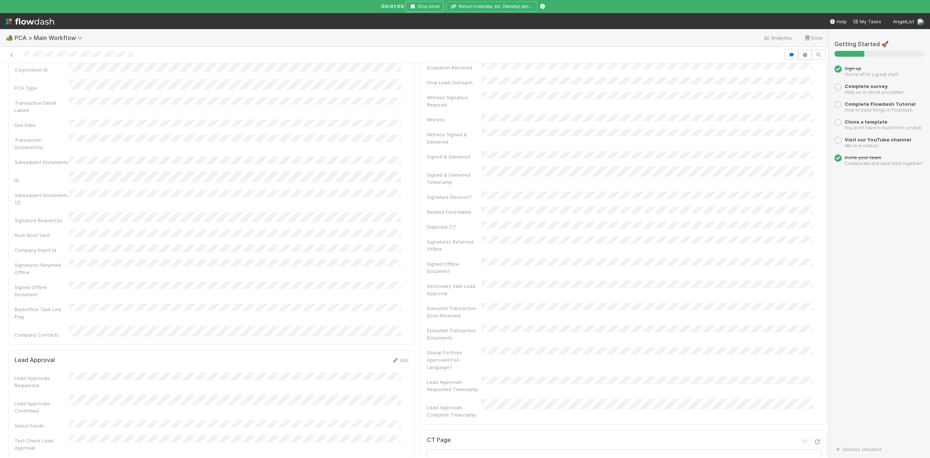
scroll to position [0, 0]
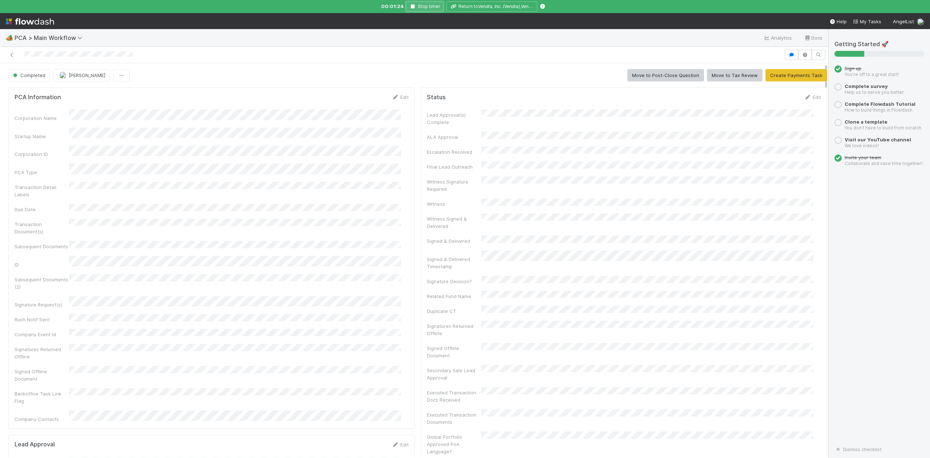
click at [413, 6] on icon "button" at bounding box center [412, 6] width 7 height 4
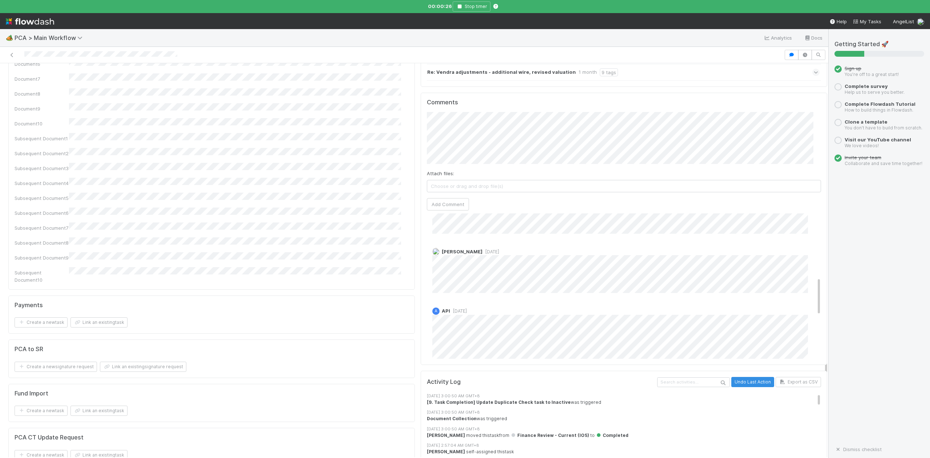
scroll to position [194, 0]
click at [458, 7] on icon "button" at bounding box center [459, 6] width 7 height 4
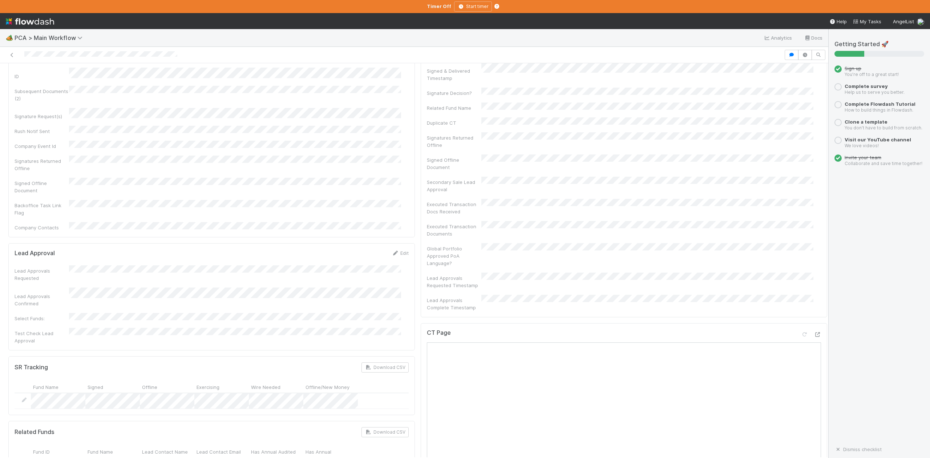
scroll to position [97, 0]
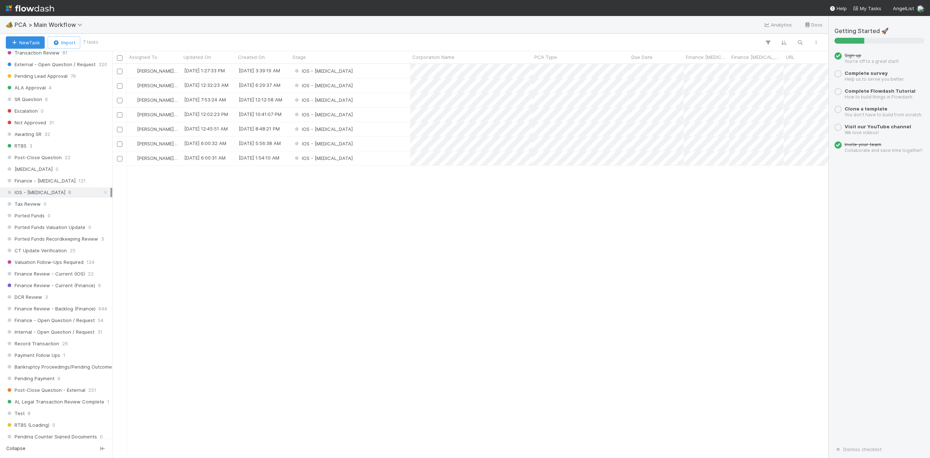
scroll to position [291, 0]
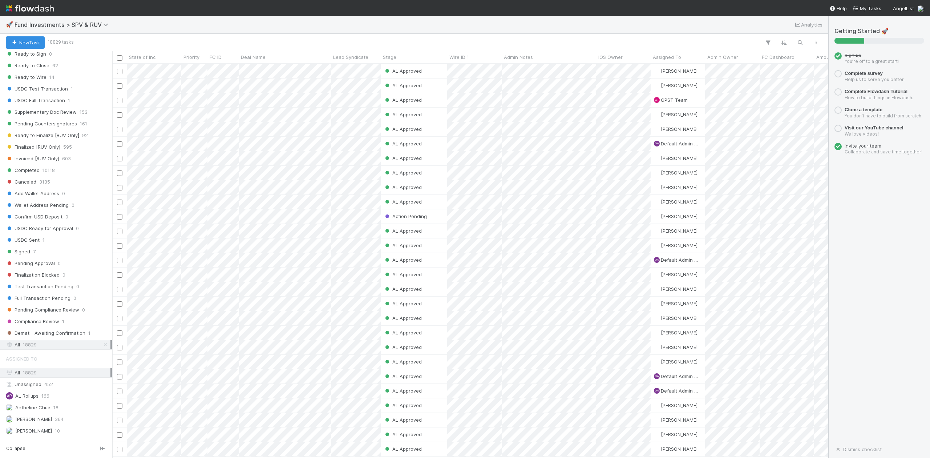
scroll to position [387, 0]
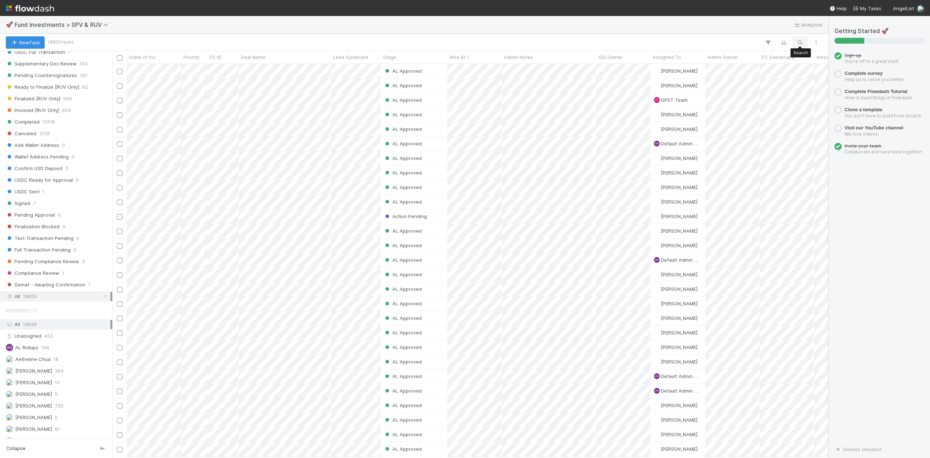
click at [798, 38] on button "button" at bounding box center [799, 42] width 13 height 9
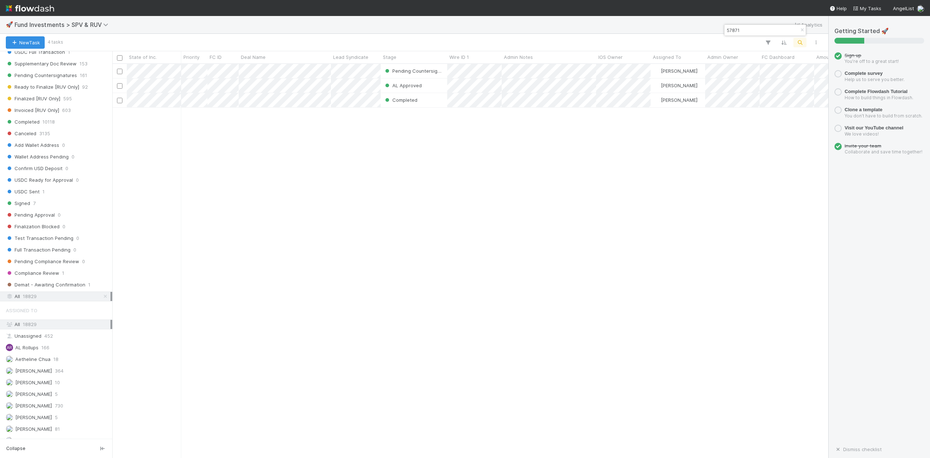
scroll to position [387, 709]
type input "57871"
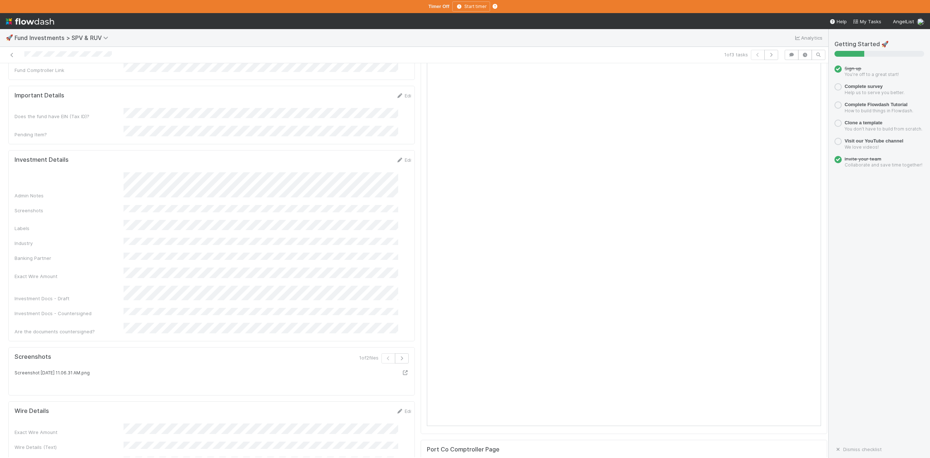
scroll to position [194, 0]
click at [169, 278] on div "Admin Notes Screenshots Labels Industry Banking Partner Exact Wire Amount Inves…" at bounding box center [214, 302] width 399 height 163
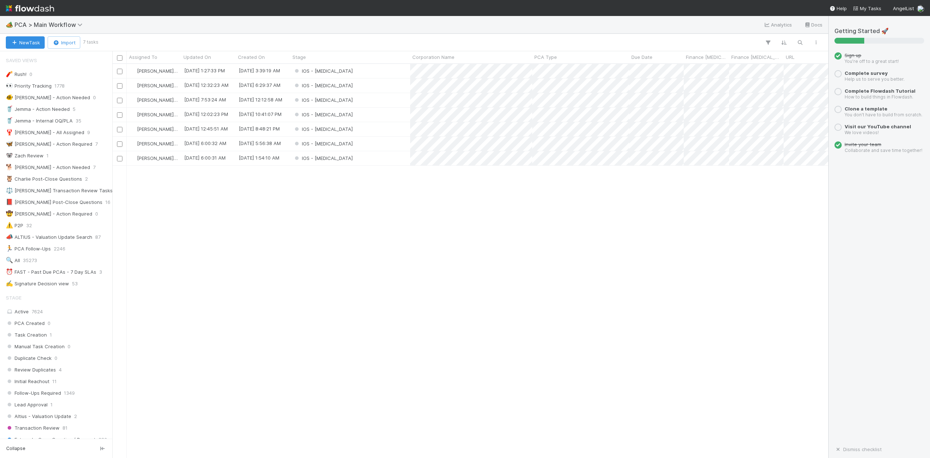
scroll to position [291, 0]
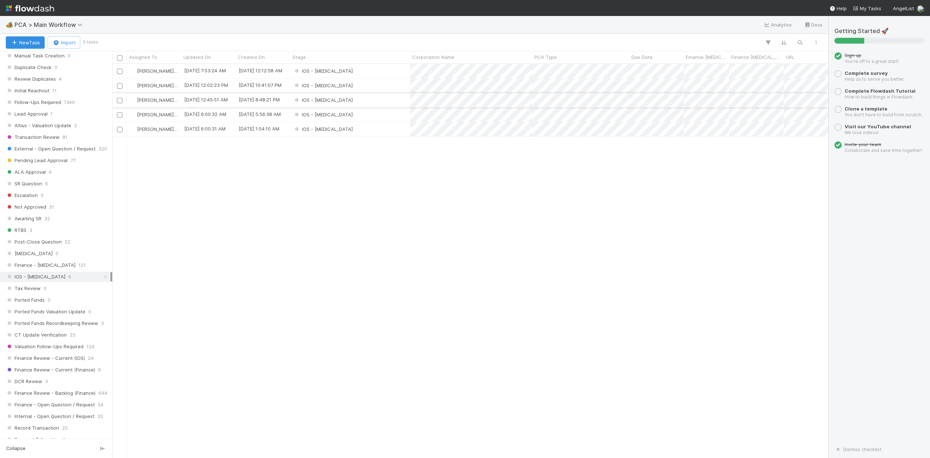
click at [383, 99] on div "IOS - [MEDICAL_DATA]" at bounding box center [350, 100] width 120 height 14
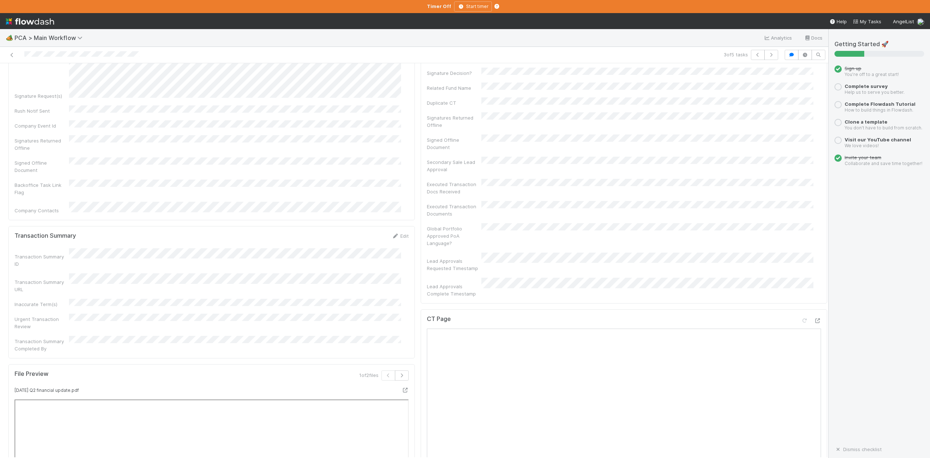
scroll to position [339, 0]
click at [12, 54] on icon at bounding box center [11, 55] width 7 height 5
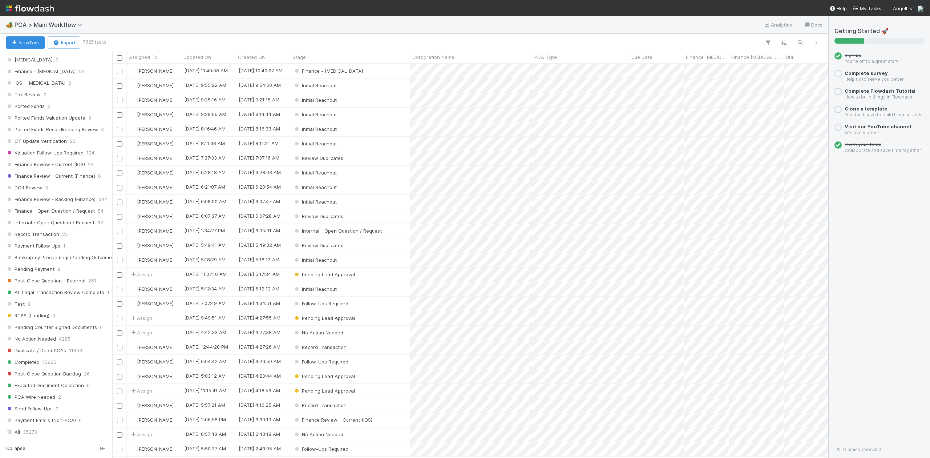
scroll to position [387, 0]
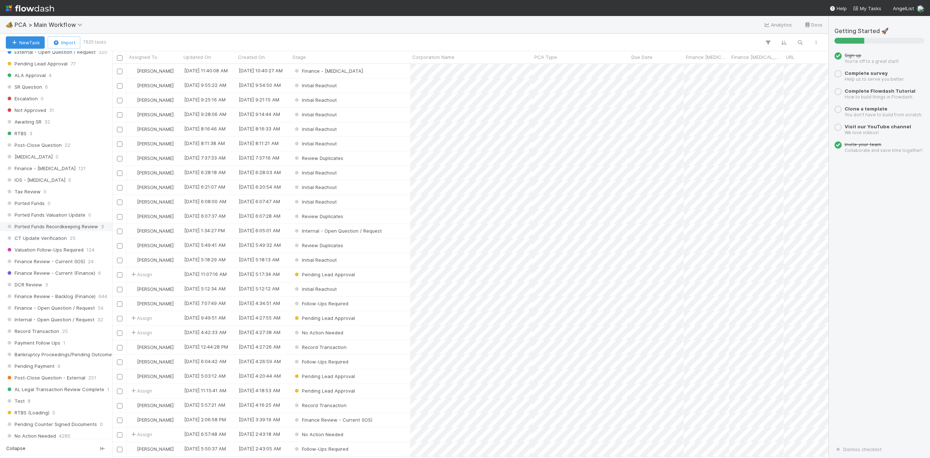
click at [28, 185] on span "IOS - [MEDICAL_DATA]" at bounding box center [36, 179] width 60 height 9
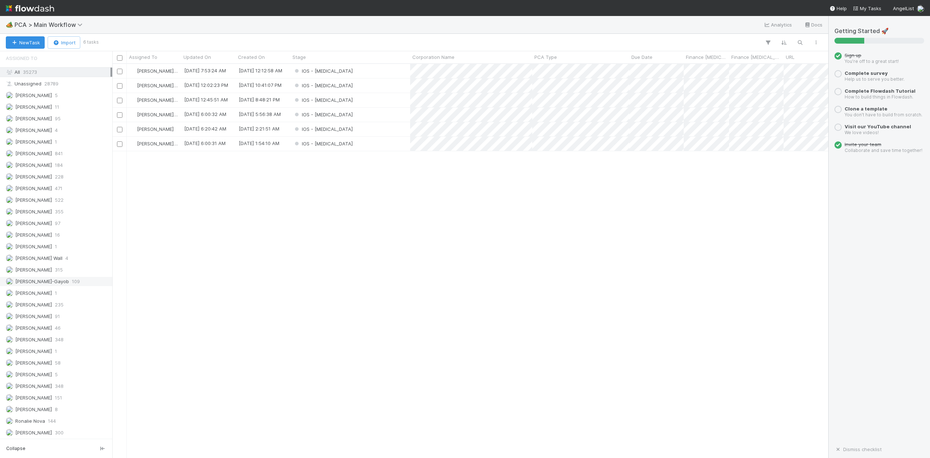
scroll to position [387, 709]
click at [33, 284] on span "[PERSON_NAME]-Gayob" at bounding box center [42, 281] width 54 height 6
click at [342, 101] on div "IOS - [MEDICAL_DATA]" at bounding box center [350, 100] width 120 height 14
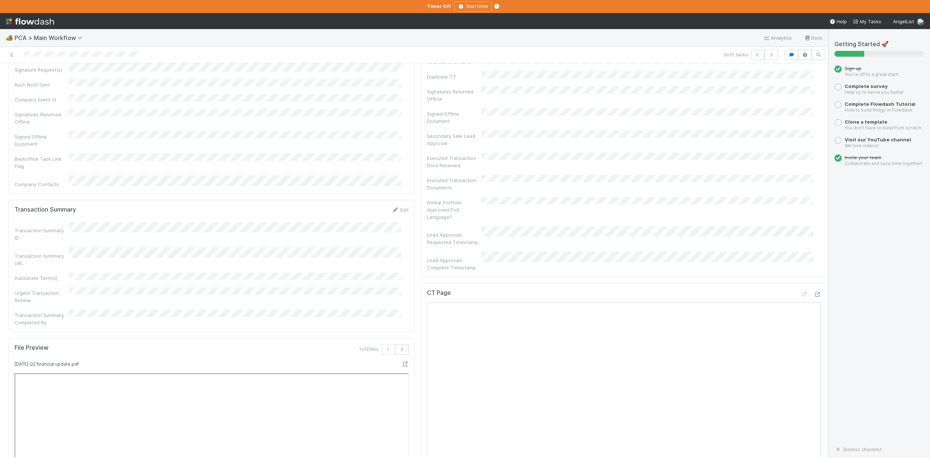
scroll to position [630, 0]
click at [754, 54] on icon "button" at bounding box center [757, 55] width 7 height 4
click at [764, 52] on button "button" at bounding box center [771, 55] width 14 height 10
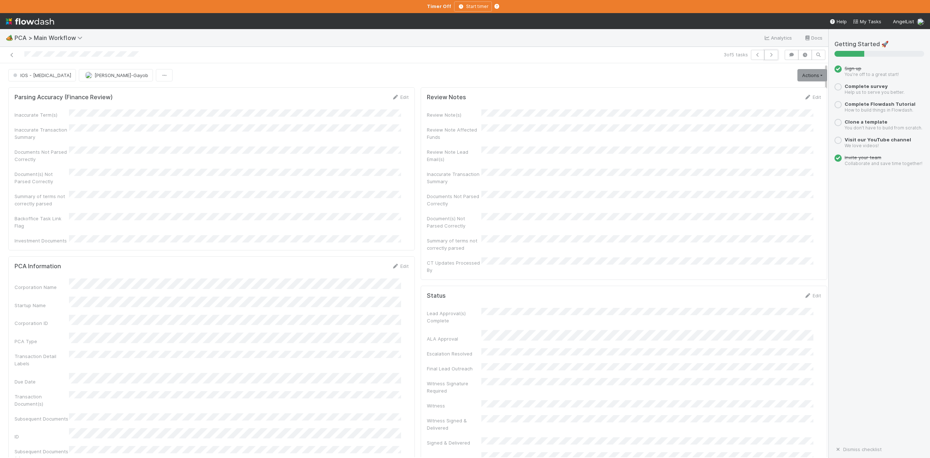
click at [768, 54] on icon "button" at bounding box center [771, 55] width 7 height 4
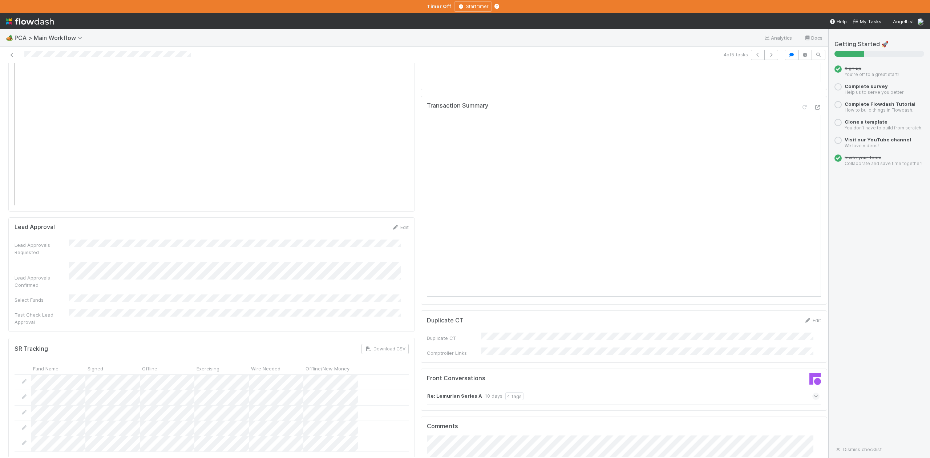
scroll to position [969, 0]
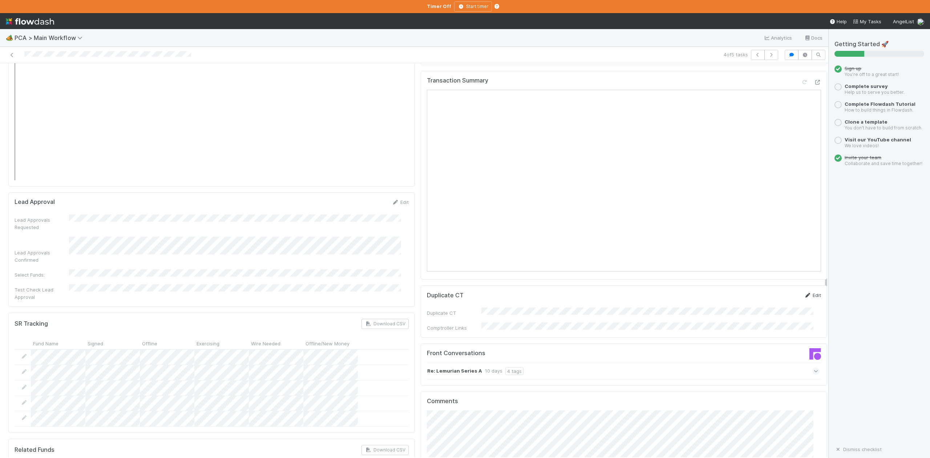
click at [804, 292] on link "Edit" at bounding box center [812, 295] width 17 height 6
click at [772, 291] on button "Save" at bounding box center [782, 297] width 21 height 12
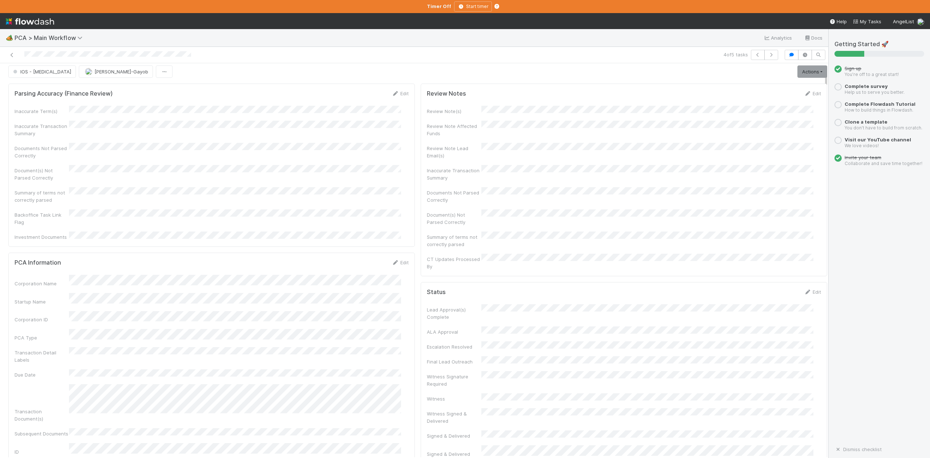
scroll to position [0, 0]
click at [754, 57] on icon "button" at bounding box center [757, 55] width 7 height 4
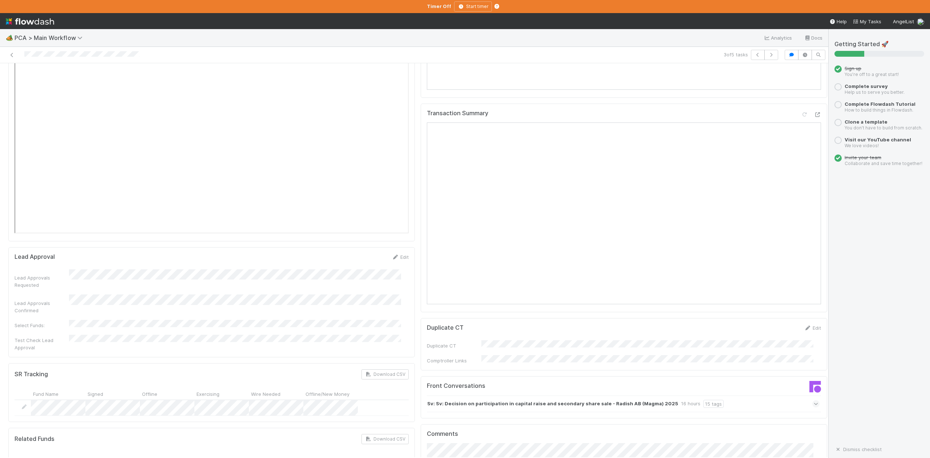
scroll to position [1017, 0]
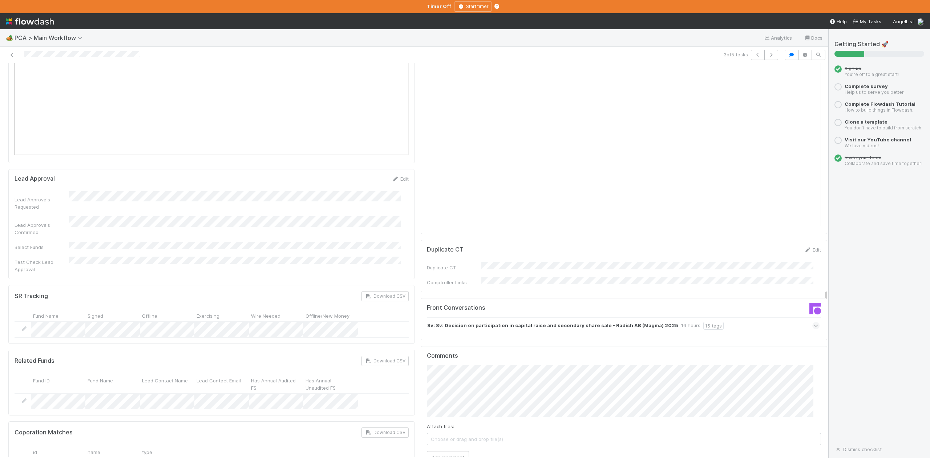
click at [814, 322] on icon at bounding box center [816, 325] width 5 height 7
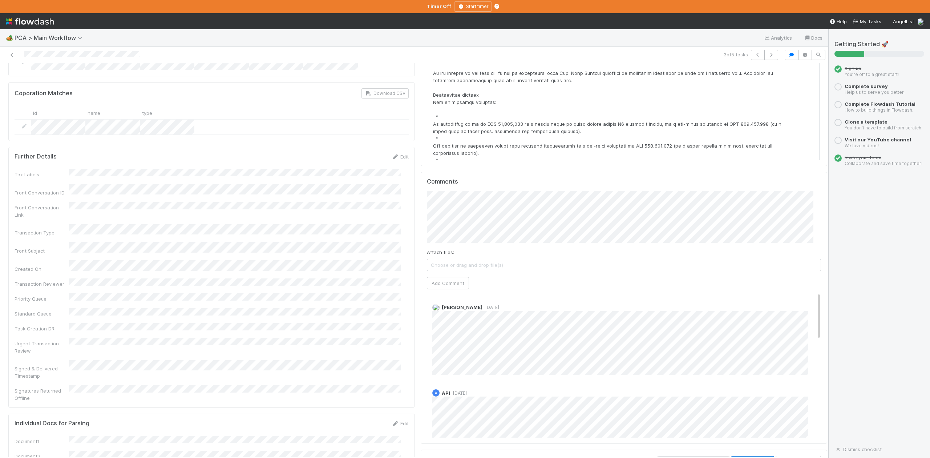
scroll to position [1163, 0]
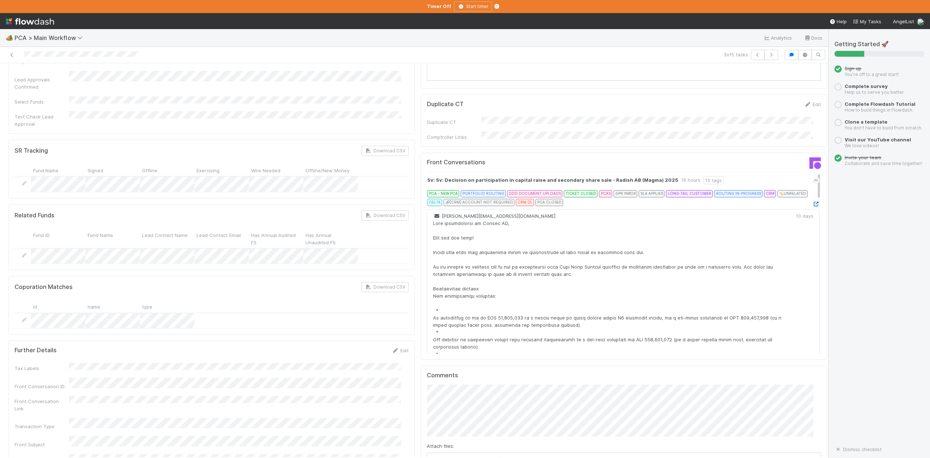
click at [812, 202] on icon at bounding box center [815, 204] width 7 height 5
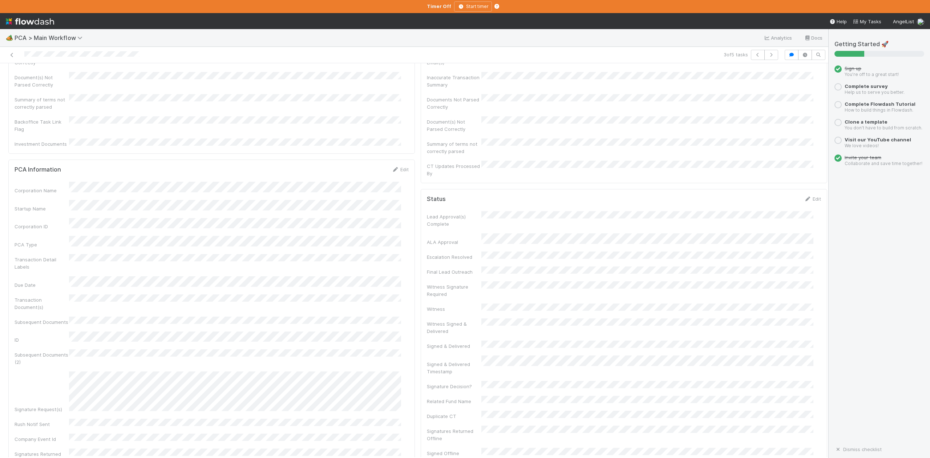
scroll to position [0, 0]
click at [32, 78] on span "IOS - [MEDICAL_DATA]" at bounding box center [42, 75] width 60 height 6
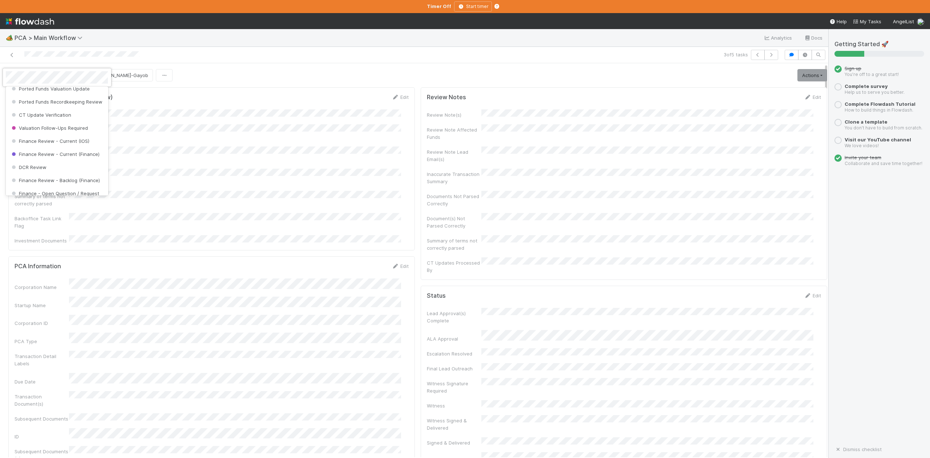
scroll to position [337, 0]
click at [39, 153] on span "DCR Review" at bounding box center [28, 150] width 36 height 6
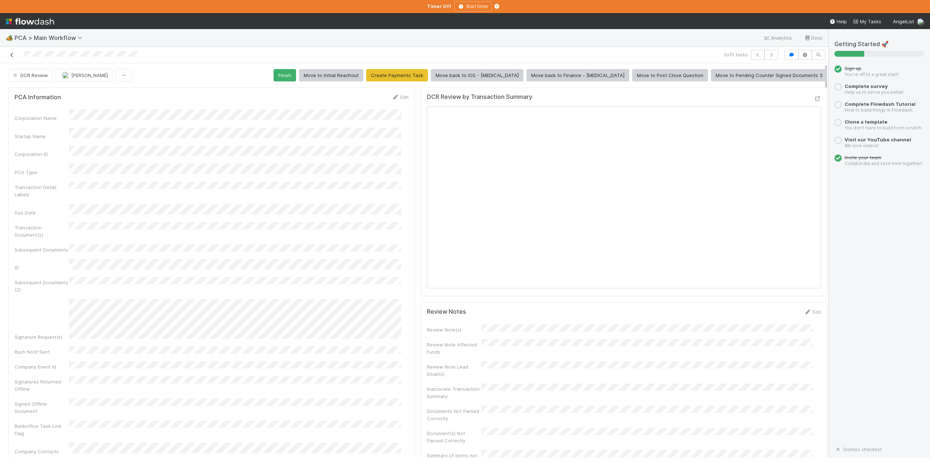
click at [12, 57] on icon at bounding box center [11, 55] width 7 height 5
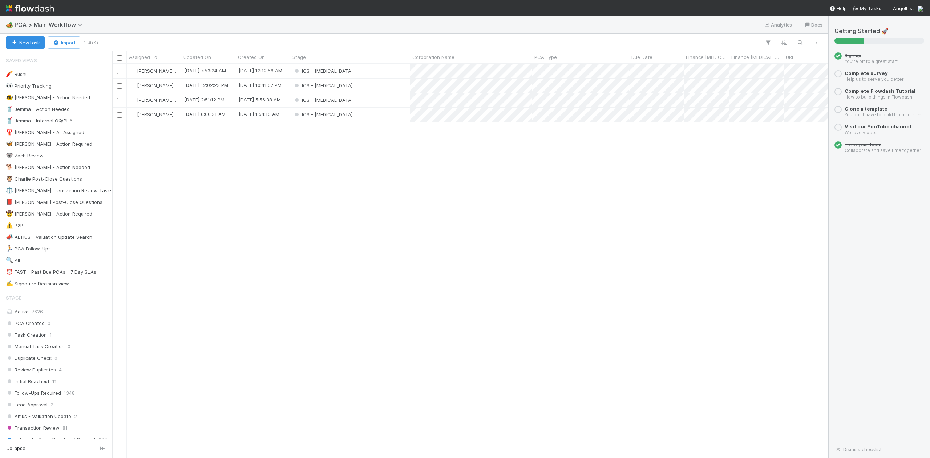
scroll to position [387, 709]
click at [349, 86] on div "IOS - [MEDICAL_DATA]" at bounding box center [350, 85] width 120 height 14
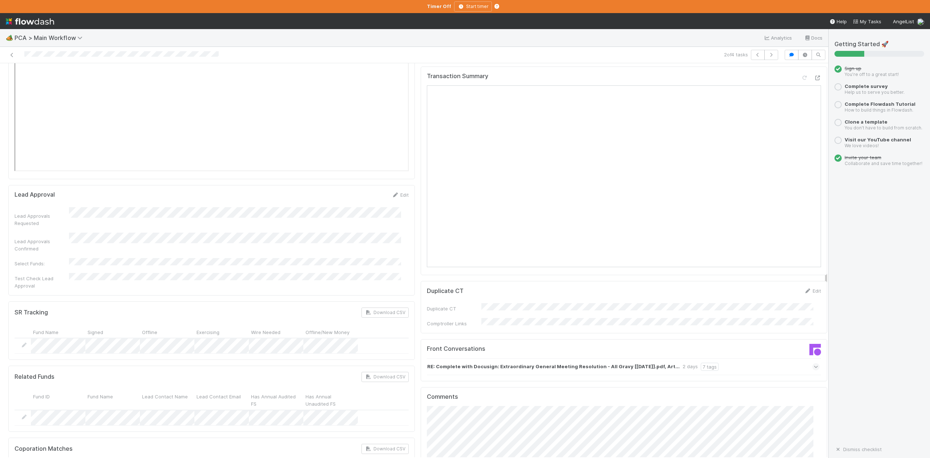
scroll to position [1066, 0]
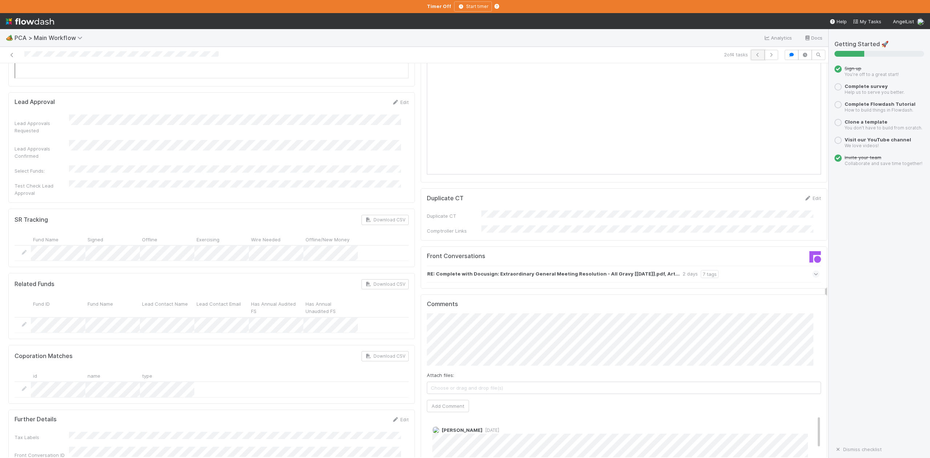
click at [754, 56] on icon "button" at bounding box center [757, 55] width 7 height 4
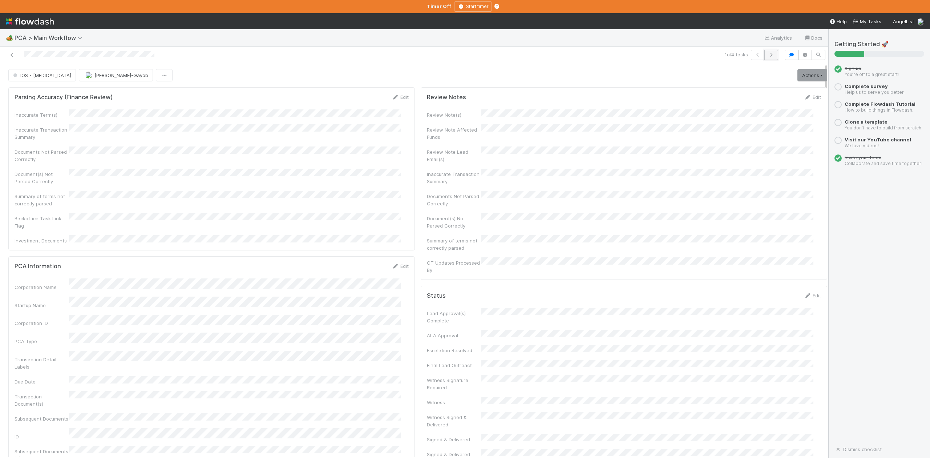
click at [768, 54] on icon "button" at bounding box center [771, 55] width 7 height 4
click at [768, 53] on icon "button" at bounding box center [771, 55] width 7 height 4
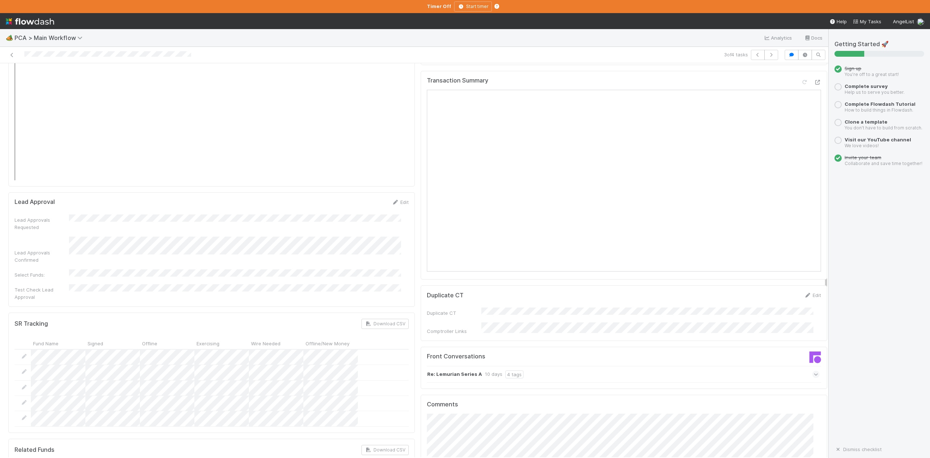
scroll to position [1163, 0]
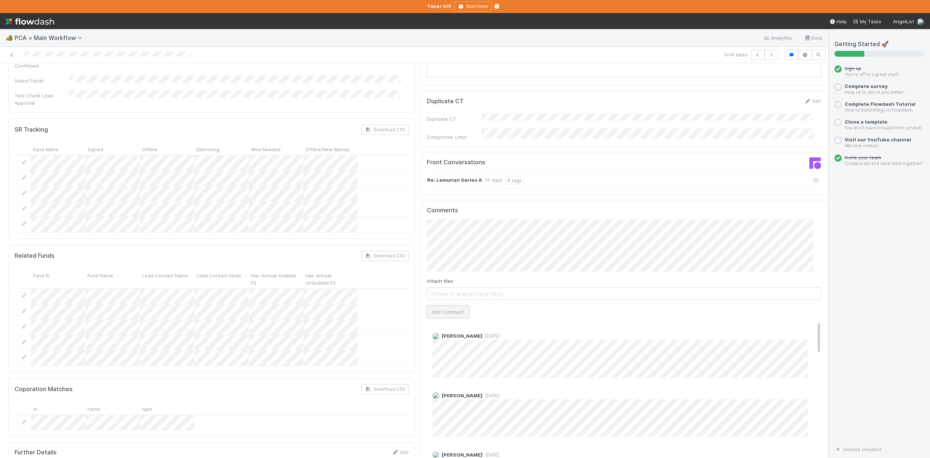
click at [448, 306] on button "Add Comment" at bounding box center [448, 312] width 42 height 12
click at [12, 56] on icon at bounding box center [11, 55] width 7 height 5
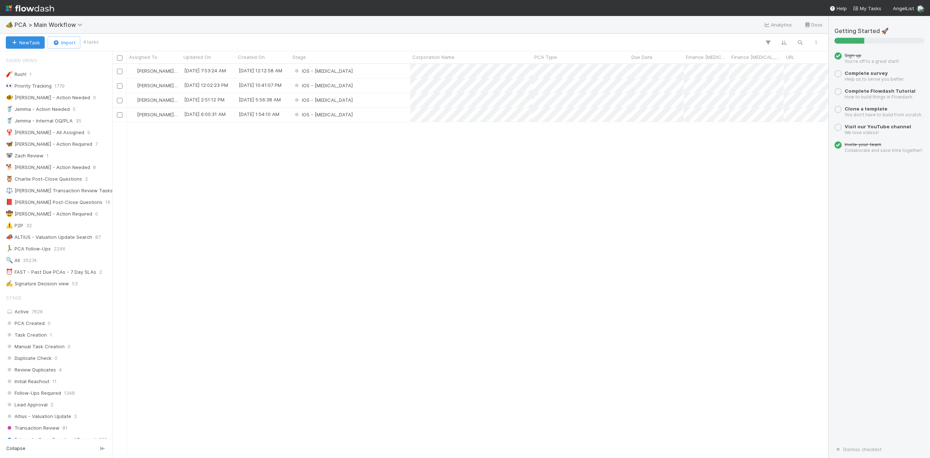
scroll to position [387, 709]
click at [396, 87] on div "IOS - [MEDICAL_DATA]" at bounding box center [350, 85] width 120 height 14
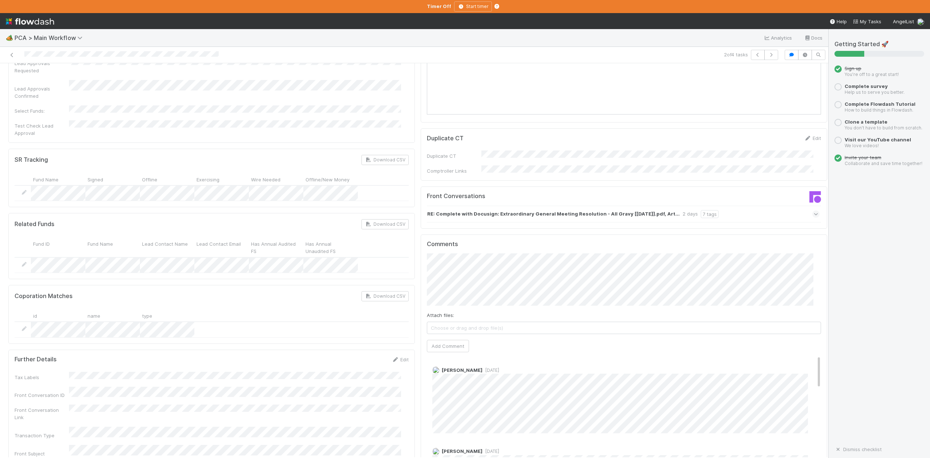
scroll to position [1211, 0]
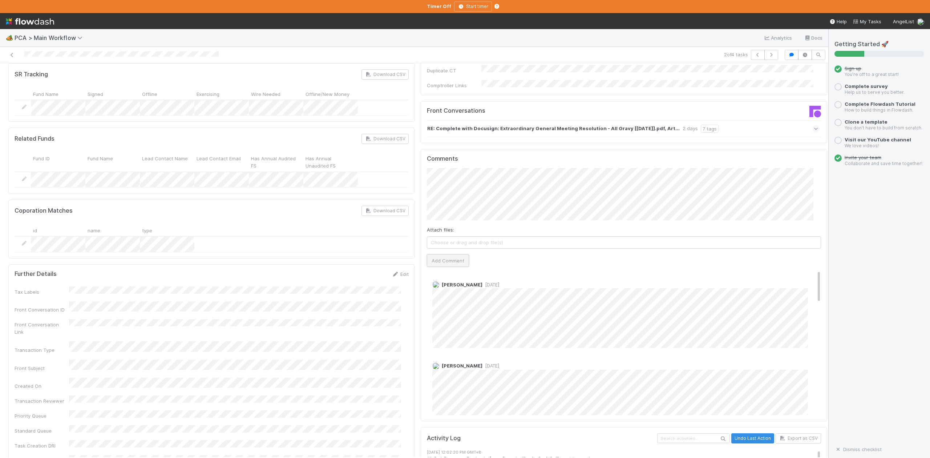
click at [444, 254] on button "Add Comment" at bounding box center [448, 260] width 42 height 12
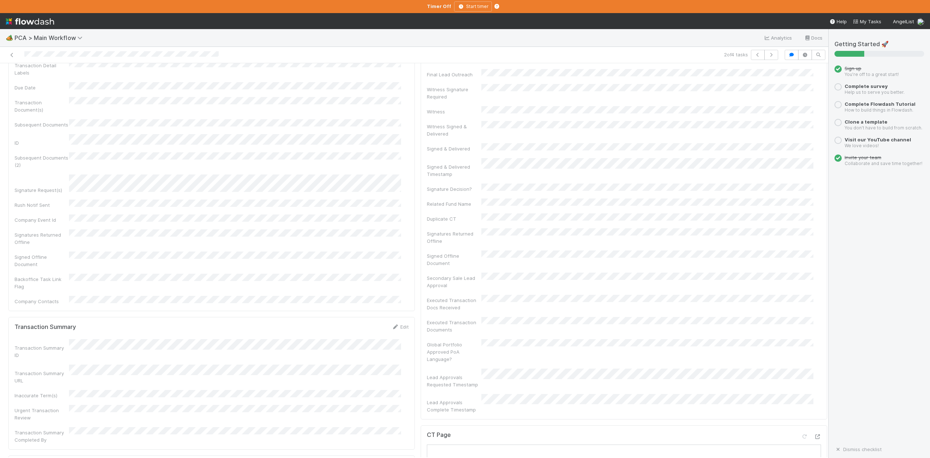
scroll to position [0, 0]
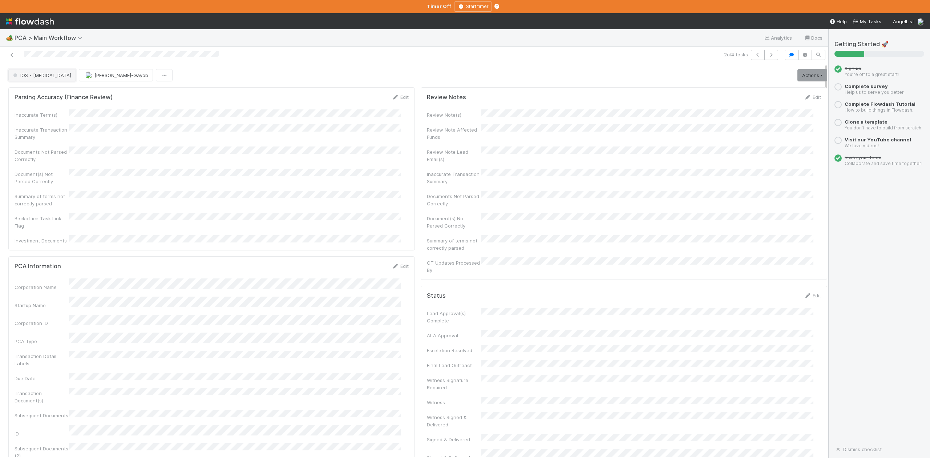
click at [33, 78] on span "IOS - [MEDICAL_DATA]" at bounding box center [42, 75] width 60 height 6
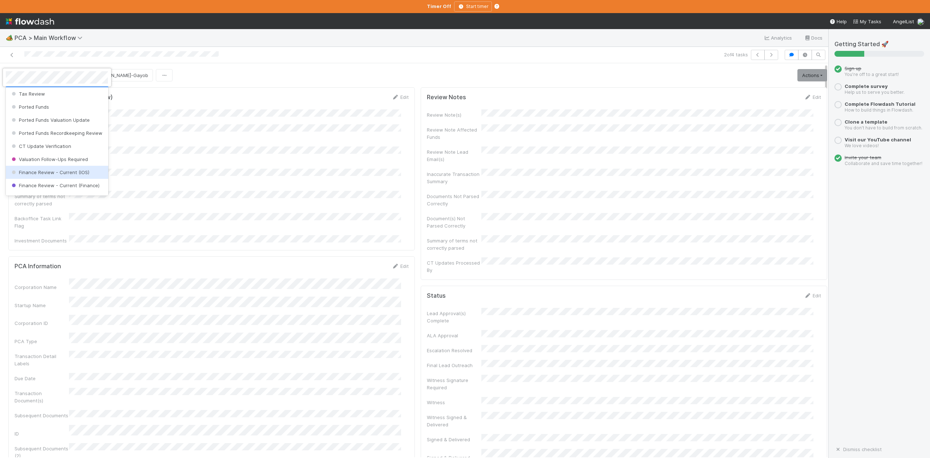
click at [57, 175] on span "Finance Review - Current (IOS)" at bounding box center [49, 172] width 79 height 6
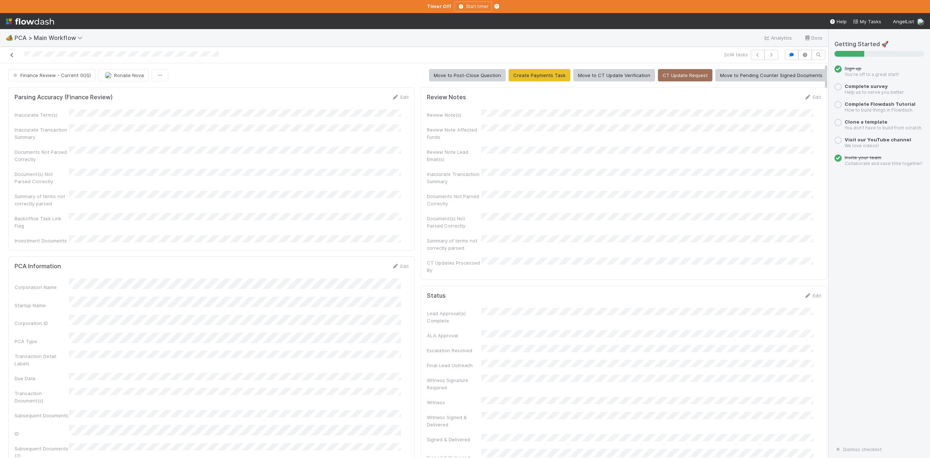
click at [12, 57] on icon at bounding box center [11, 55] width 7 height 5
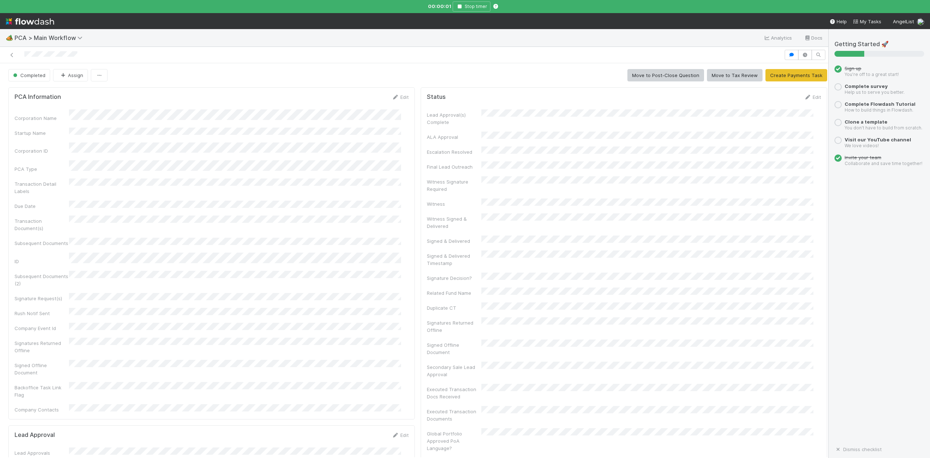
scroll to position [387, 0]
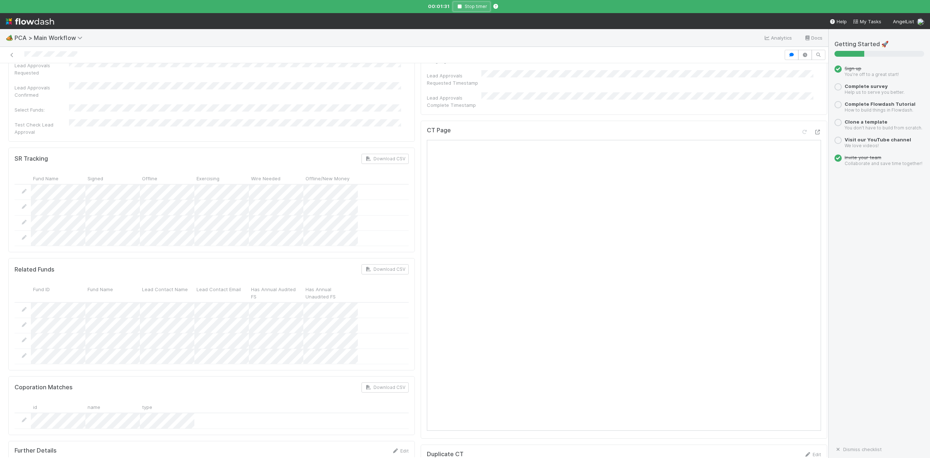
drag, startPoint x: 458, startPoint y: 9, endPoint x: 464, endPoint y: 5, distance: 6.5
click at [458, 9] on button "Stop timer" at bounding box center [472, 6] width 38 height 10
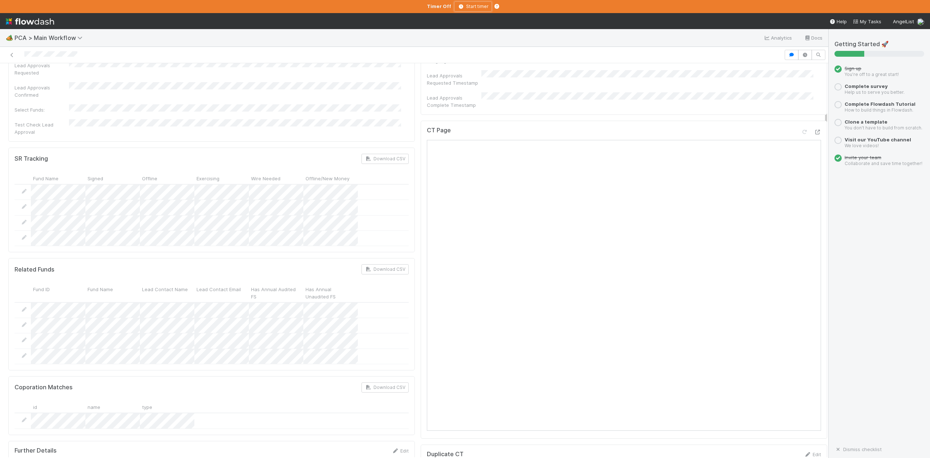
scroll to position [145, 0]
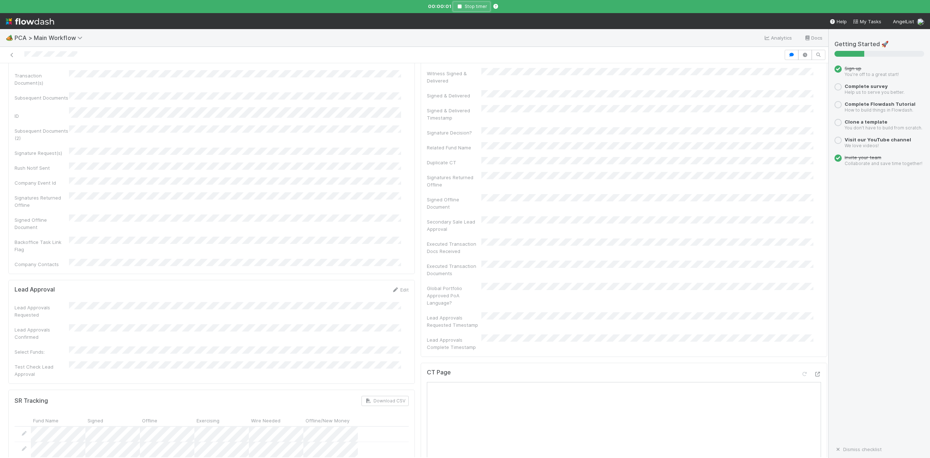
click at [458, 9] on button "Stop timer" at bounding box center [472, 6] width 38 height 10
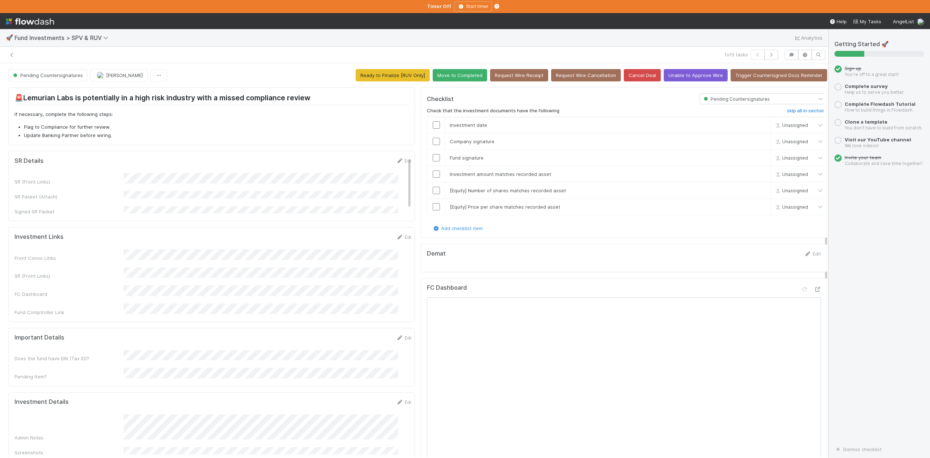
scroll to position [194, 0]
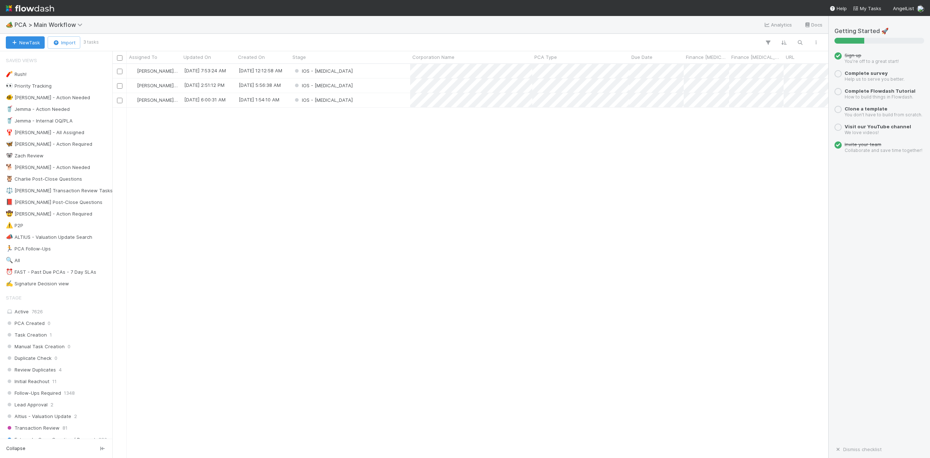
scroll to position [387, 709]
